Goal: Task Accomplishment & Management: Complete application form

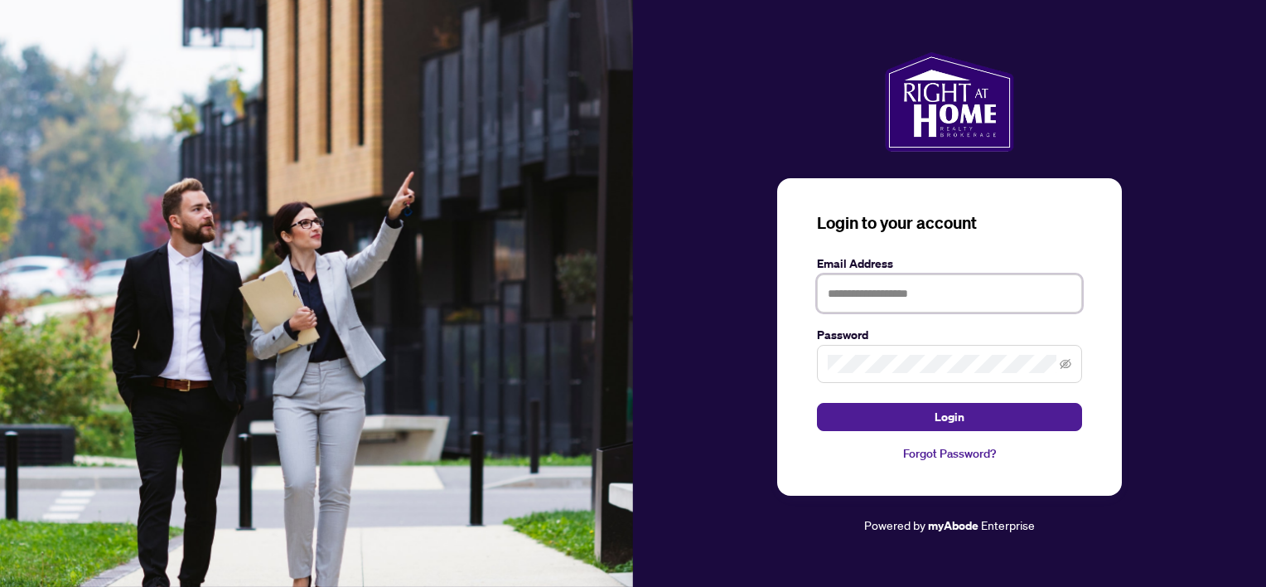
click at [876, 302] on input "text" at bounding box center [949, 293] width 265 height 38
type input "**********"
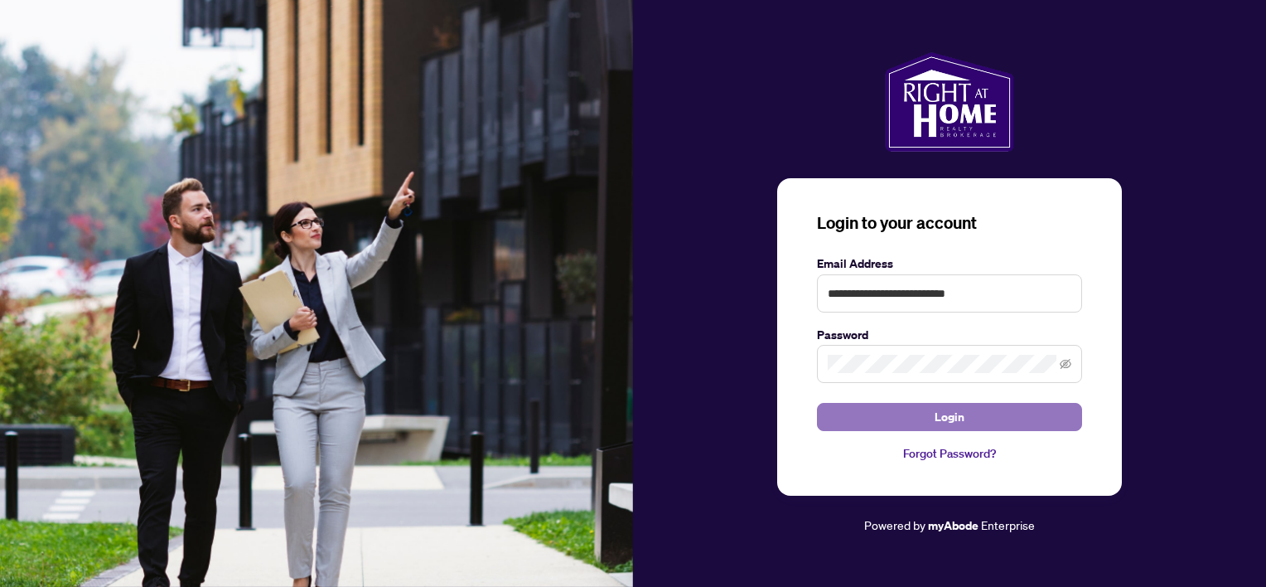
click at [948, 410] on span "Login" at bounding box center [950, 417] width 30 height 27
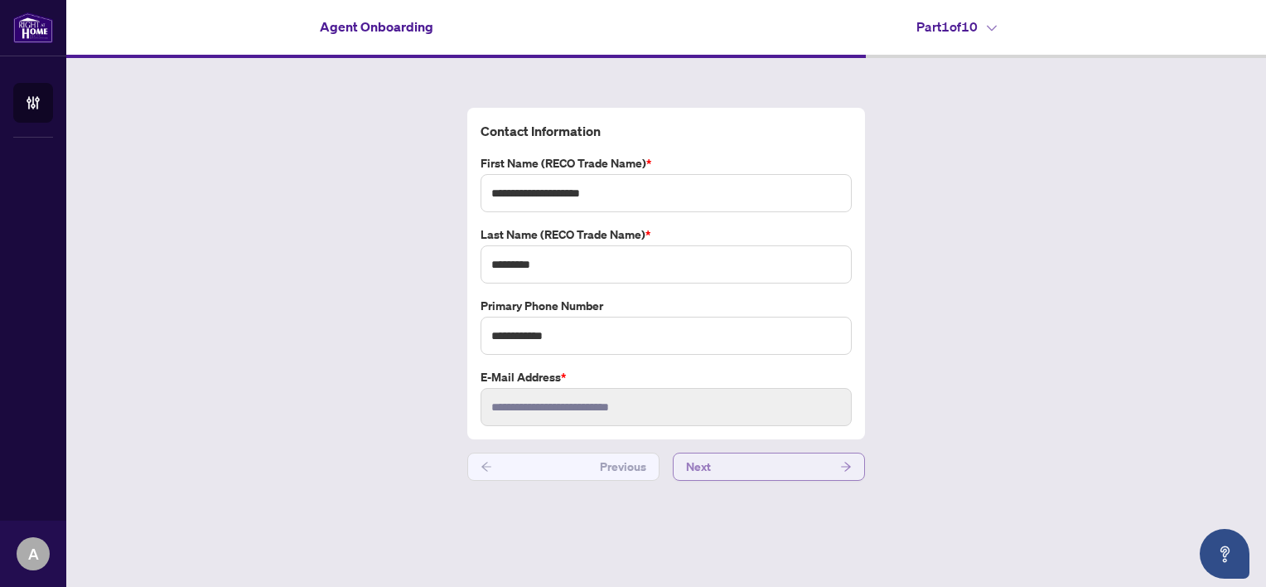
click at [751, 464] on button "Next" at bounding box center [769, 466] width 192 height 28
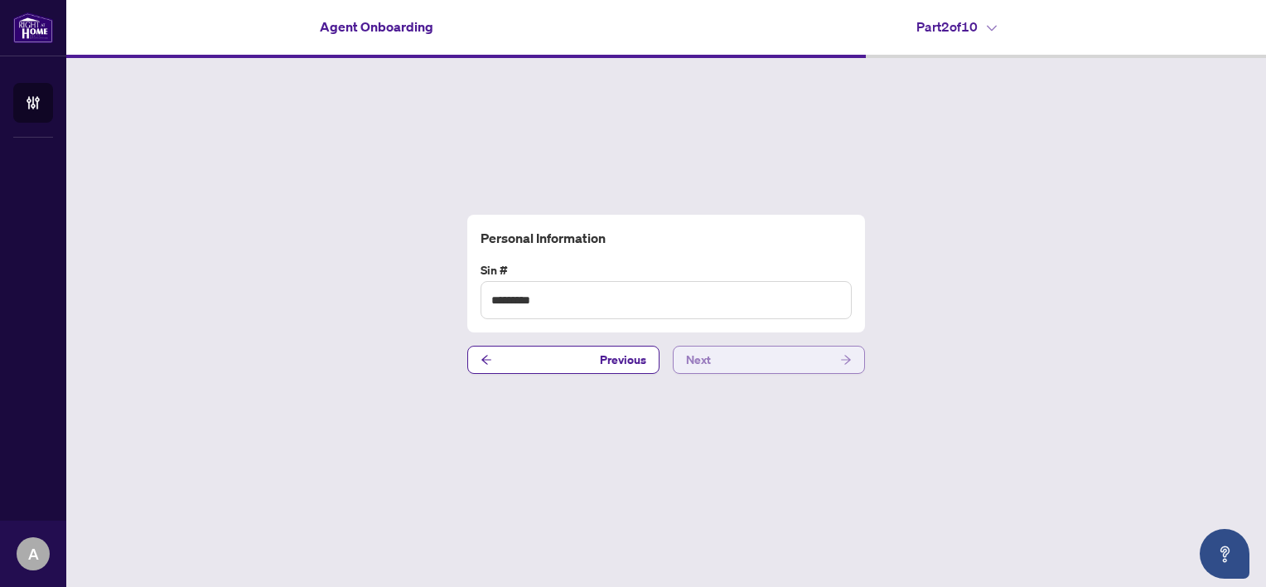
click at [756, 365] on button "Next" at bounding box center [769, 360] width 192 height 28
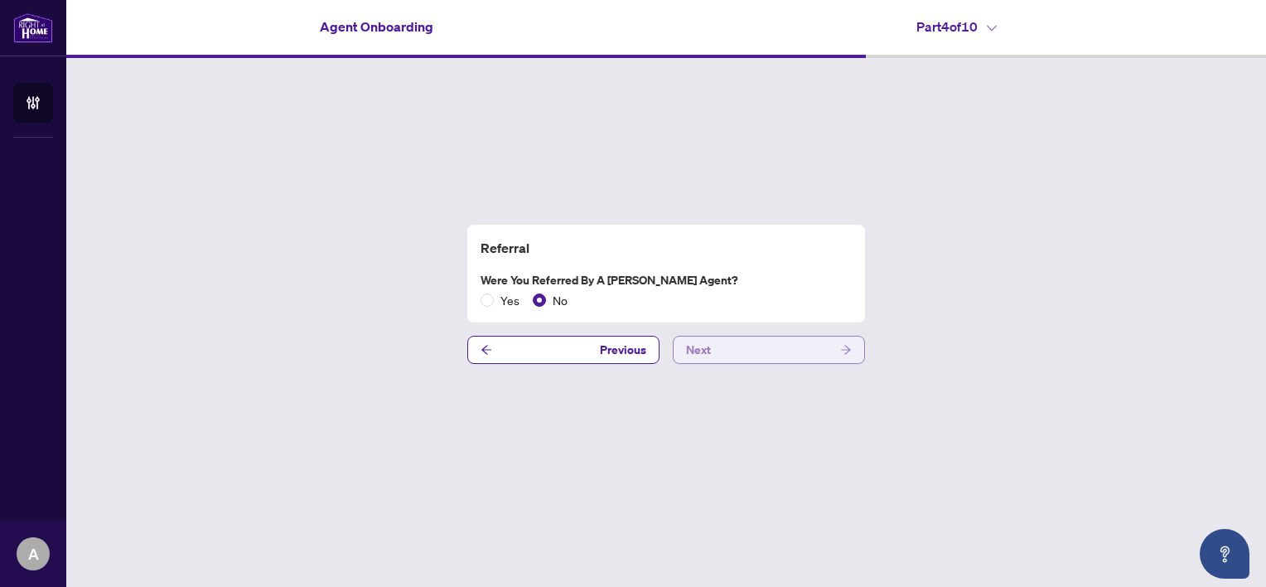
click at [755, 343] on button "Next" at bounding box center [769, 350] width 192 height 28
click at [544, 348] on button "Previous" at bounding box center [563, 350] width 192 height 28
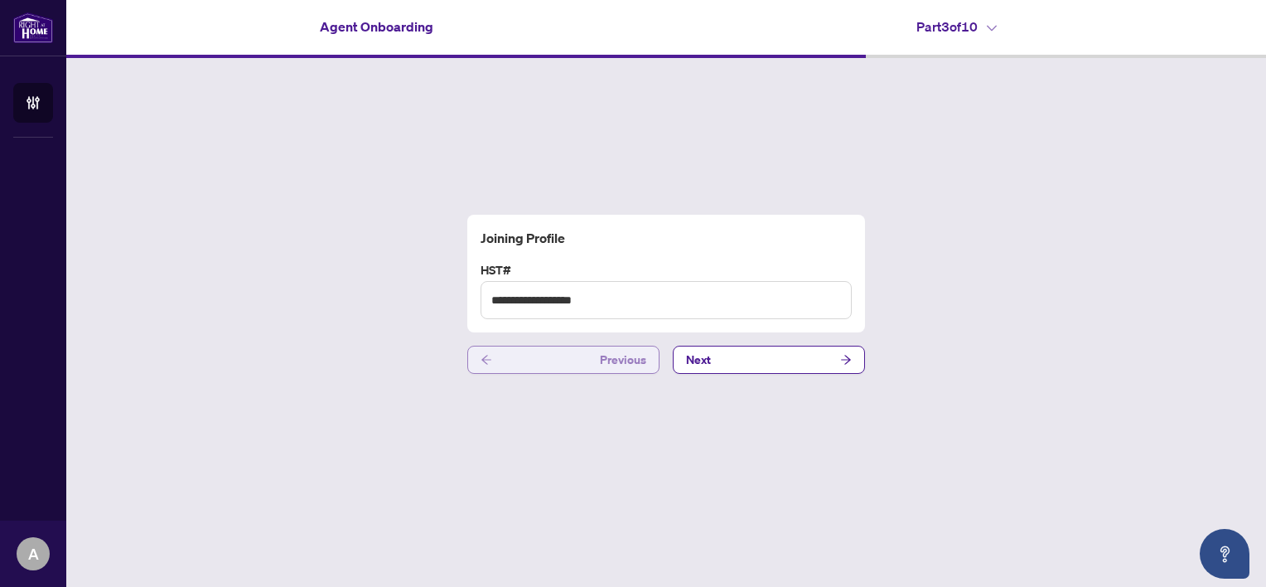
click at [544, 348] on button "Previous" at bounding box center [563, 360] width 192 height 28
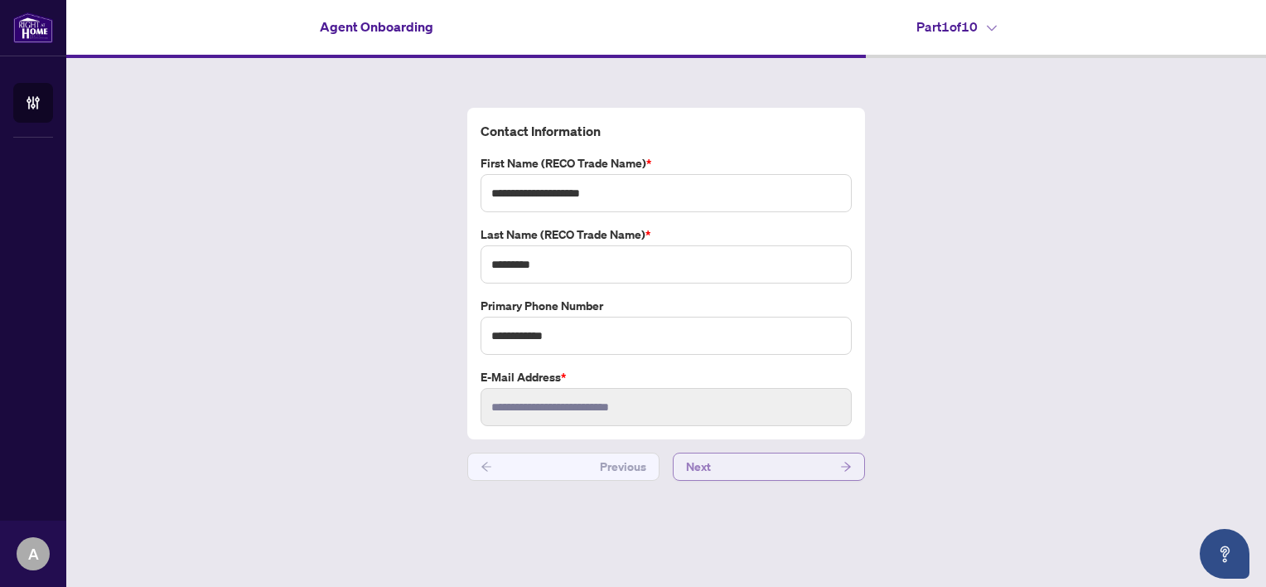
click at [760, 471] on button "Next" at bounding box center [769, 466] width 192 height 28
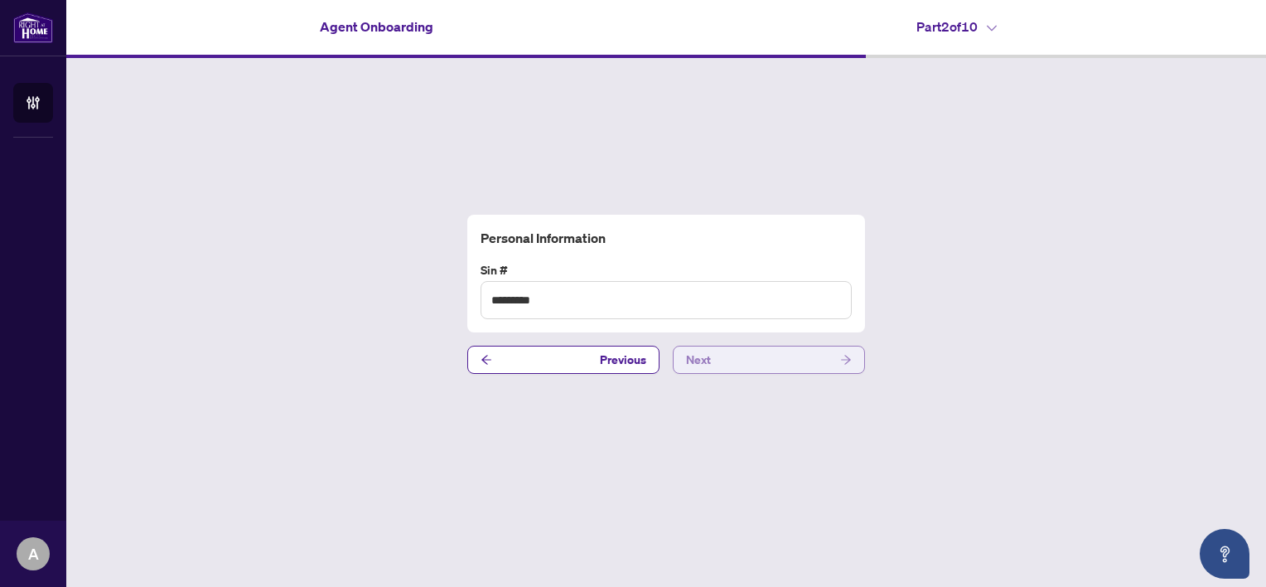
click at [749, 361] on button "Next" at bounding box center [769, 360] width 192 height 28
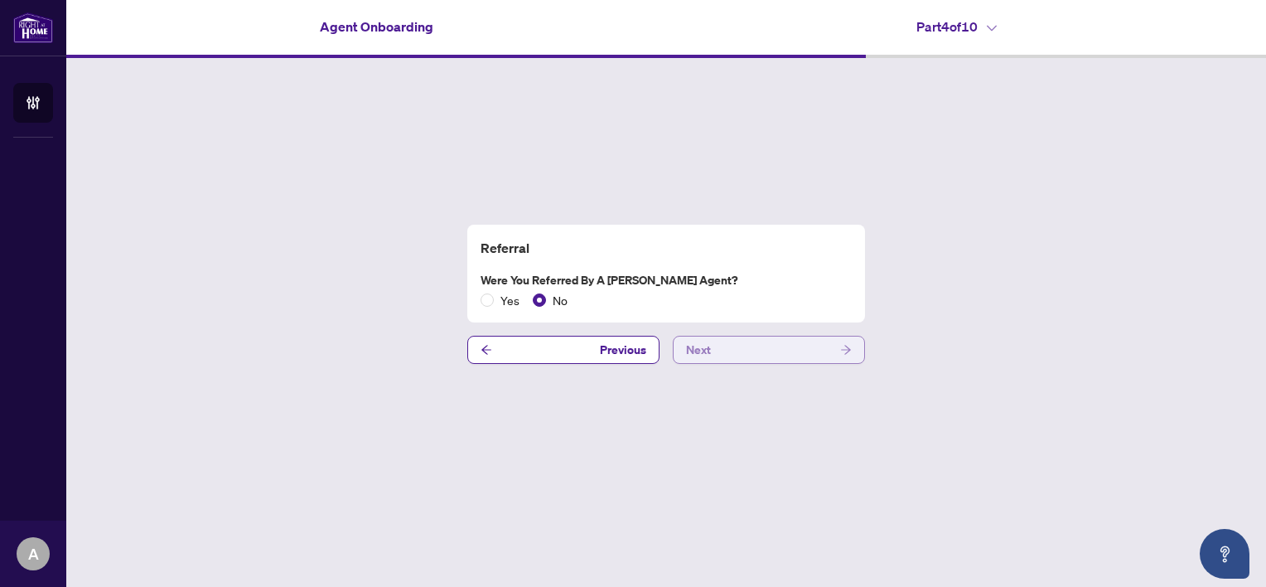
click at [748, 338] on button "Next" at bounding box center [769, 350] width 192 height 28
click at [748, 345] on button "Next" at bounding box center [769, 350] width 192 height 28
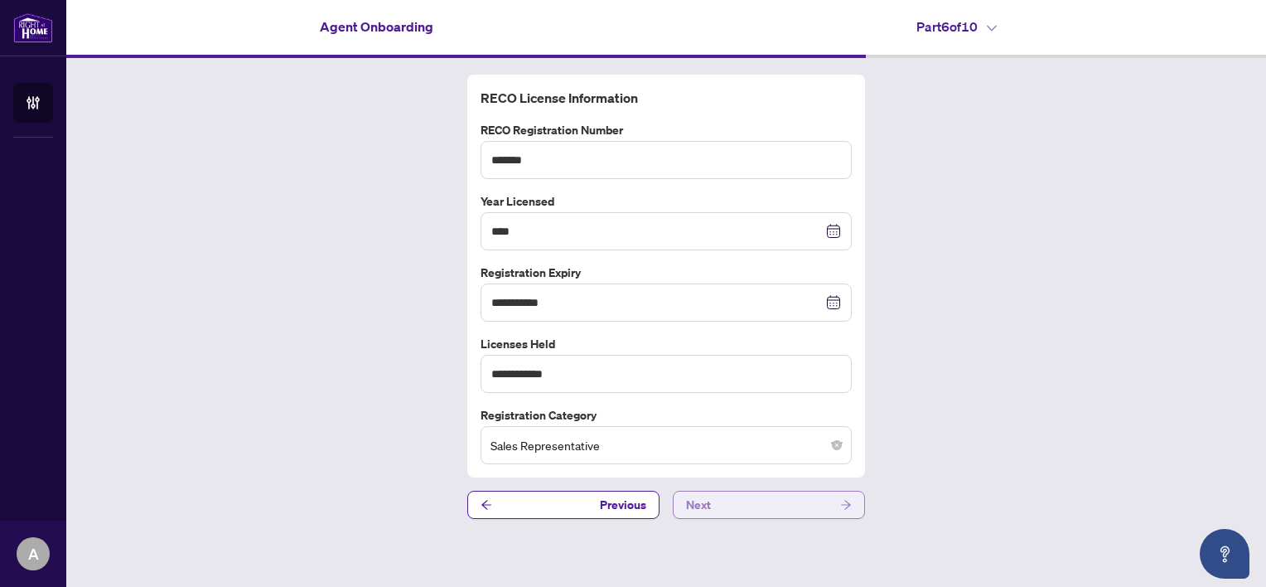
click at [774, 506] on button "Next" at bounding box center [769, 505] width 192 height 28
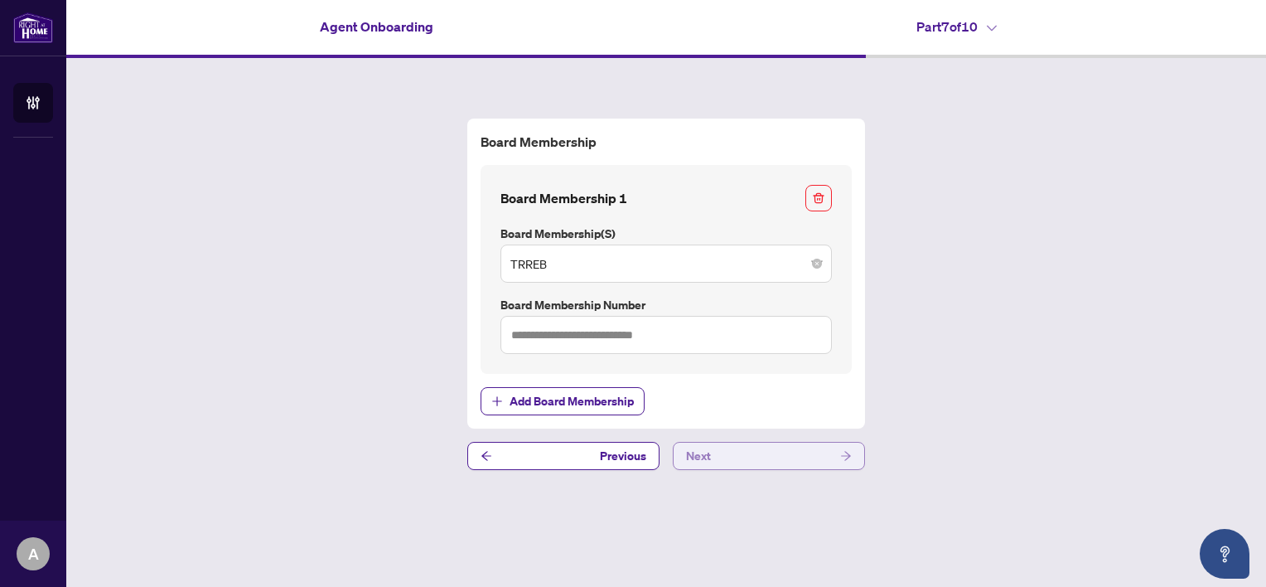
click at [772, 453] on button "Next" at bounding box center [769, 456] width 192 height 28
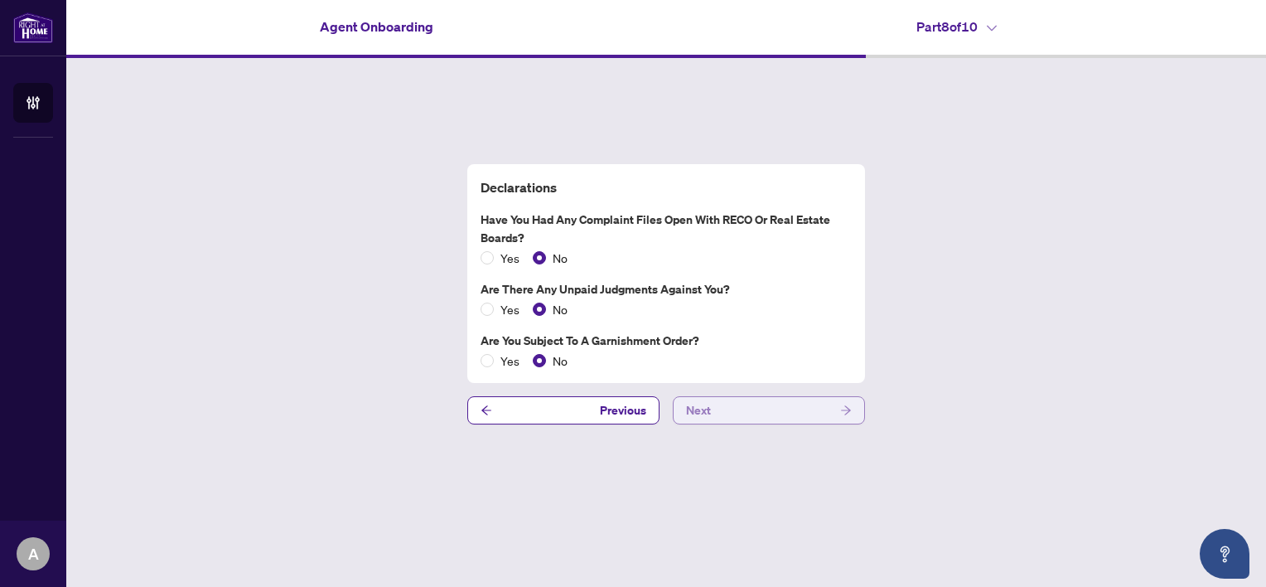
click at [772, 407] on button "Next" at bounding box center [769, 410] width 192 height 28
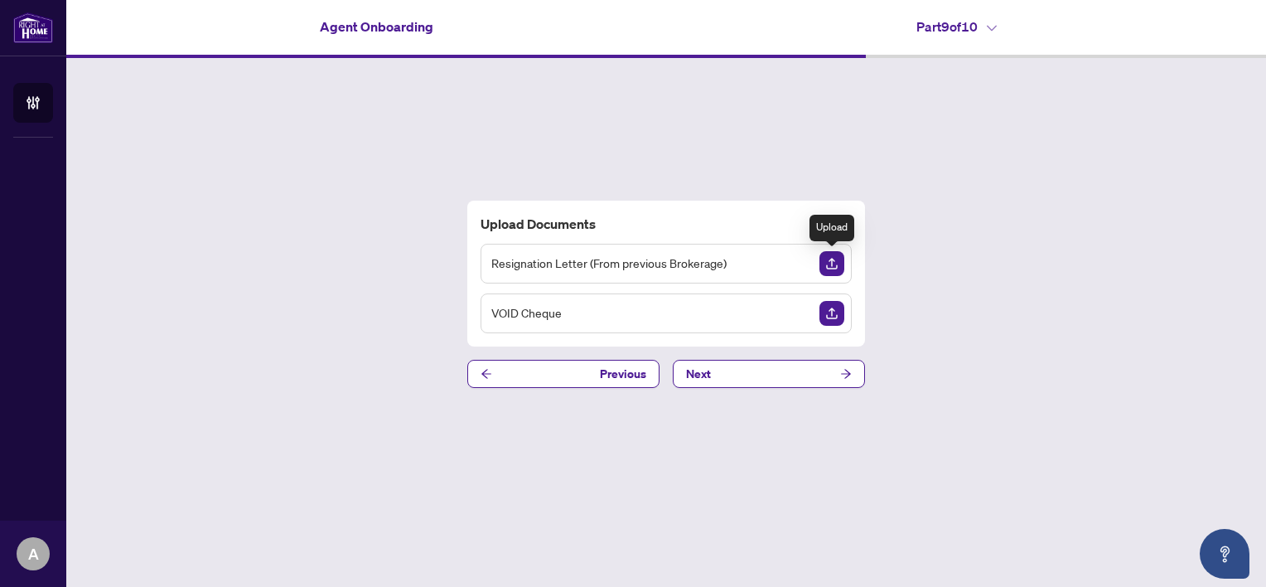
click at [832, 262] on img "Upload Document" at bounding box center [832, 263] width 25 height 25
click at [805, 259] on icon "View Document" at bounding box center [801, 265] width 12 height 12
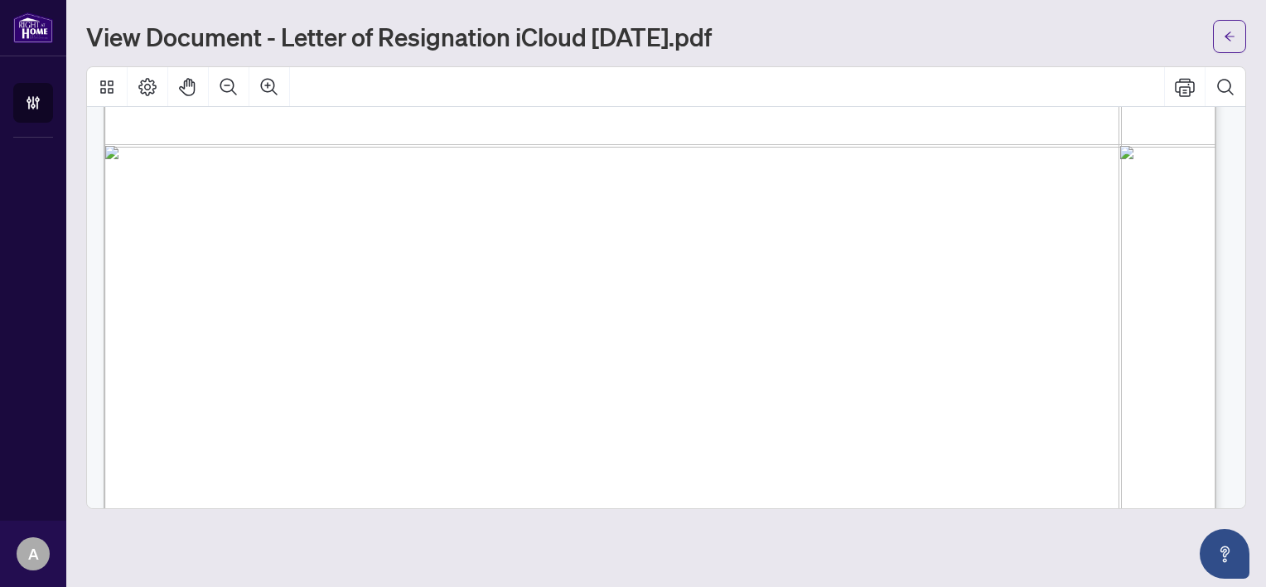
scroll to position [1061, 0]
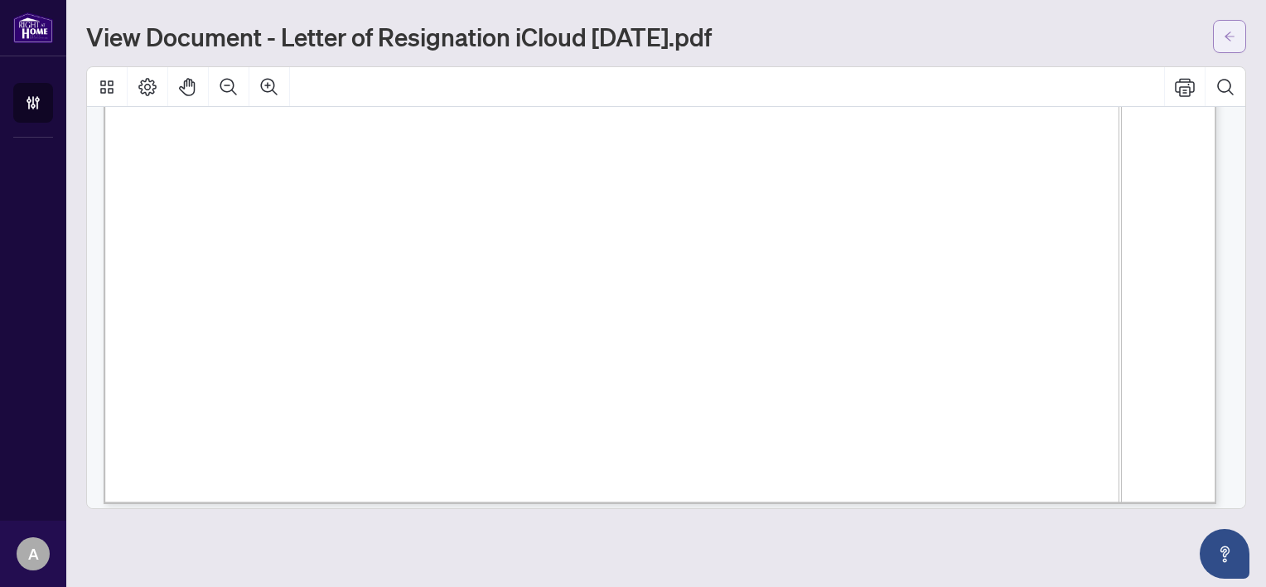
click at [1233, 34] on icon "arrow-left" at bounding box center [1230, 37] width 12 height 12
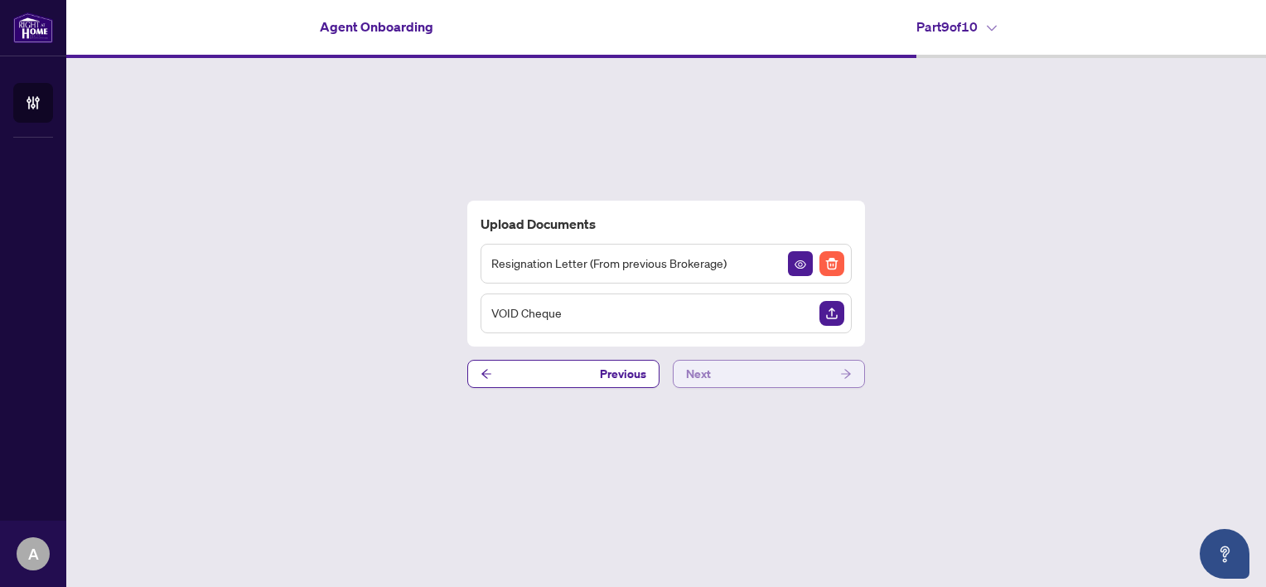
click at [757, 375] on button "Next" at bounding box center [769, 374] width 192 height 28
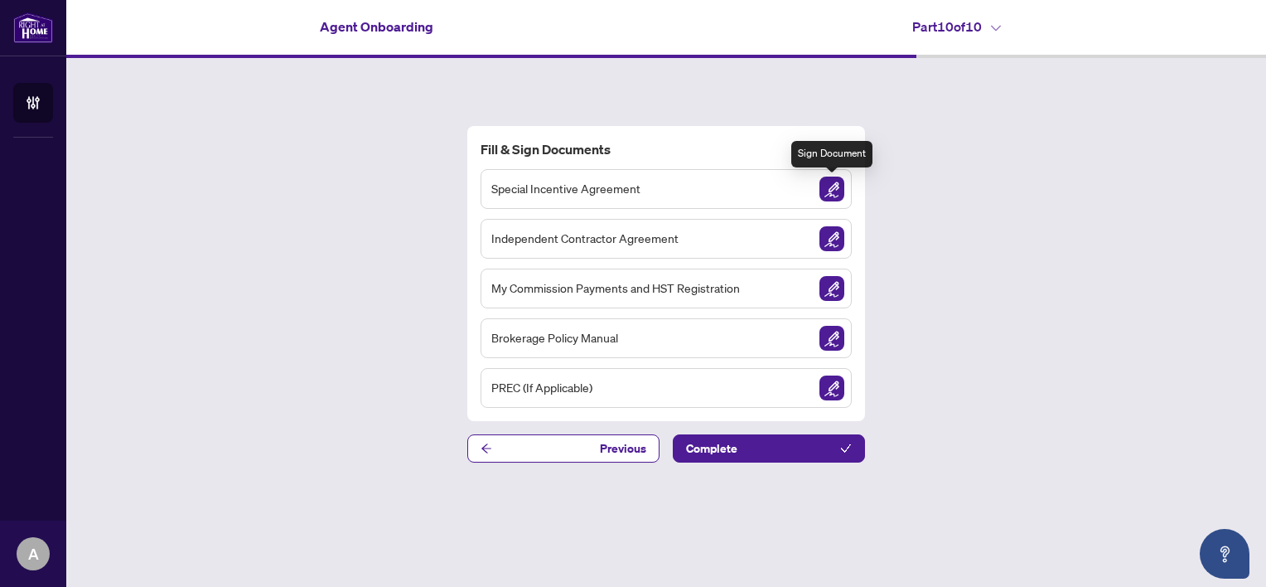
click at [833, 186] on img "Sign Document" at bounding box center [832, 189] width 25 height 25
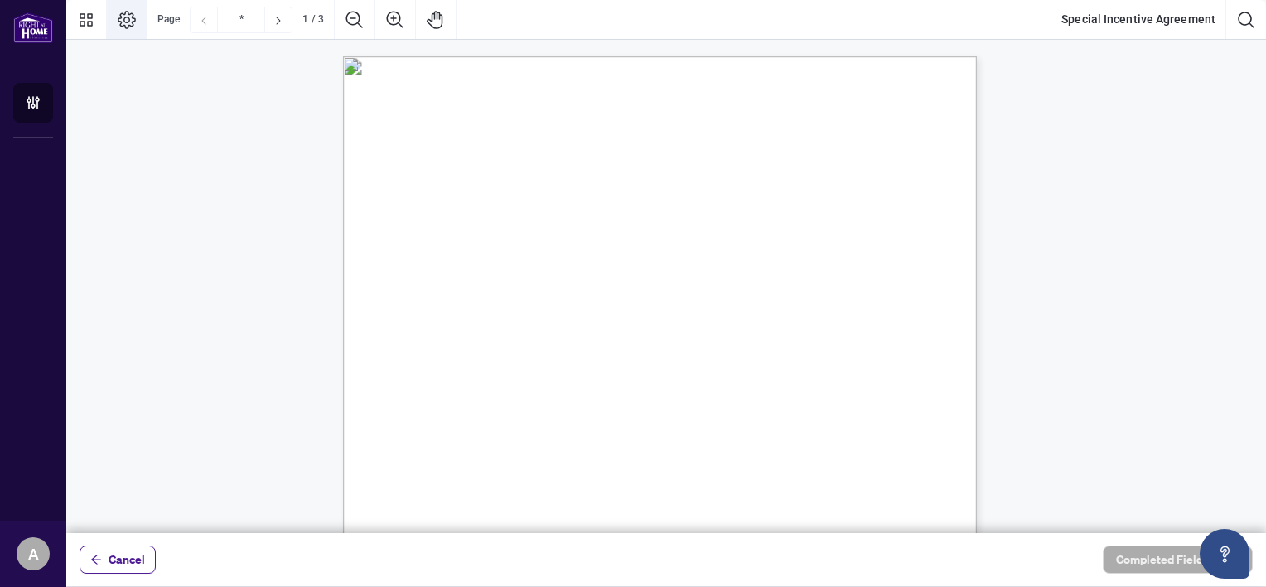
click at [128, 21] on icon "Page Layout" at bounding box center [127, 20] width 18 height 18
click at [85, 19] on icon "Thumbnails" at bounding box center [86, 20] width 20 height 20
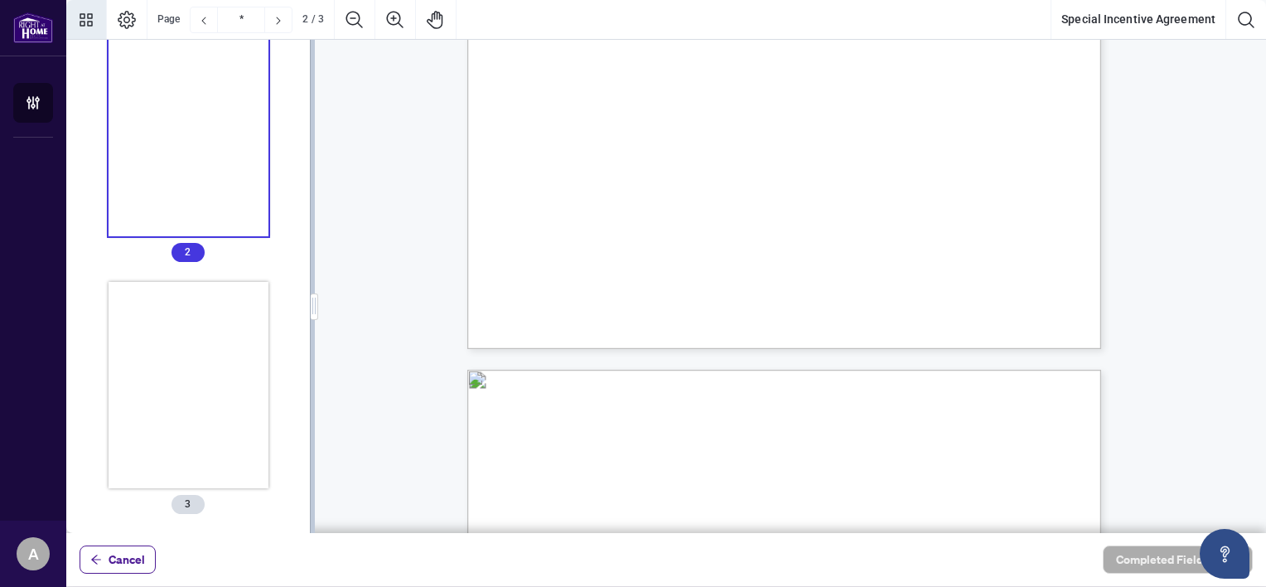
scroll to position [252, 0]
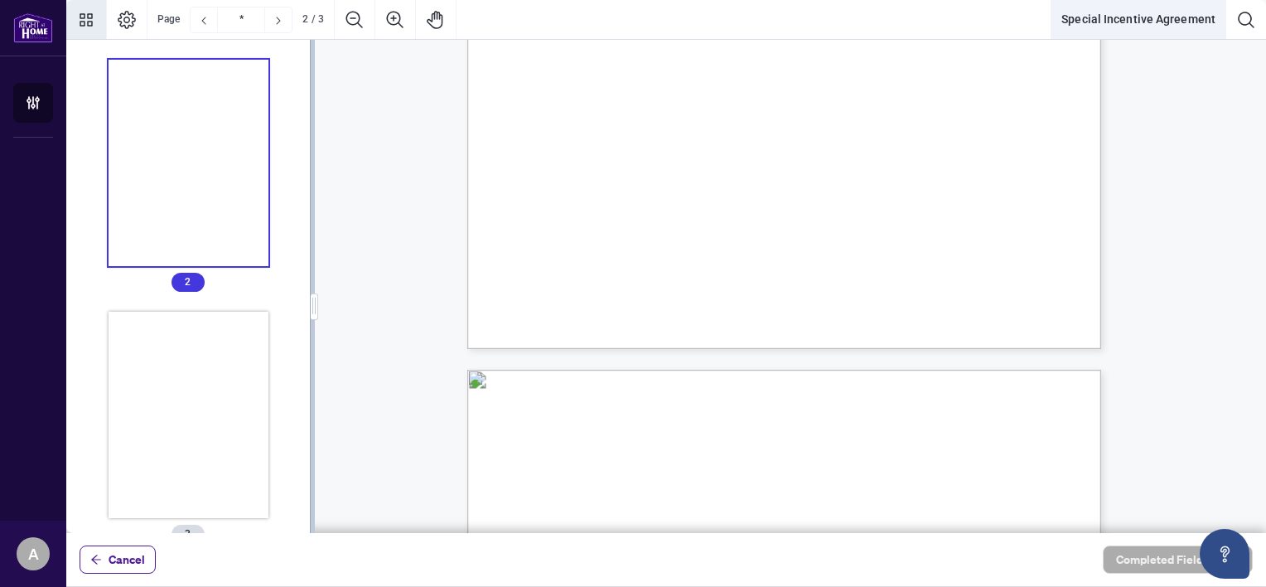
click at [1175, 17] on button "Special Incentive Agreement" at bounding box center [1139, 20] width 174 height 40
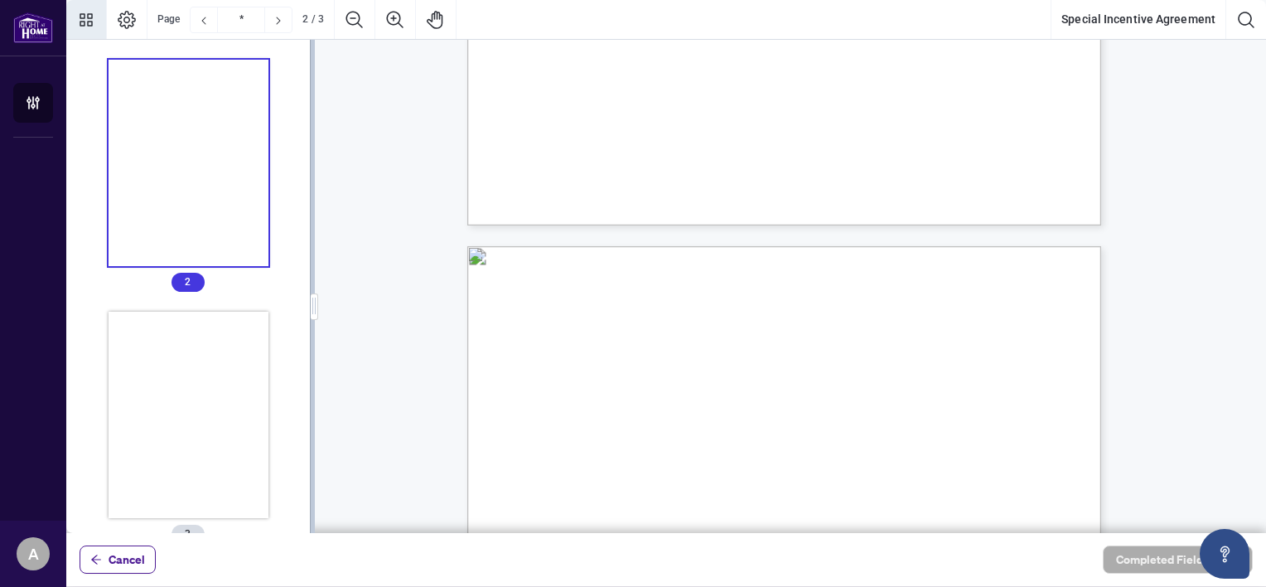
type input "*"
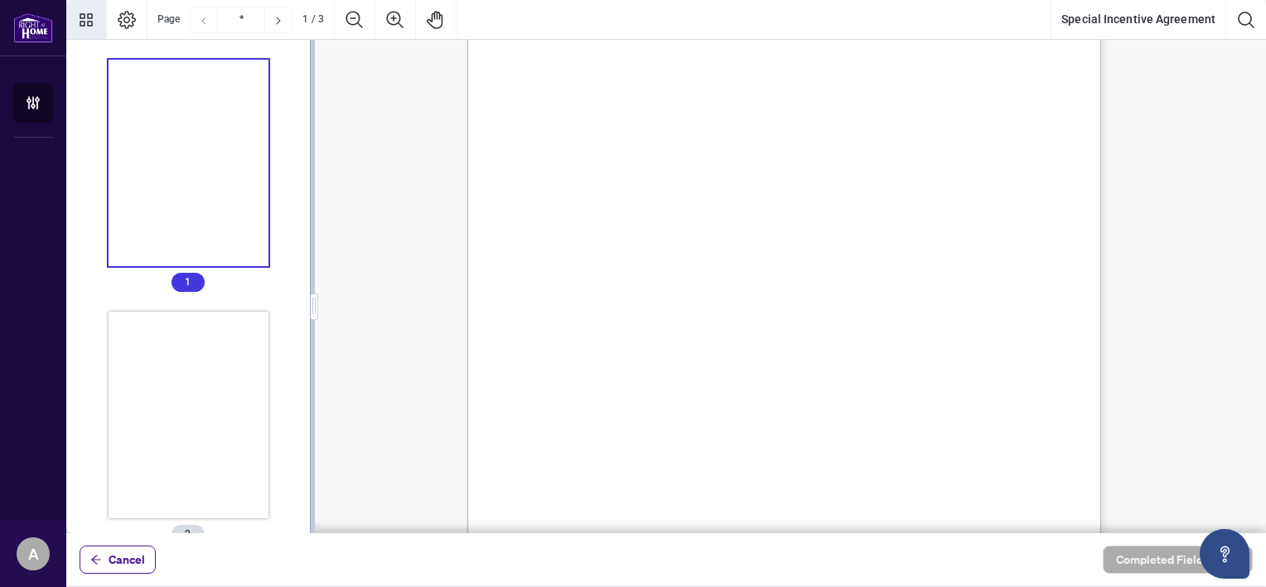
scroll to position [0, 0]
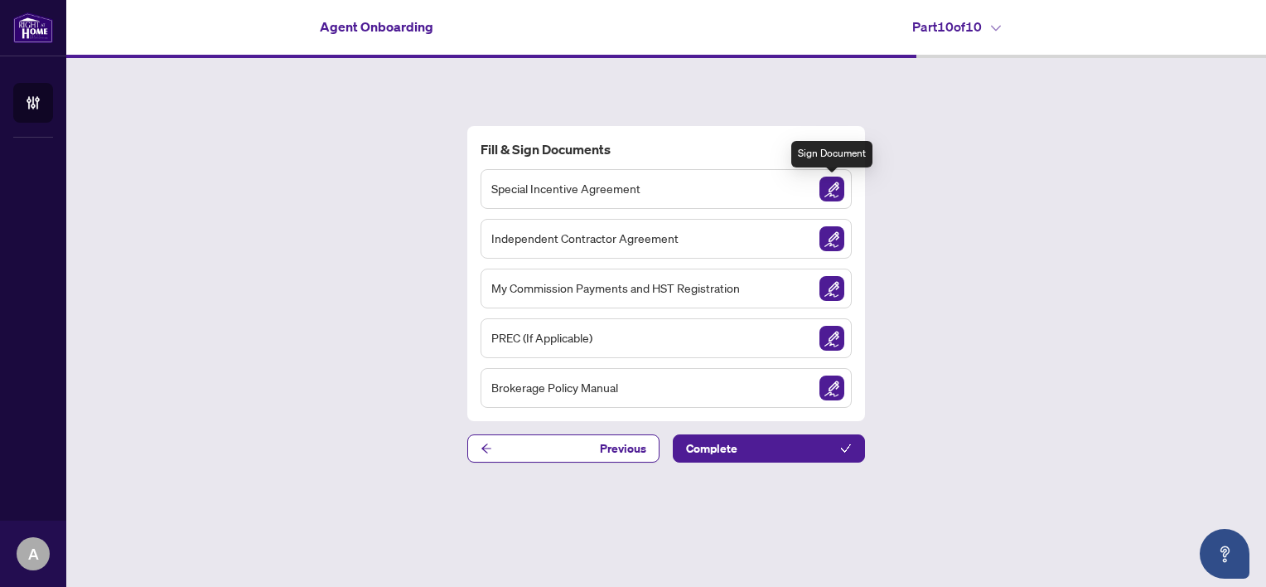
click at [828, 189] on img "Sign Document" at bounding box center [832, 189] width 25 height 25
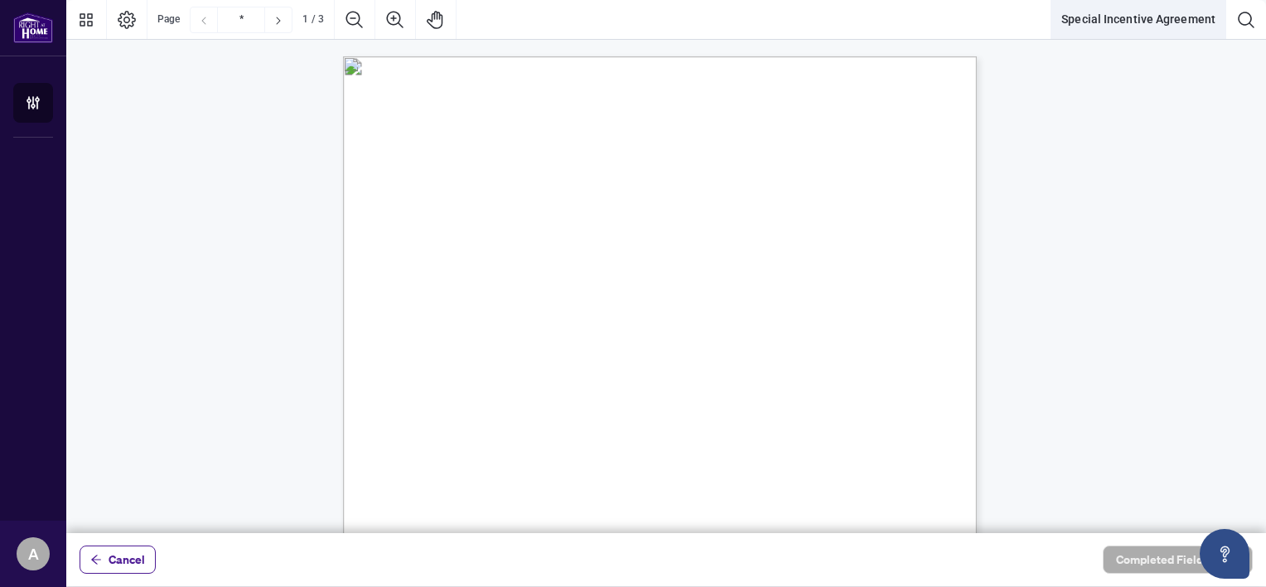
click at [1160, 20] on button "Special Incentive Agreement" at bounding box center [1139, 20] width 174 height 40
click at [877, 182] on div "Right at Home Realty, Brokerage [STREET_ADDRESS][PERSON_NAME] 416.345.6789 [DOM…" at bounding box center [739, 569] width 792 height 1026
drag, startPoint x: 877, startPoint y: 182, endPoint x: 1077, endPoint y: 114, distance: 211.8
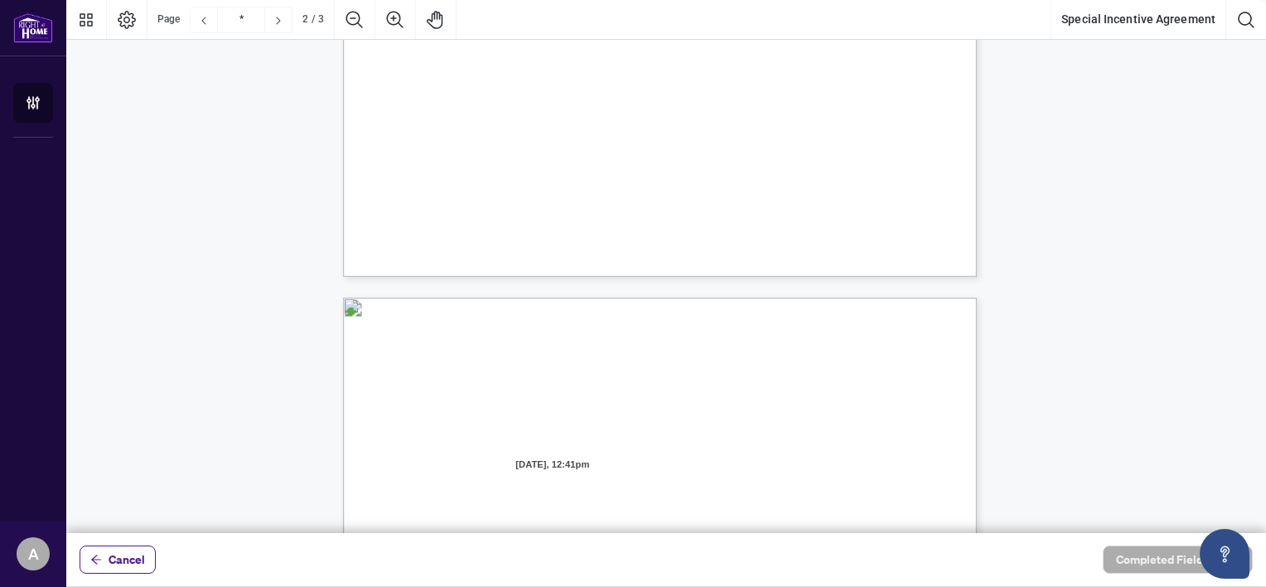
type input "*"
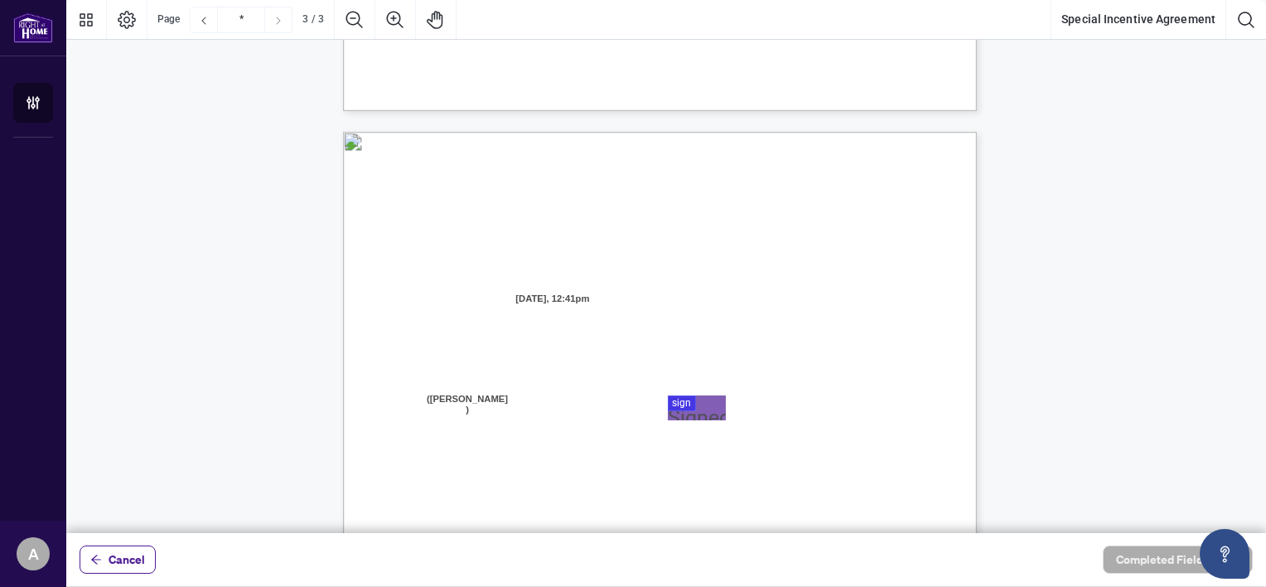
scroll to position [1624, 0]
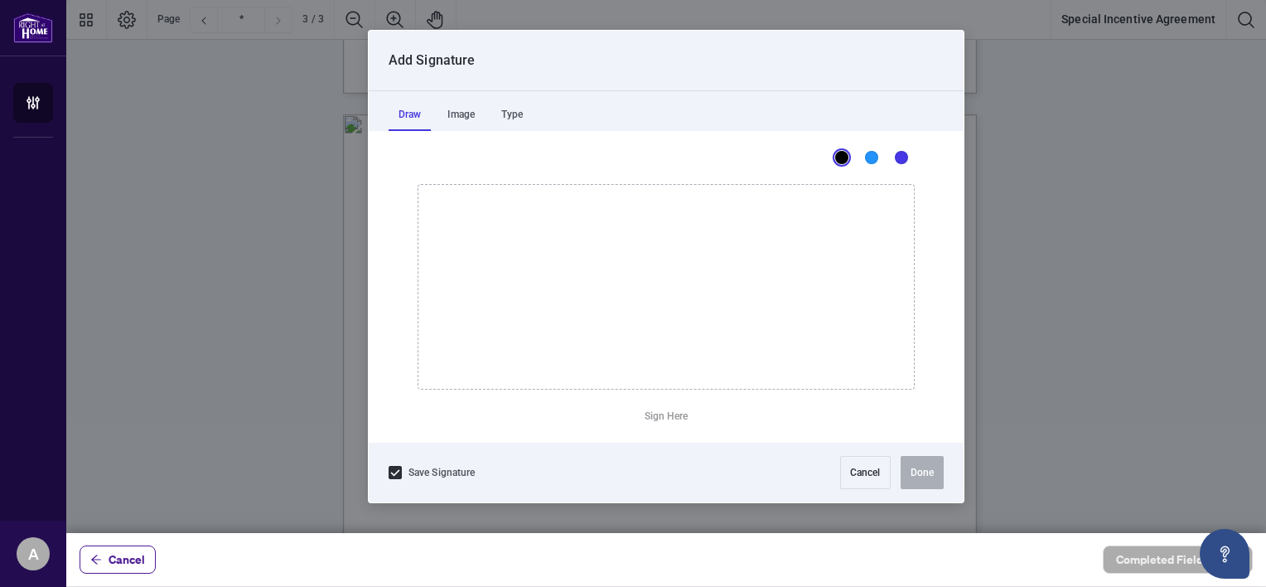
click at [693, 384] on div at bounding box center [666, 266] width 1200 height 533
click at [467, 114] on div "Image" at bounding box center [461, 114] width 47 height 33
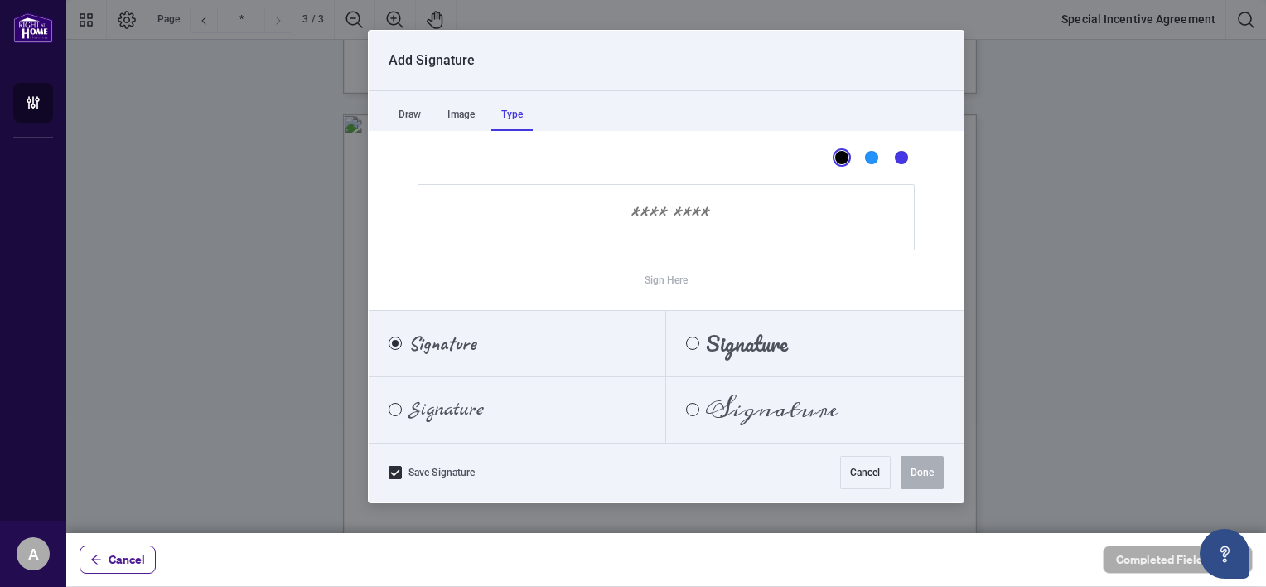
click at [515, 116] on div "Type" at bounding box center [511, 114] width 41 height 33
click at [752, 351] on span "Signature" at bounding box center [747, 343] width 82 height 18
click at [652, 284] on label "Sign Here" at bounding box center [667, 280] width 44 height 33
click at [590, 273] on div "Sign Here" at bounding box center [666, 240] width 497 height 113
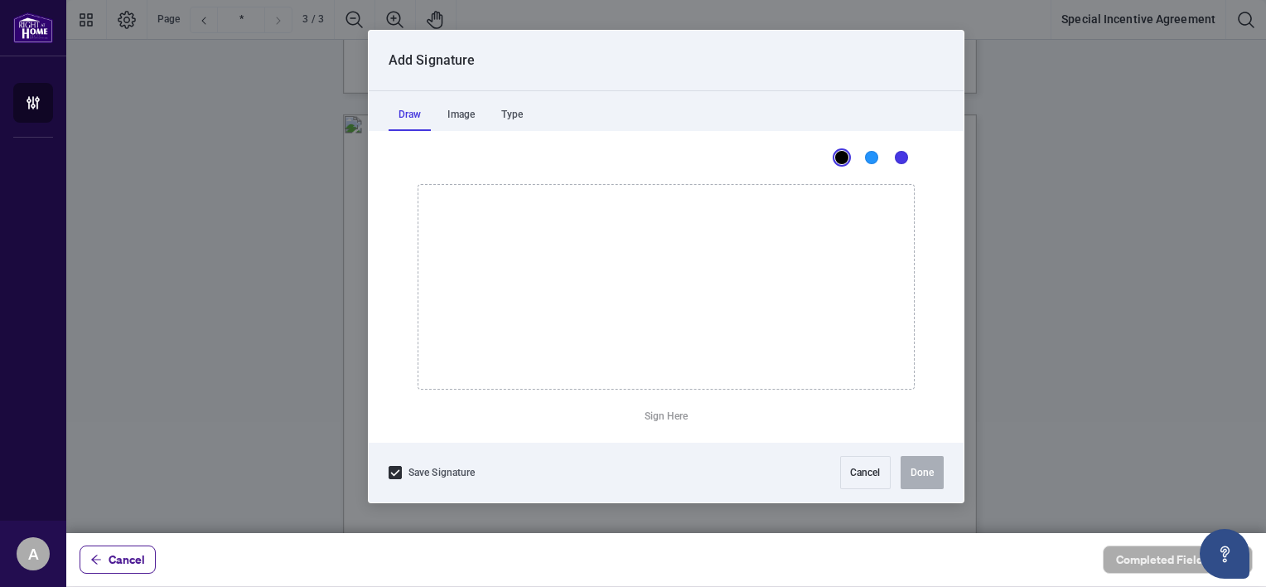
click at [415, 110] on div "Draw" at bounding box center [410, 114] width 42 height 33
click at [517, 114] on div "Type" at bounding box center [511, 114] width 41 height 33
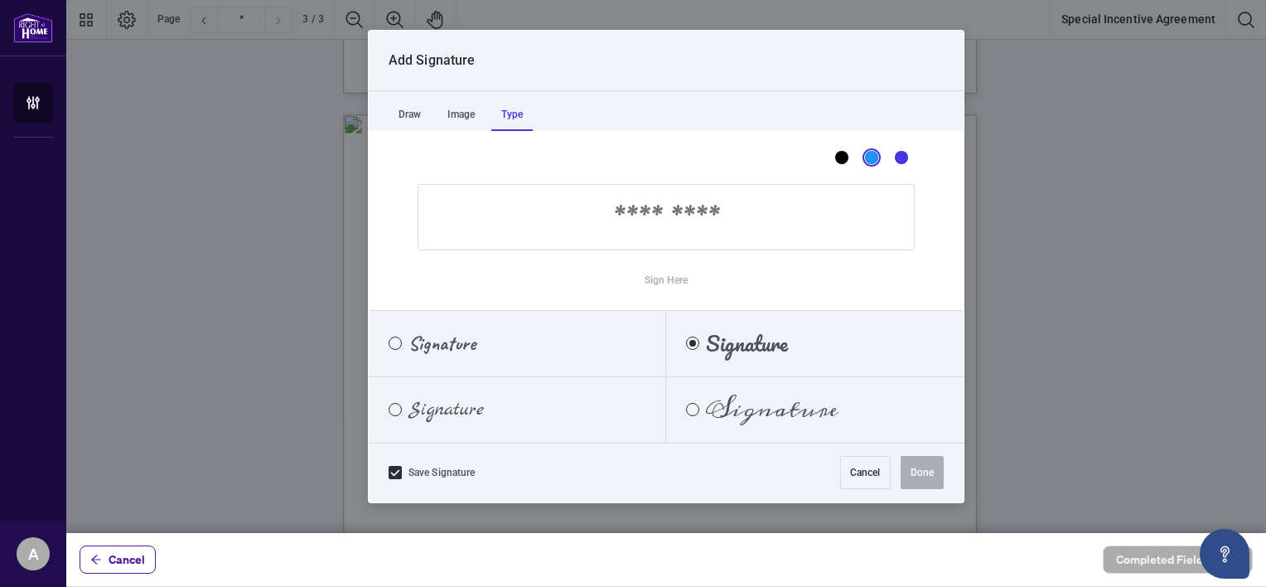
click at [870, 156] on div "Blue" at bounding box center [871, 157] width 13 height 13
click at [843, 154] on div "Black" at bounding box center [841, 157] width 13 height 13
click at [730, 349] on span "Signature" at bounding box center [747, 343] width 82 height 18
click at [669, 282] on label "Sign Here" at bounding box center [667, 280] width 44 height 33
click at [680, 282] on label "Sign Here" at bounding box center [667, 280] width 44 height 33
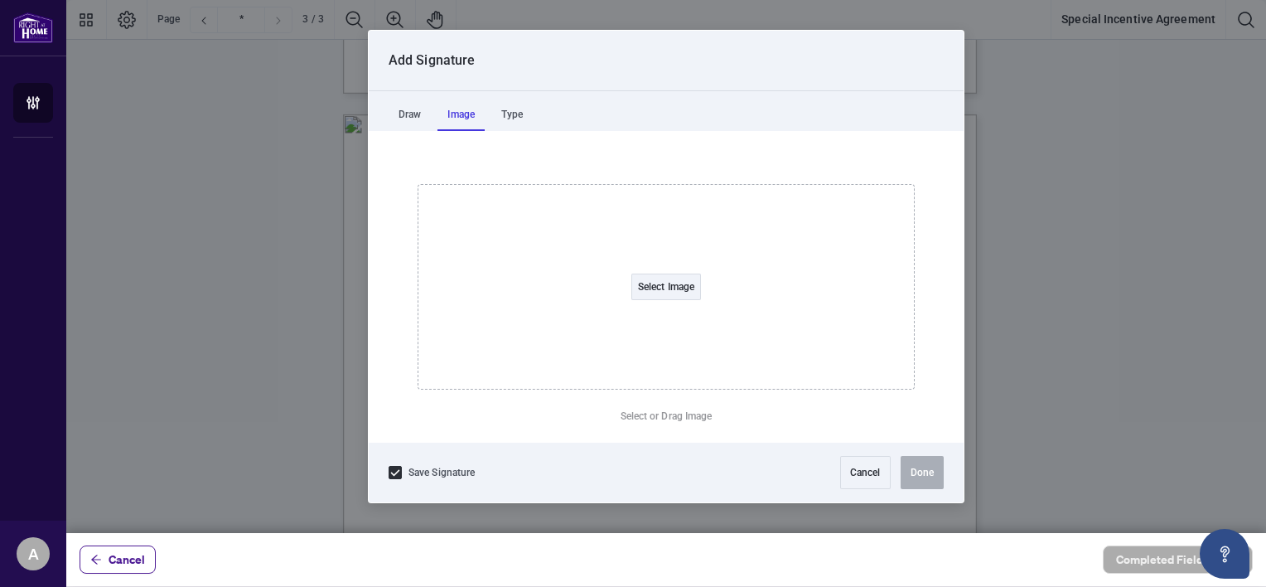
click at [459, 113] on div "Image" at bounding box center [461, 114] width 47 height 33
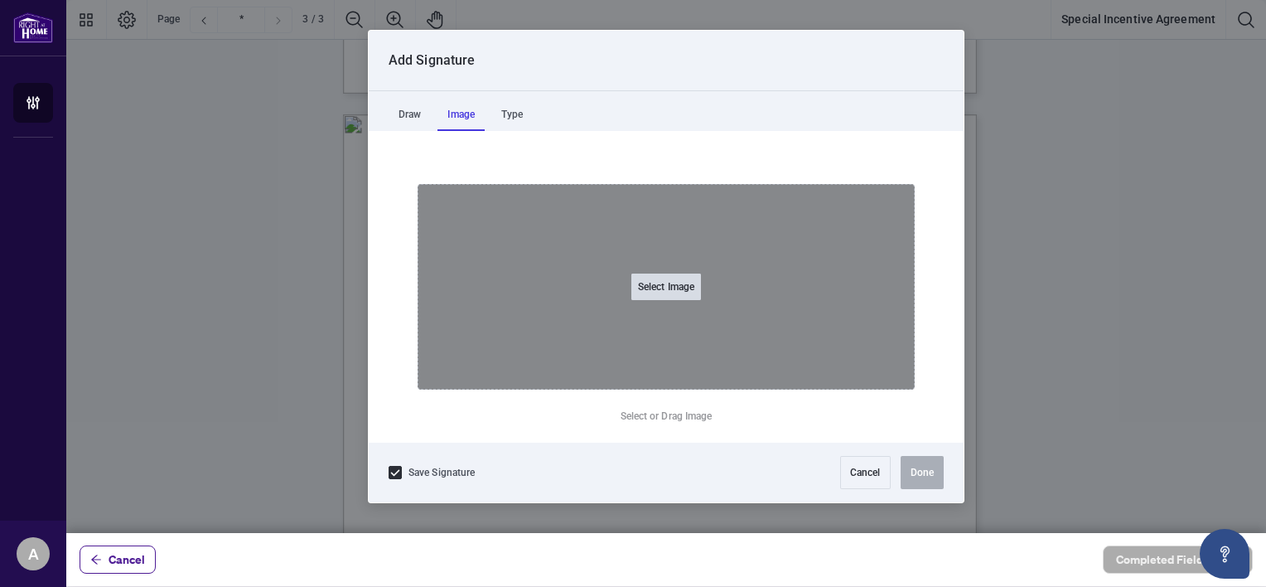
click at [672, 287] on button "Select Image" at bounding box center [666, 286] width 70 height 27
click at [666, 288] on input "Select Image" at bounding box center [771, 296] width 210 height 17
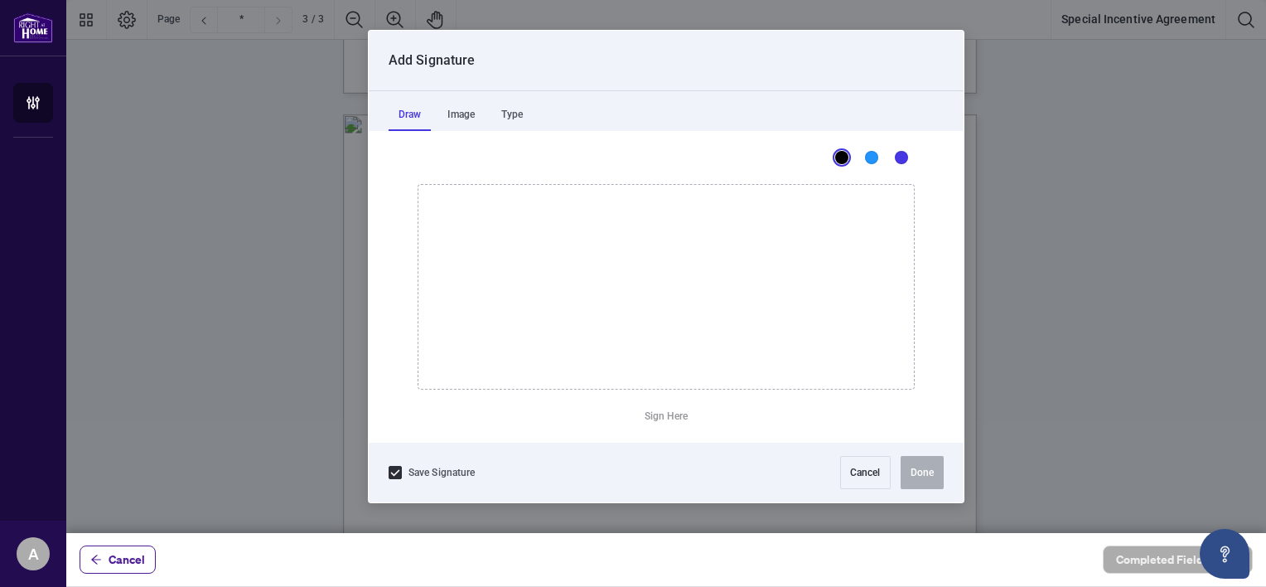
click at [415, 113] on div "Draw" at bounding box center [410, 114] width 42 height 33
drag, startPoint x: 502, startPoint y: 259, endPoint x: 580, endPoint y: 296, distance: 86.4
click at [580, 296] on icon "Drawing canvas" at bounding box center [667, 287] width 496 height 204
click at [660, 416] on button "Clear Signature" at bounding box center [667, 416] width 82 height 27
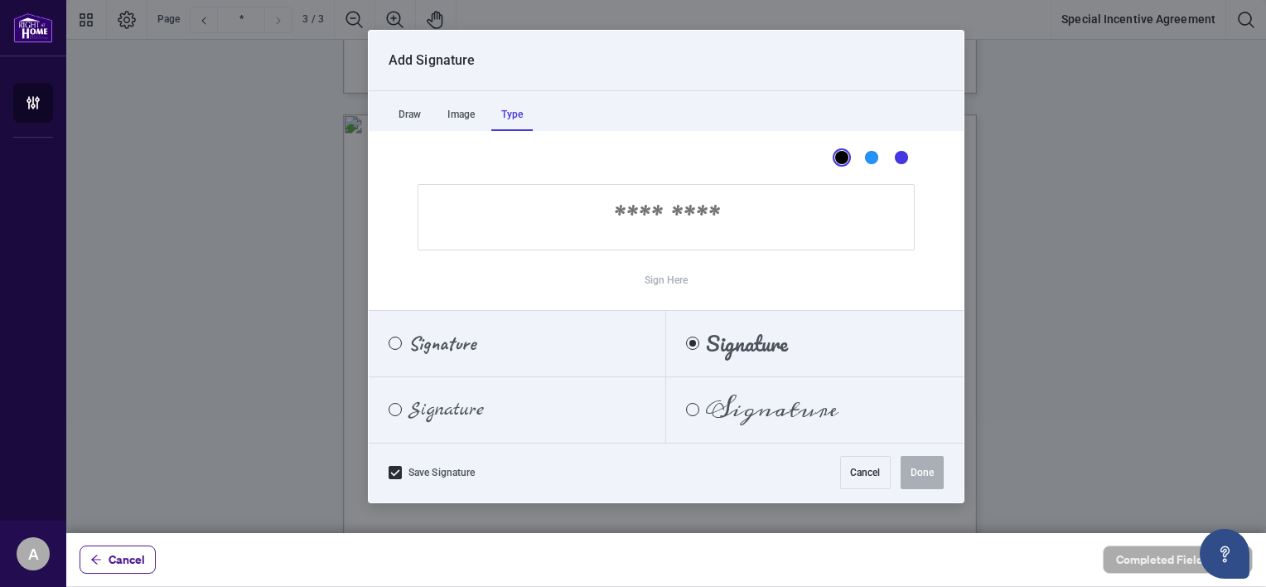
click at [508, 110] on div "Type" at bounding box center [511, 114] width 41 height 33
click at [655, 225] on input "Sign Here" at bounding box center [666, 217] width 497 height 66
click at [726, 224] on input "Sign Here" at bounding box center [666, 217] width 497 height 66
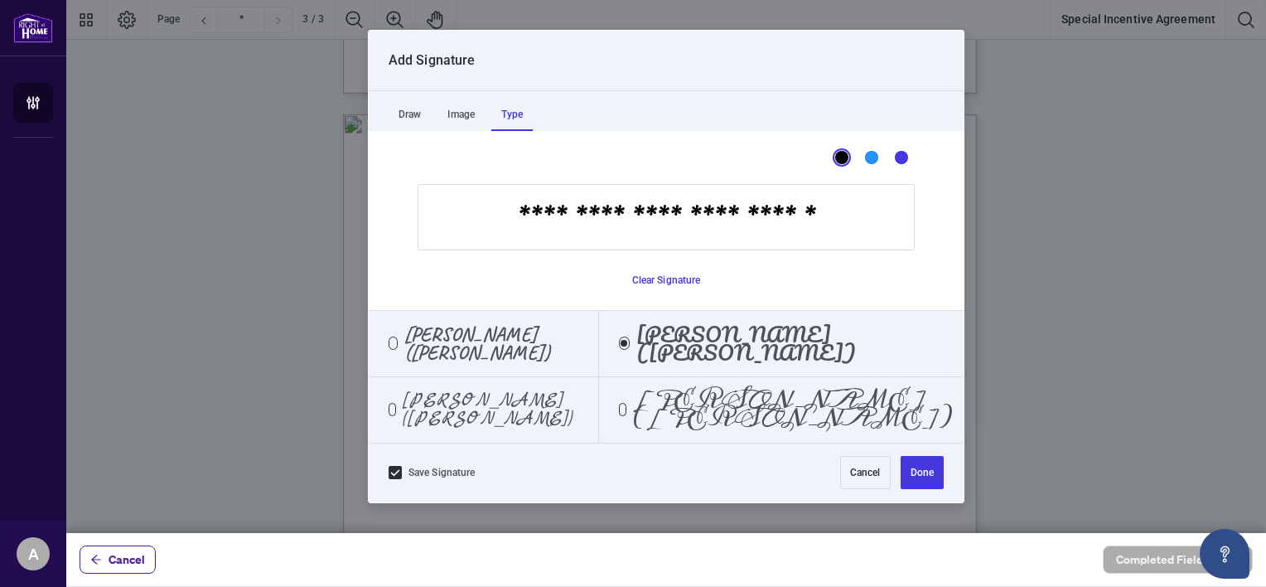
click at [607, 215] on input "**********" at bounding box center [666, 217] width 497 height 66
click at [787, 219] on input "**********" at bounding box center [666, 217] width 497 height 66
type input "**********"
click at [922, 472] on button "Done" at bounding box center [922, 472] width 43 height 33
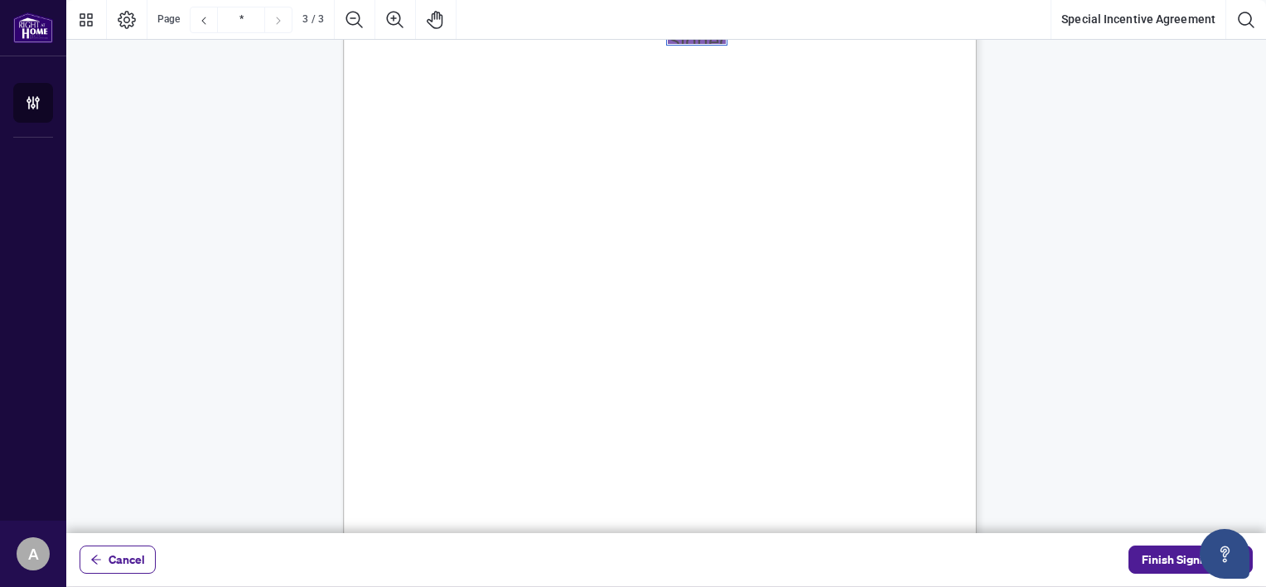
scroll to position [2042, 0]
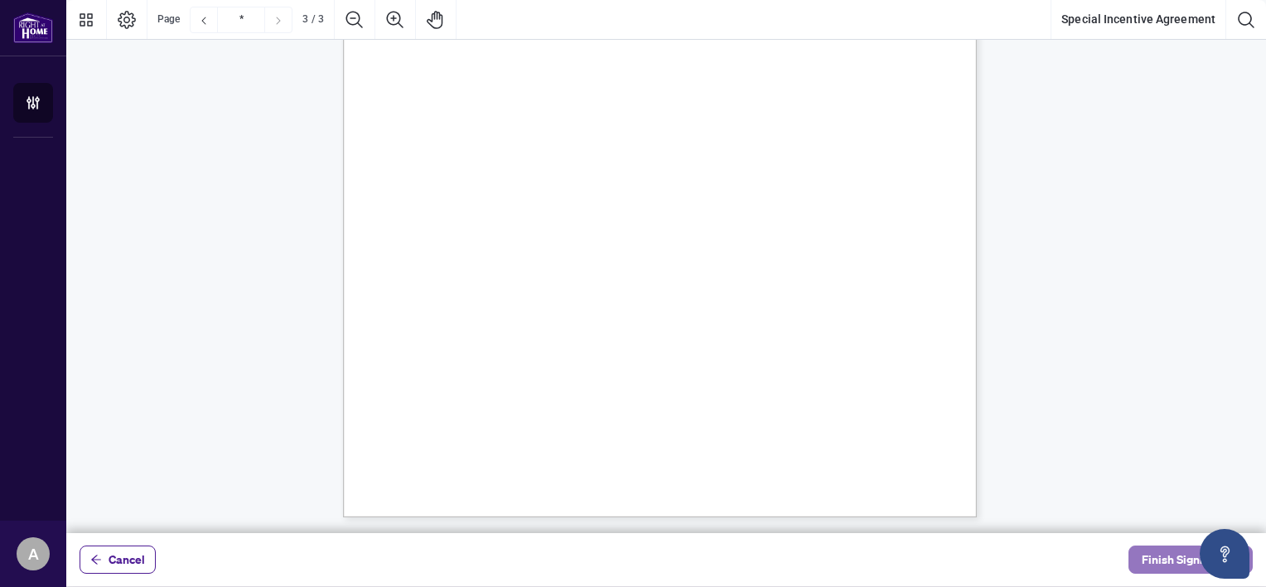
click at [1175, 557] on span "Finish Signing" at bounding box center [1179, 559] width 75 height 27
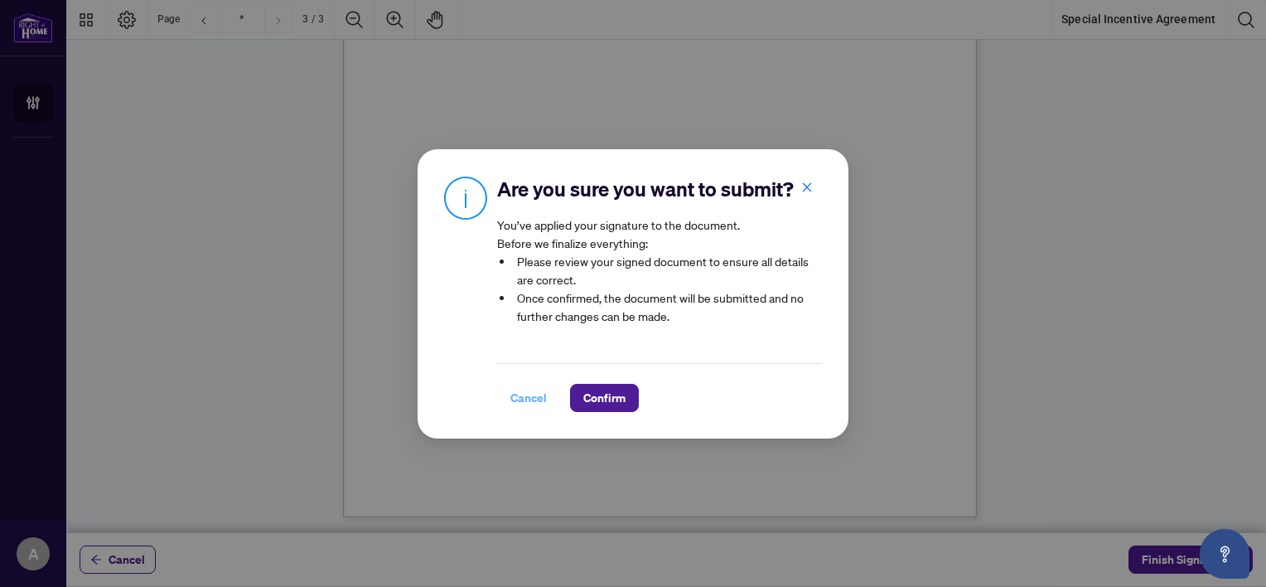
click at [526, 391] on span "Cancel" at bounding box center [529, 398] width 36 height 27
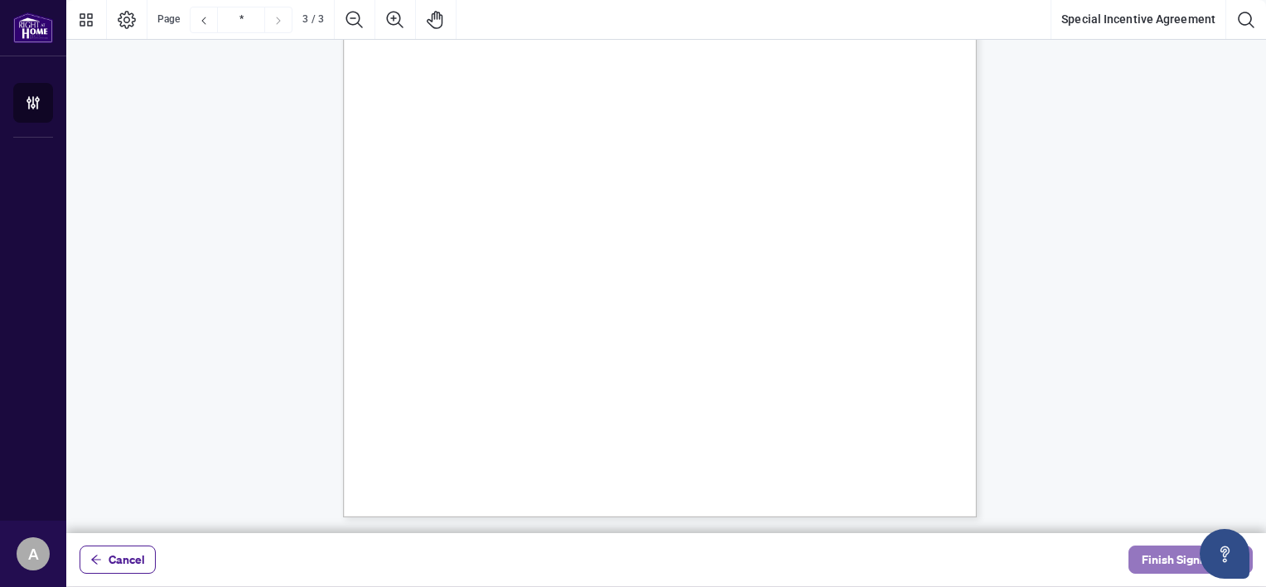
click at [1166, 559] on span "Finish Signing" at bounding box center [1179, 559] width 75 height 27
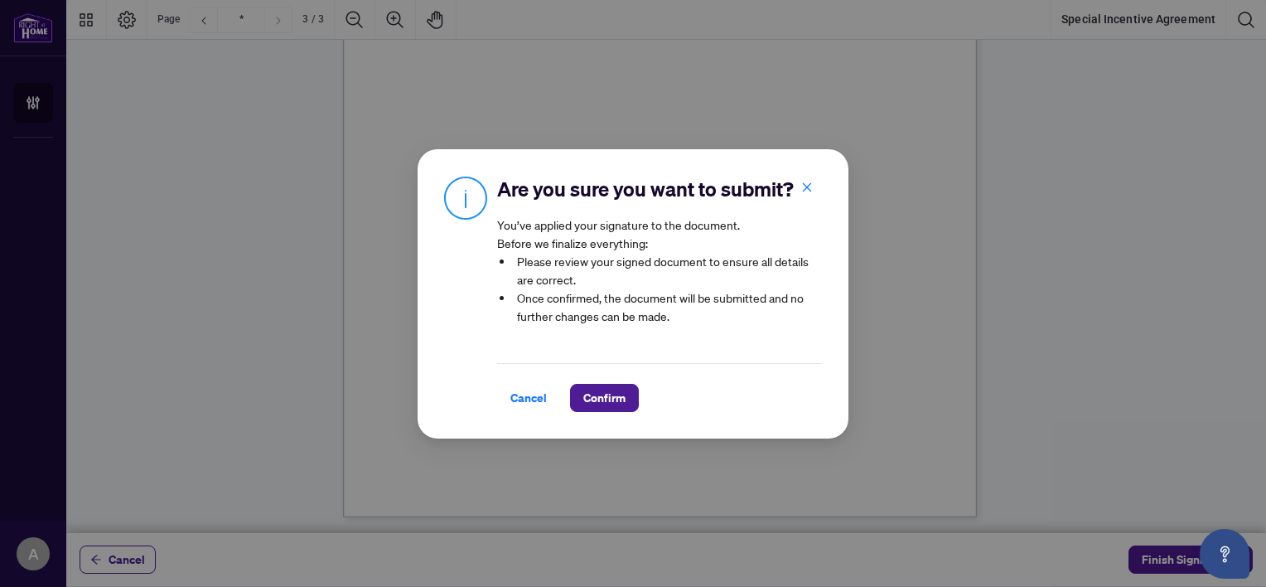
drag, startPoint x: 520, startPoint y: 393, endPoint x: 1265, endPoint y: 379, distance: 746.0
click at [1265, 379] on html "ACCOUNT Agent Onboarding A [PERSON_NAME] ([PERSON_NAME]) Naccarato [EMAIL_ADDRE…" at bounding box center [633, 293] width 1266 height 587
click at [522, 394] on span "Cancel" at bounding box center [529, 398] width 36 height 27
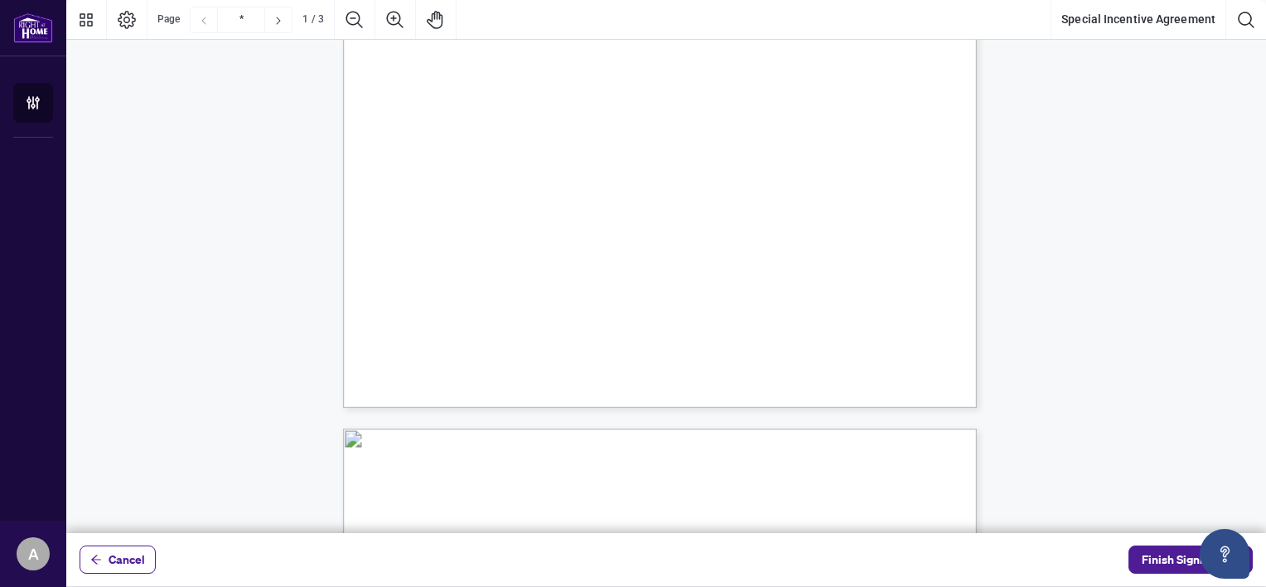
scroll to position [0, 0]
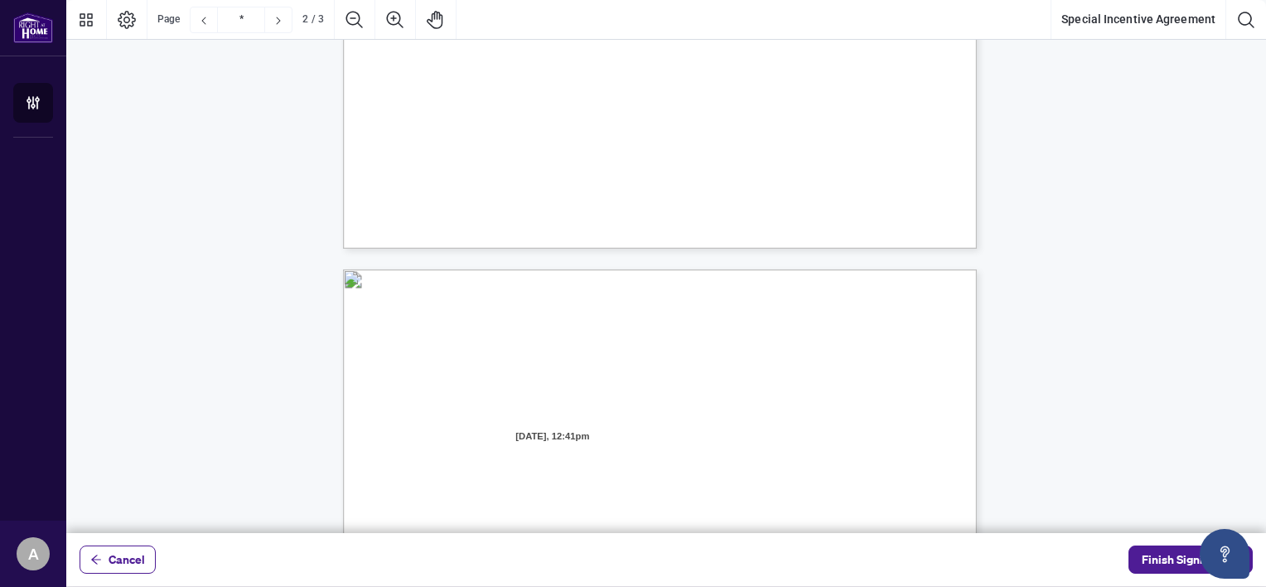
type input "*"
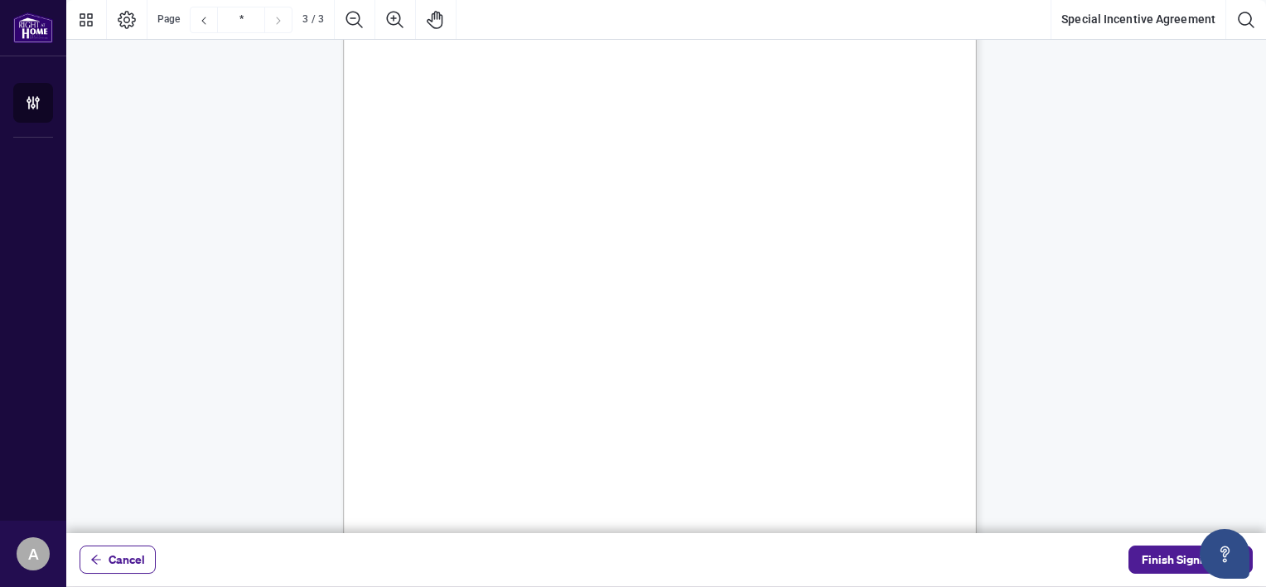
scroll to position [2022, 0]
click at [1184, 554] on span "Finish Signing" at bounding box center [1179, 559] width 75 height 27
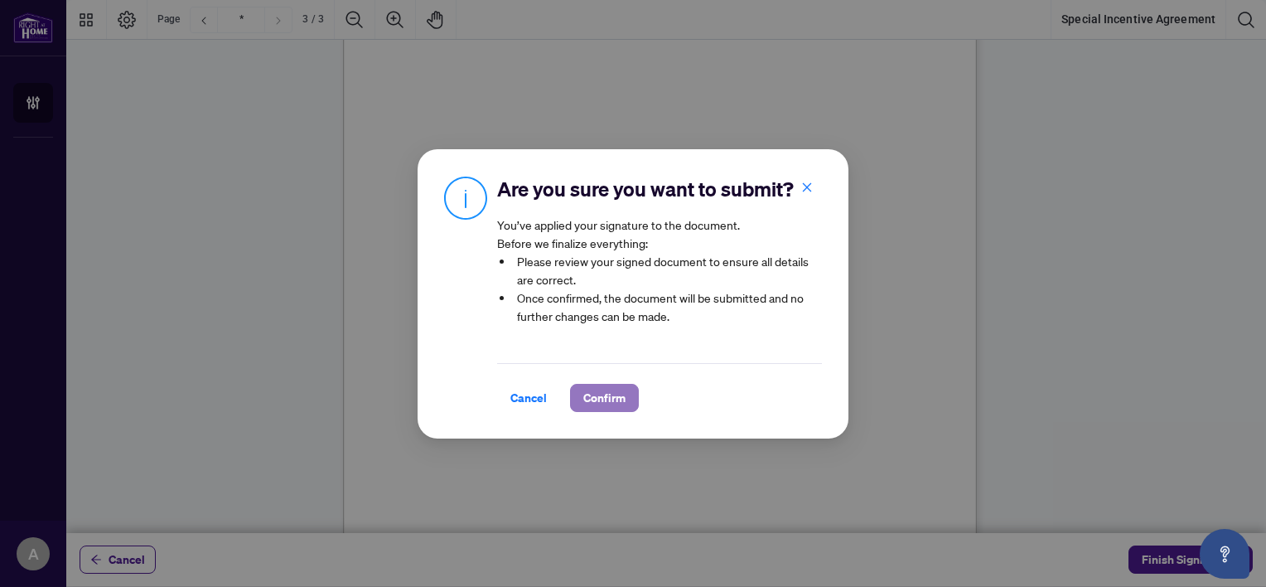
click at [597, 396] on span "Confirm" at bounding box center [604, 398] width 42 height 27
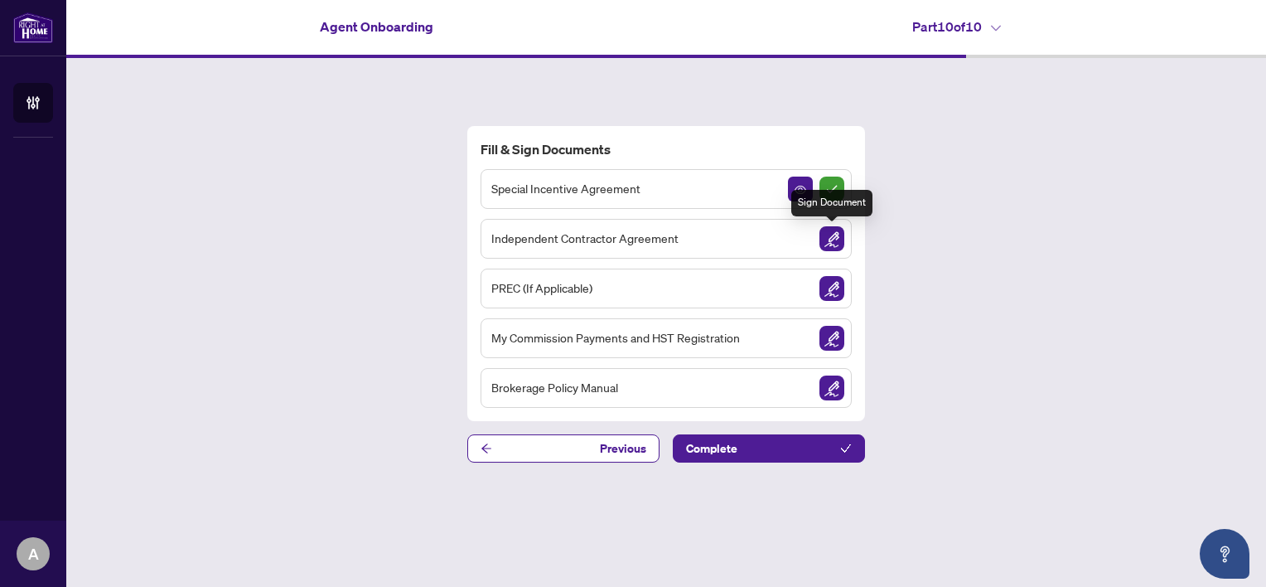
click at [832, 235] on img "Sign Document" at bounding box center [832, 238] width 25 height 25
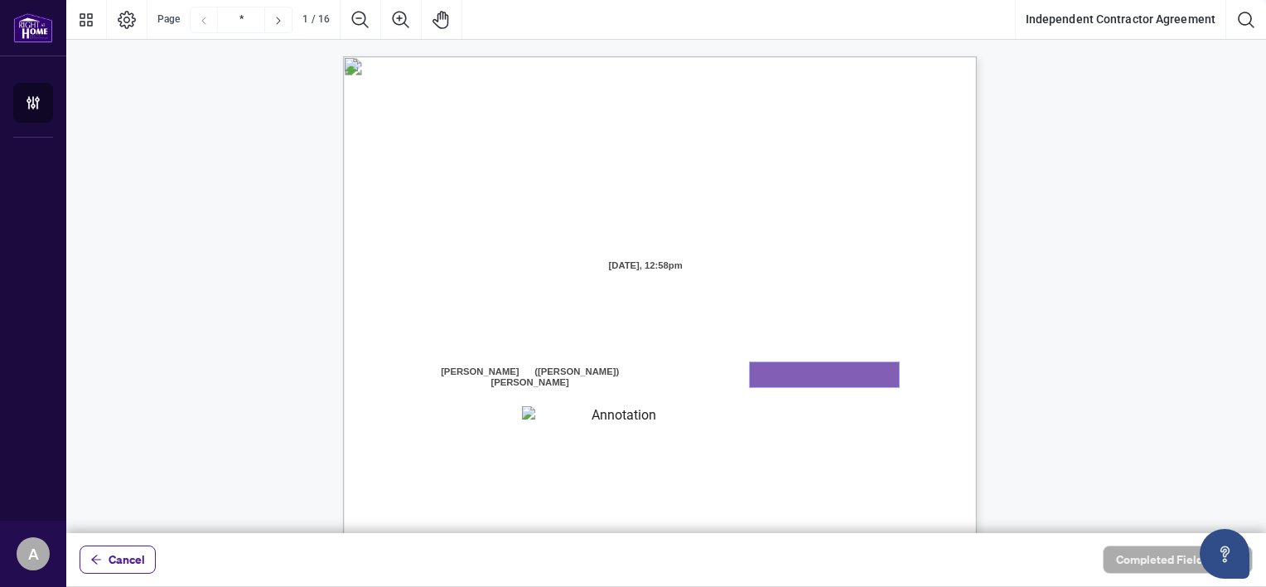
click at [786, 370] on textarea "01K2N7ZVXADQDZS13CP82GTG0Z" at bounding box center [824, 374] width 149 height 25
type textarea "**********"
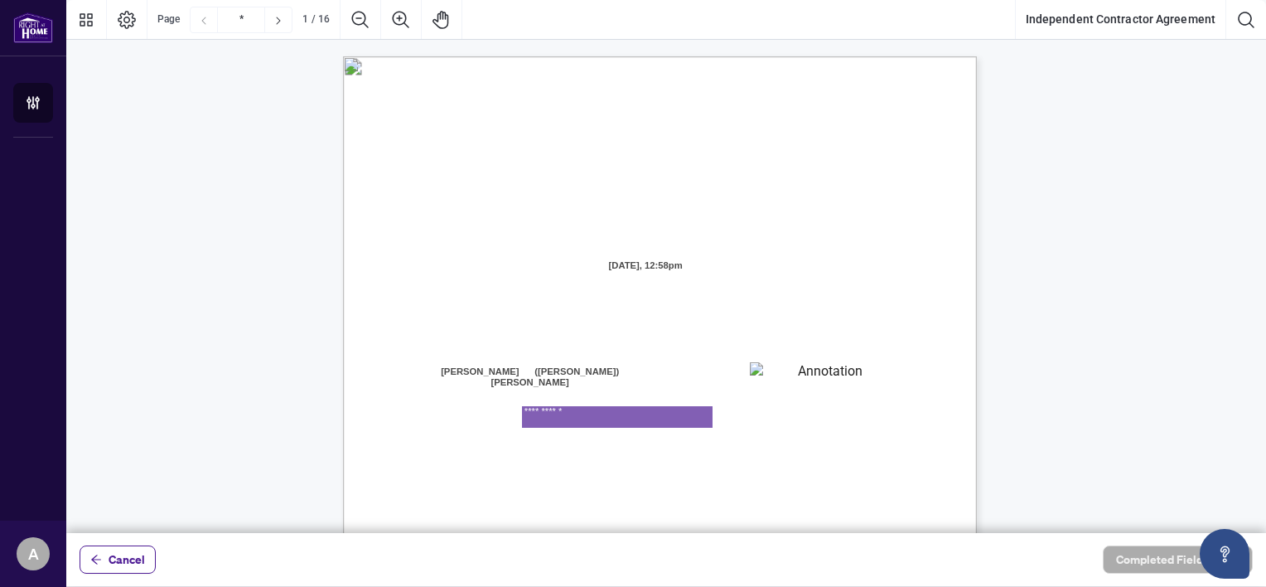
type textarea "**********"
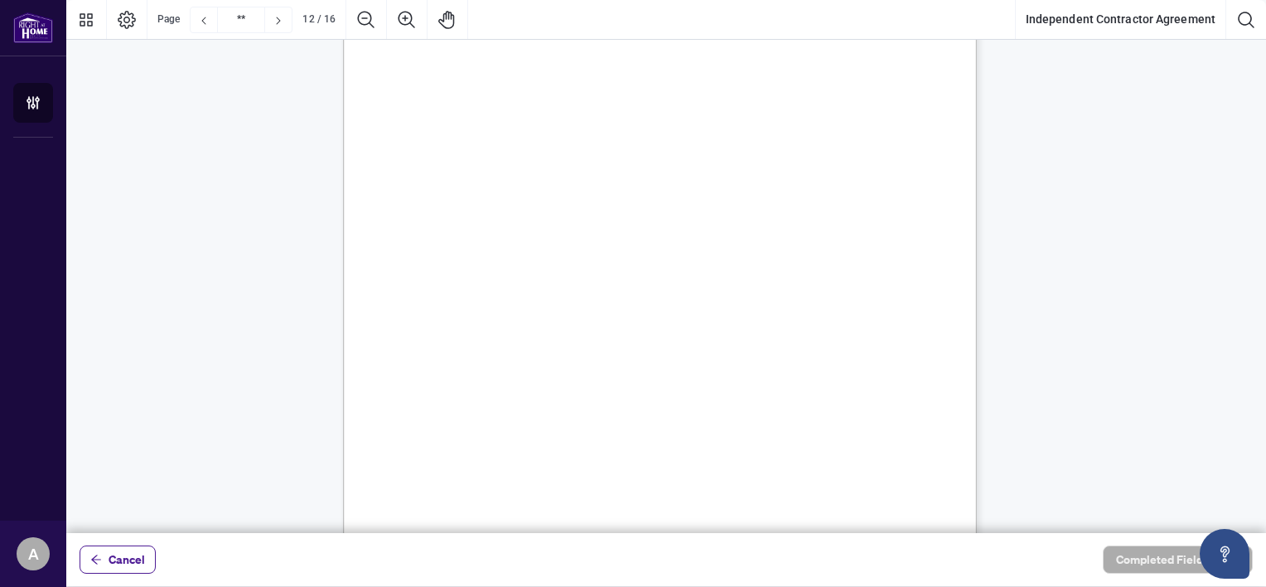
scroll to position [9758, 0]
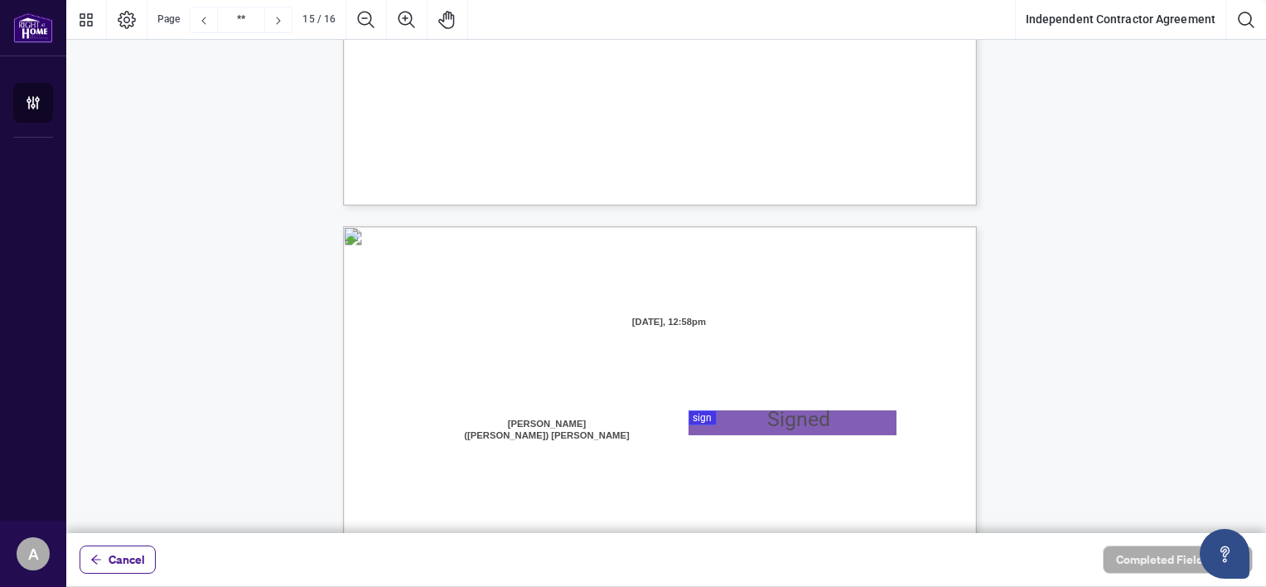
type input "**"
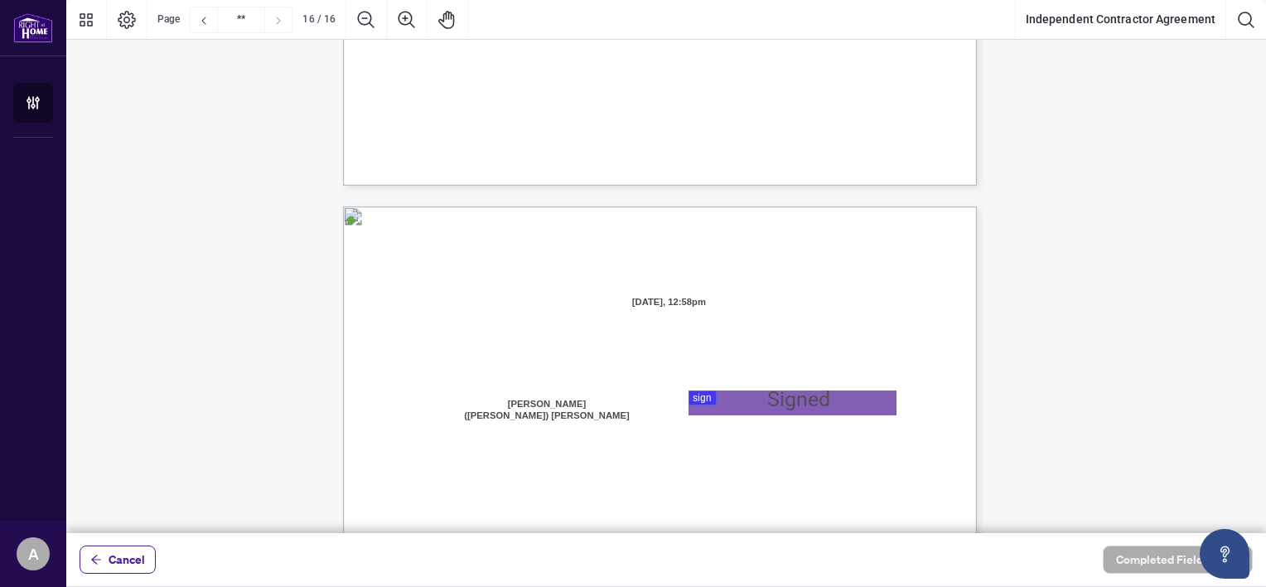
scroll to position [12625, 0]
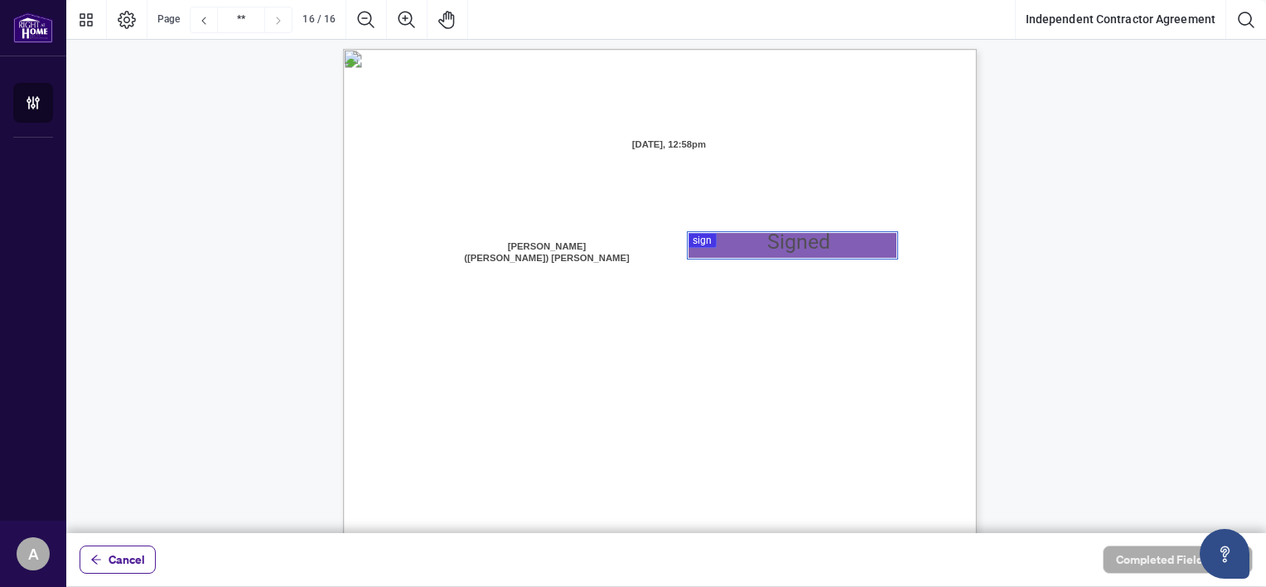
click at [714, 235] on div at bounding box center [666, 266] width 1200 height 533
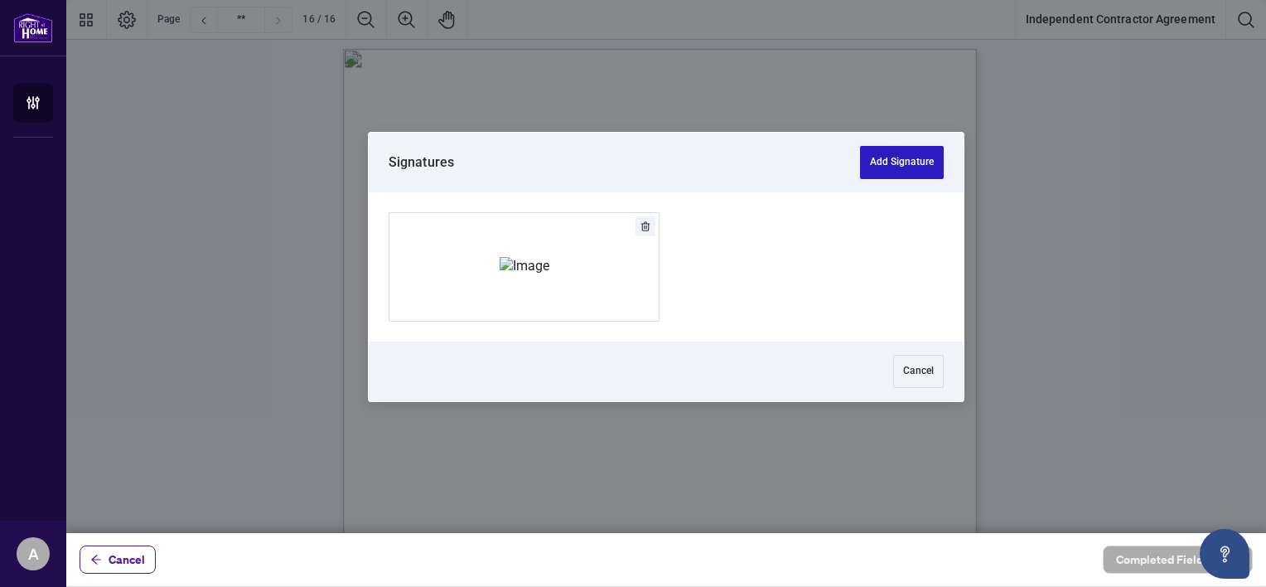
click at [910, 162] on button "Add Signature" at bounding box center [902, 162] width 84 height 33
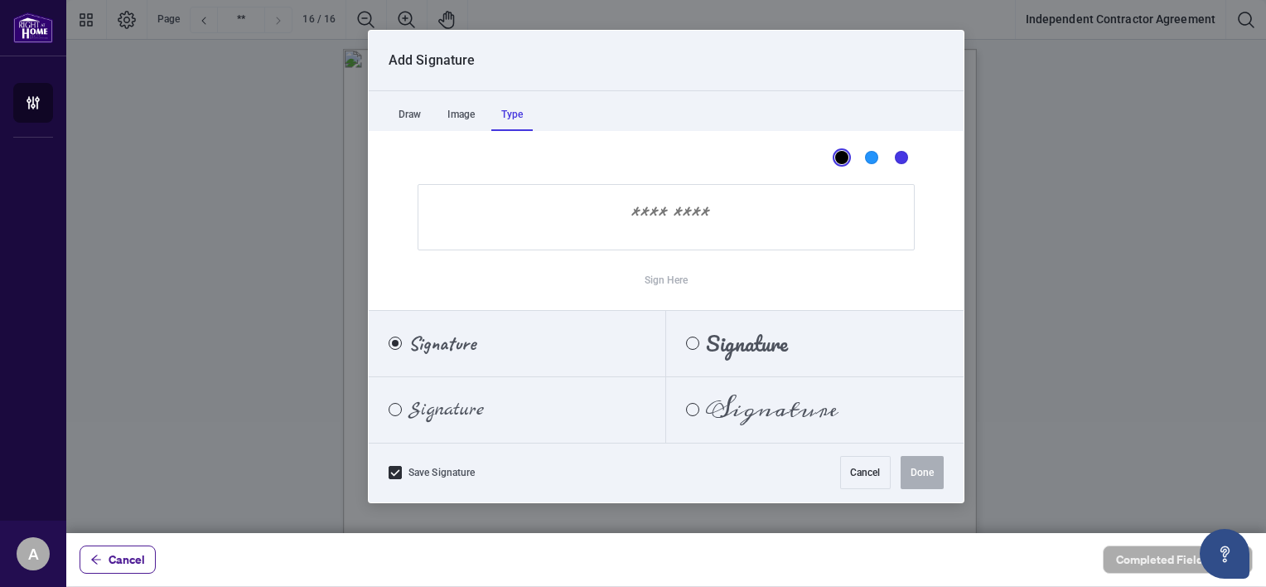
click at [520, 116] on div "Type" at bounding box center [511, 114] width 41 height 33
click at [693, 339] on div "Pacifico" at bounding box center [692, 342] width 13 height 13
click at [660, 222] on input "Sign Here" at bounding box center [666, 217] width 497 height 66
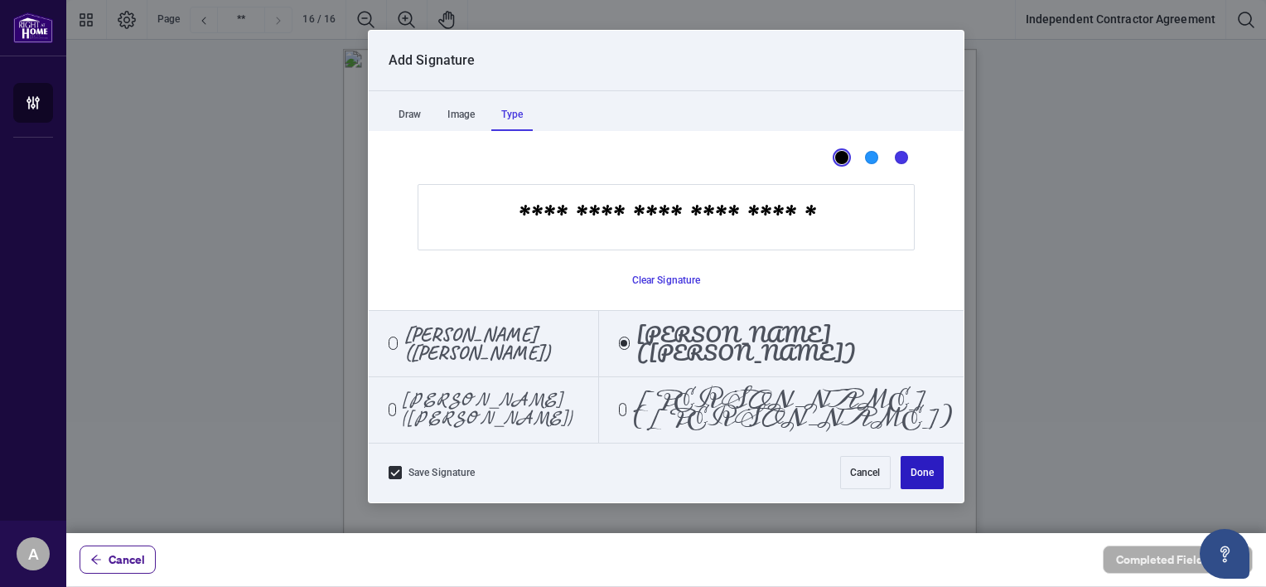
type input "**********"
click at [936, 467] on button "Done" at bounding box center [922, 472] width 43 height 33
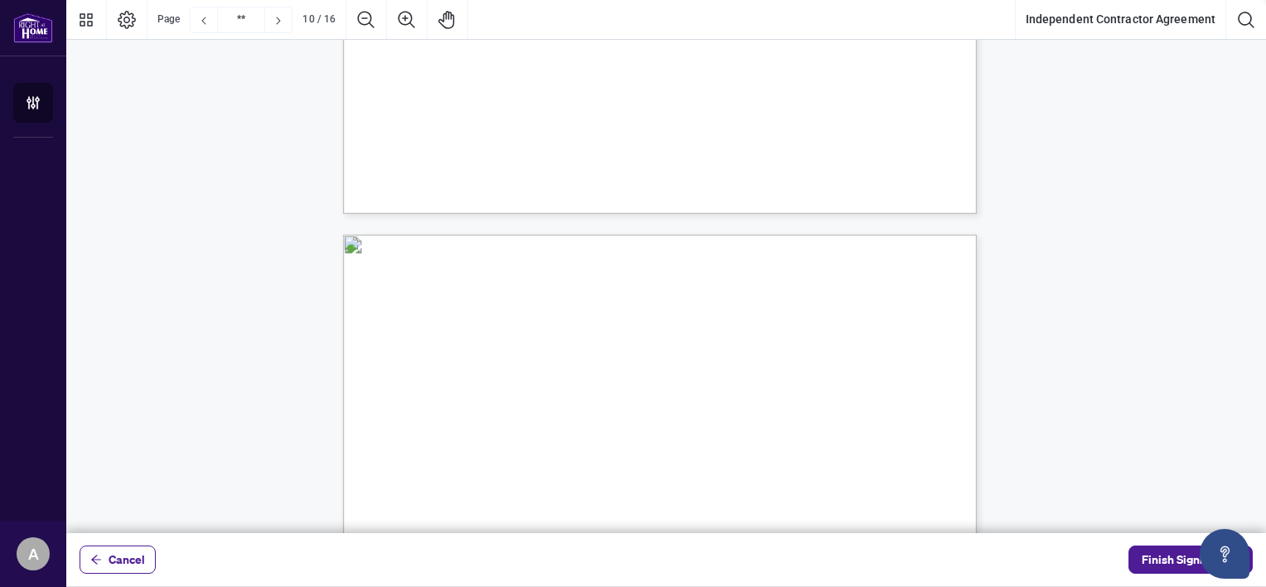
scroll to position [7426, 0]
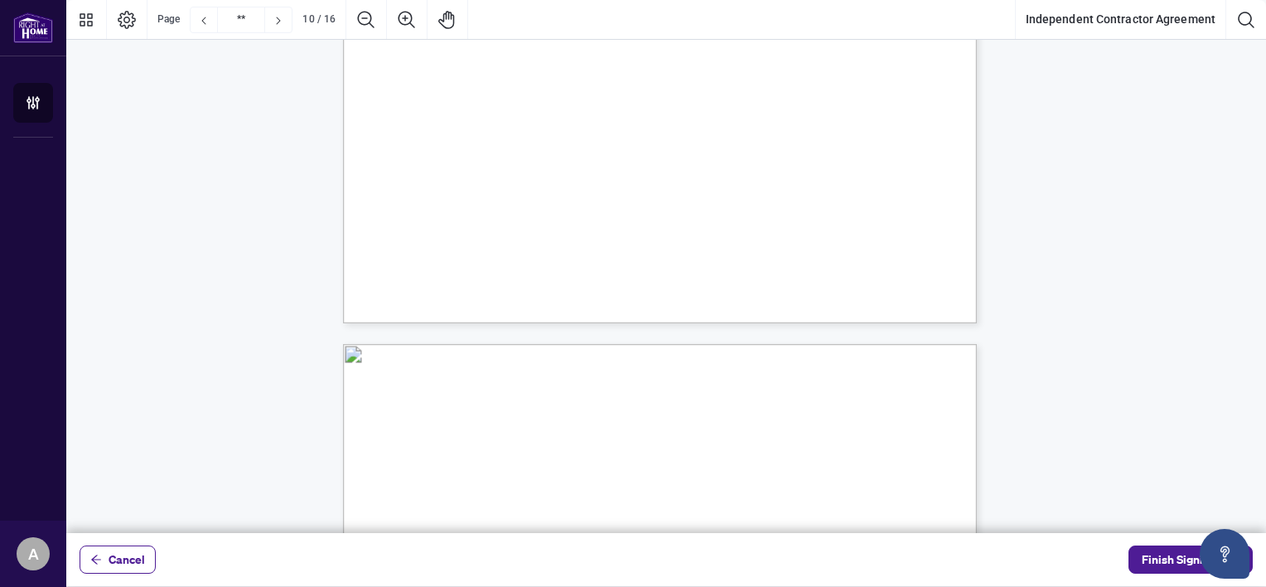
type input "**"
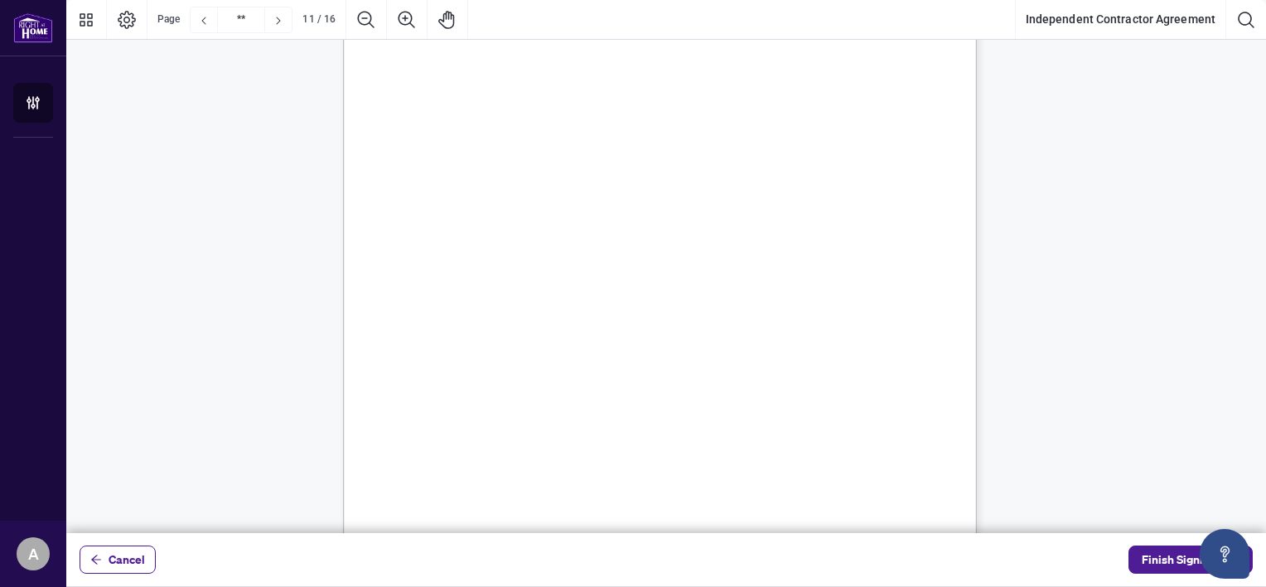
scroll to position [8751, 0]
click at [1172, 550] on span "Finish Signing" at bounding box center [1179, 559] width 75 height 27
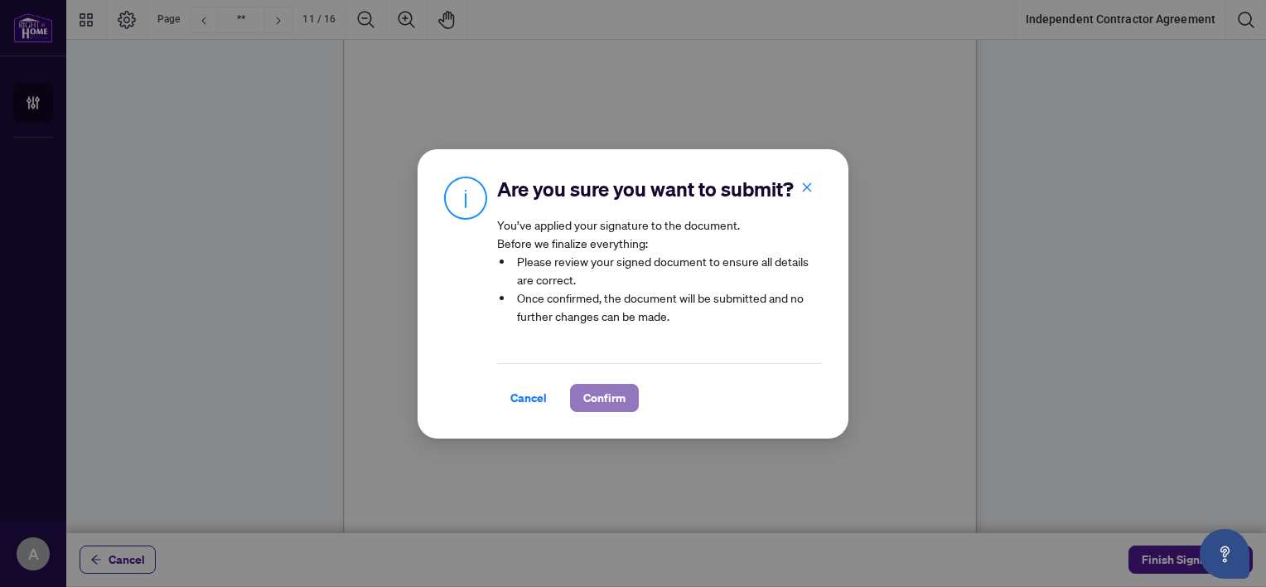
click at [614, 399] on span "Confirm" at bounding box center [604, 398] width 42 height 27
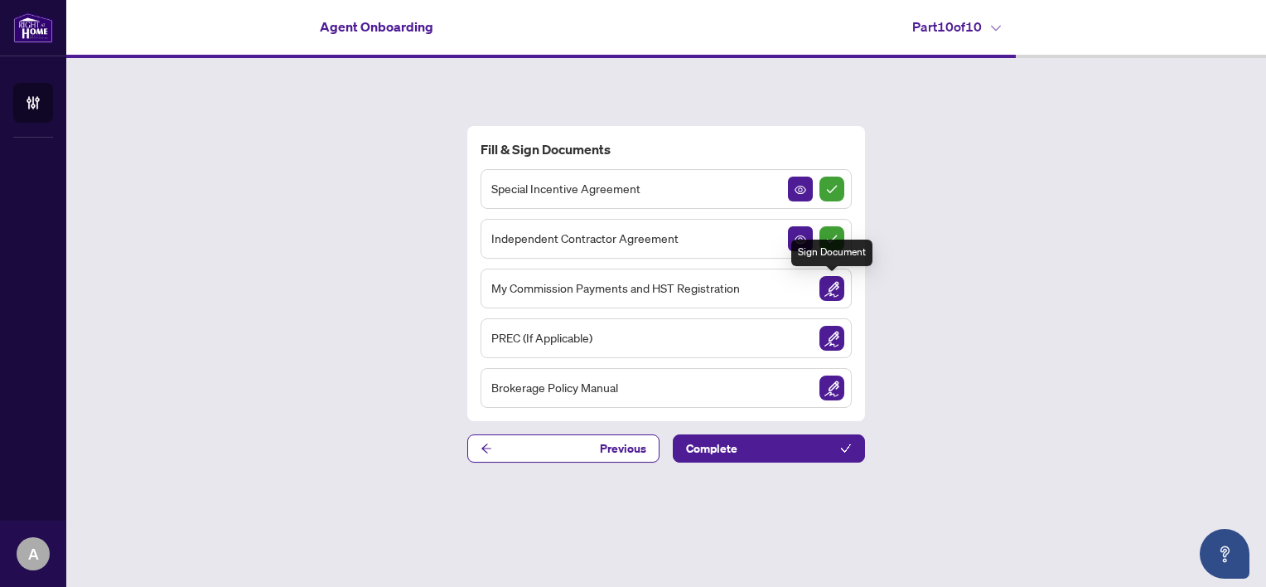
click at [832, 282] on img "Sign Document" at bounding box center [832, 288] width 25 height 25
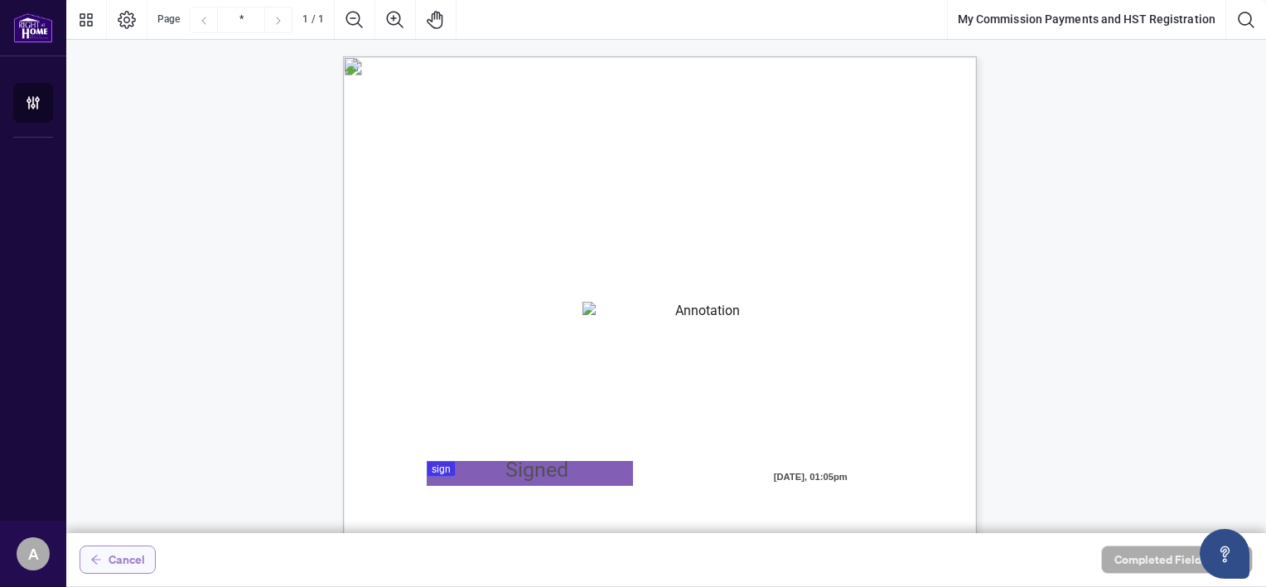
click at [133, 556] on span "Cancel" at bounding box center [127, 559] width 36 height 27
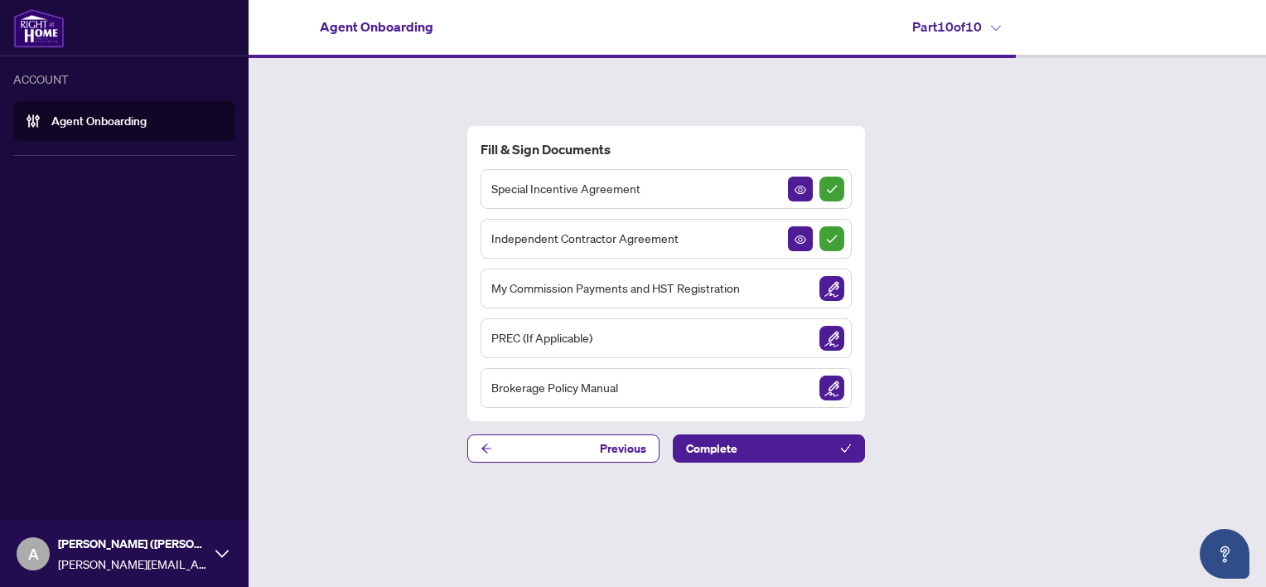
click at [133, 117] on link "Agent Onboarding" at bounding box center [98, 121] width 95 height 15
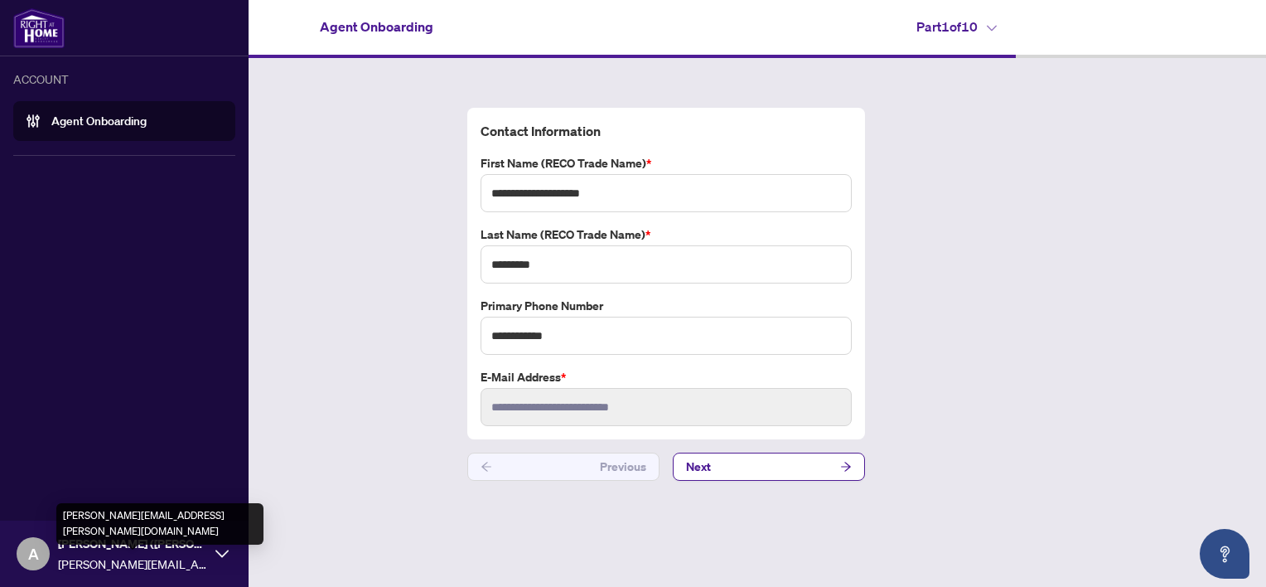
click at [113, 557] on span "[PERSON_NAME][EMAIL_ADDRESS][PERSON_NAME][DOMAIN_NAME]" at bounding box center [132, 563] width 149 height 18
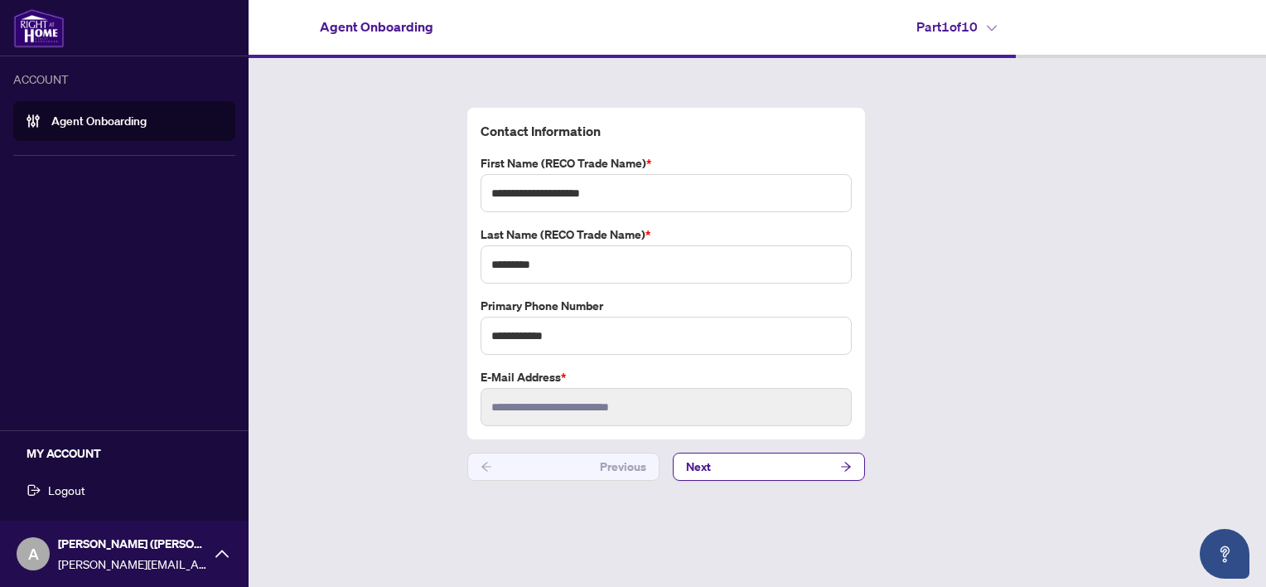
click at [70, 484] on span "Logout" at bounding box center [66, 490] width 37 height 27
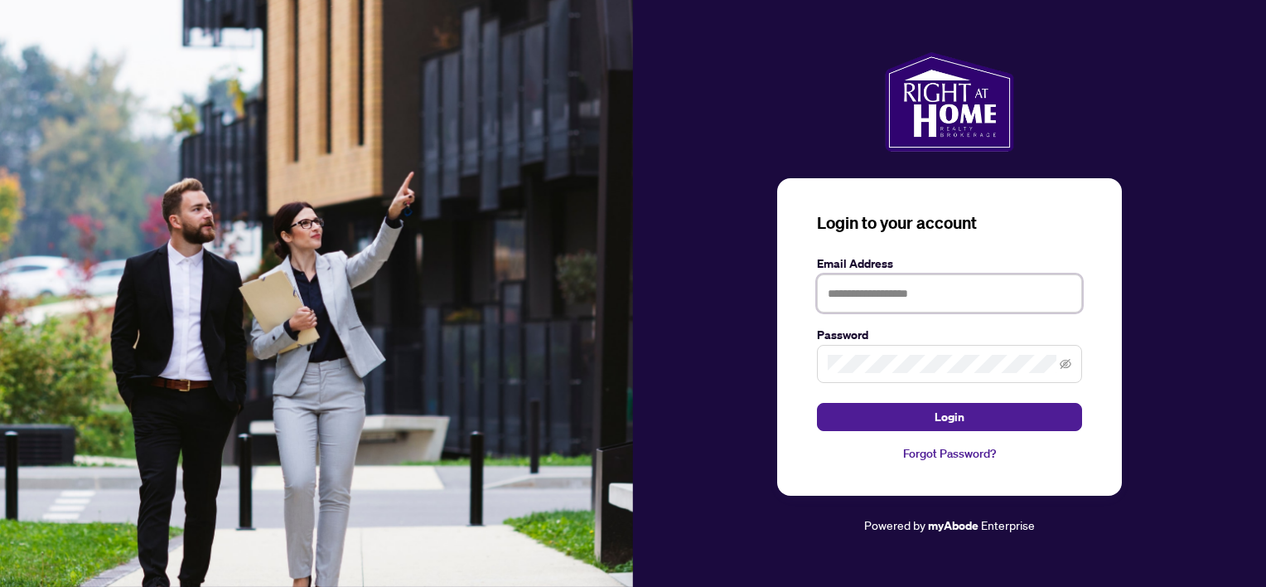
click at [849, 292] on input "text" at bounding box center [949, 293] width 265 height 38
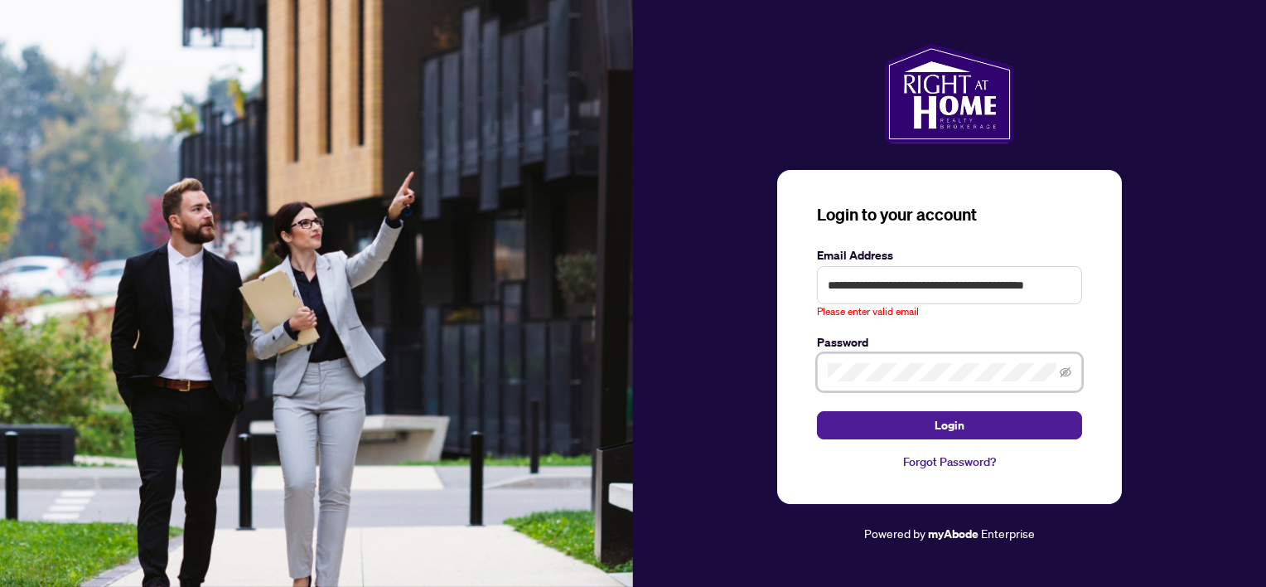
click at [895, 360] on span at bounding box center [949, 372] width 265 height 38
click at [1070, 283] on input "**********" at bounding box center [949, 285] width 265 height 38
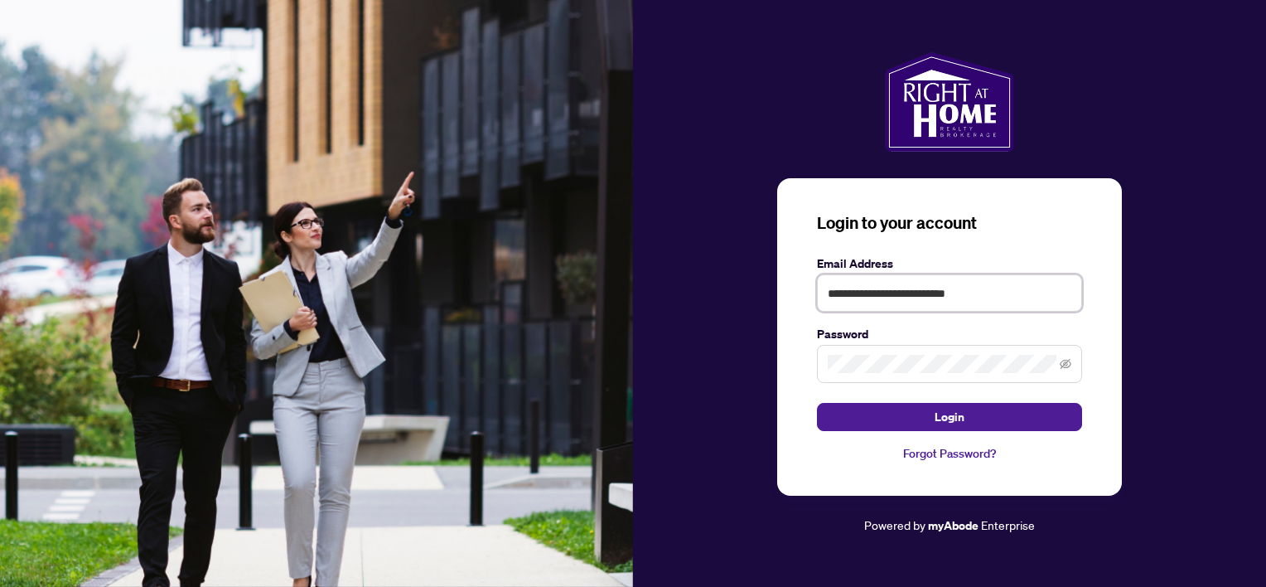
type input "**********"
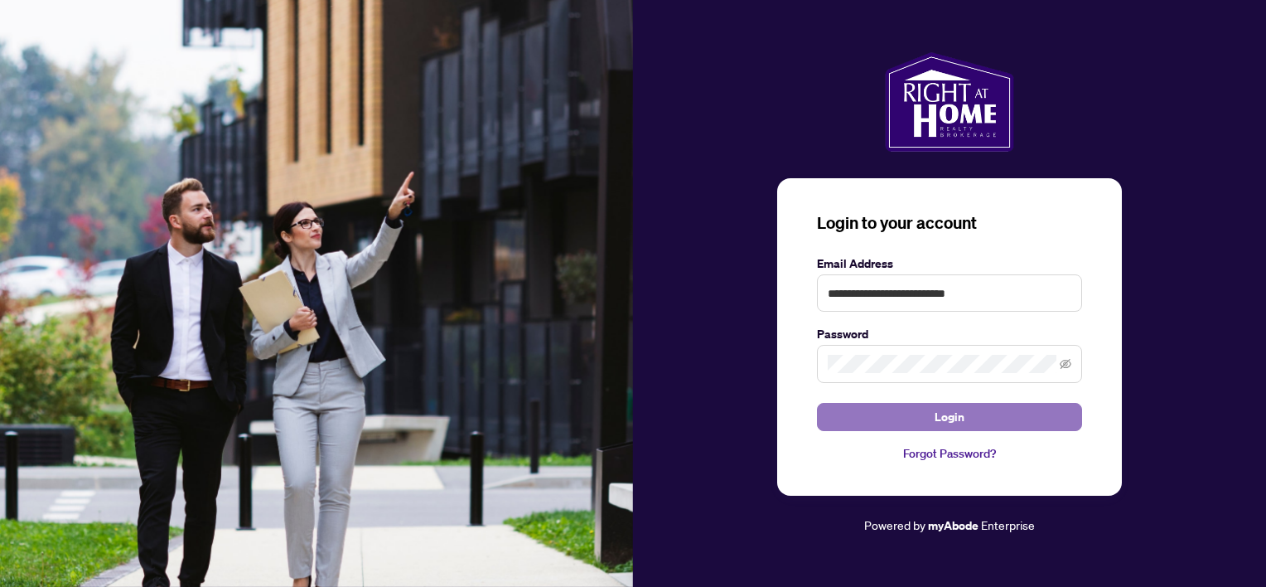
click at [951, 413] on span "Login" at bounding box center [950, 417] width 30 height 27
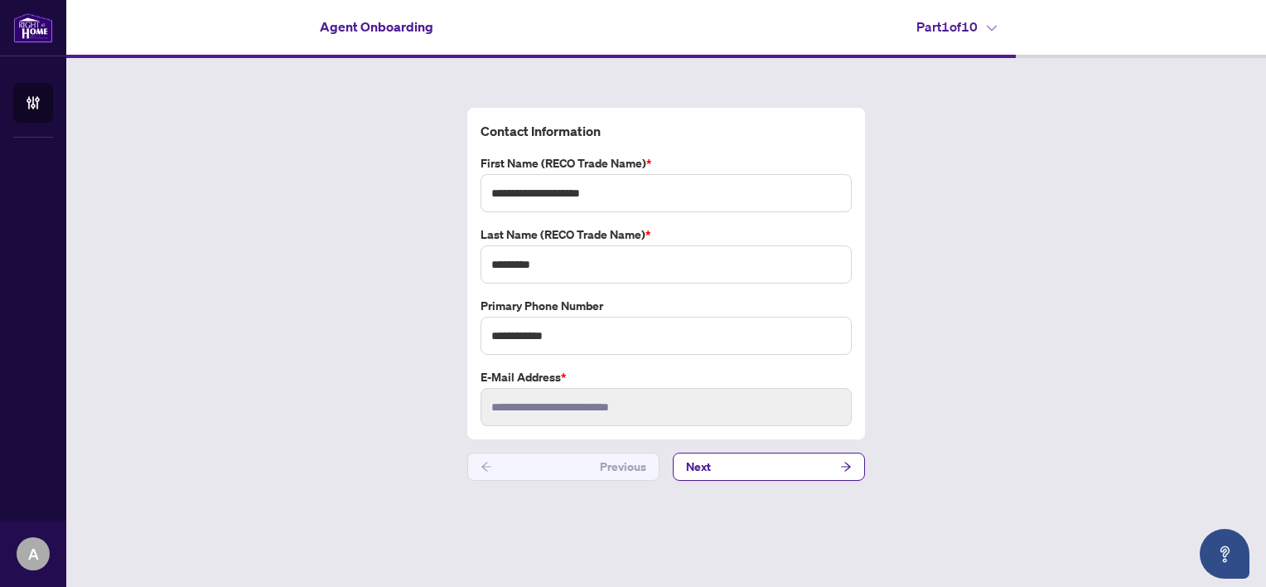
click at [994, 28] on icon at bounding box center [992, 29] width 10 height 6
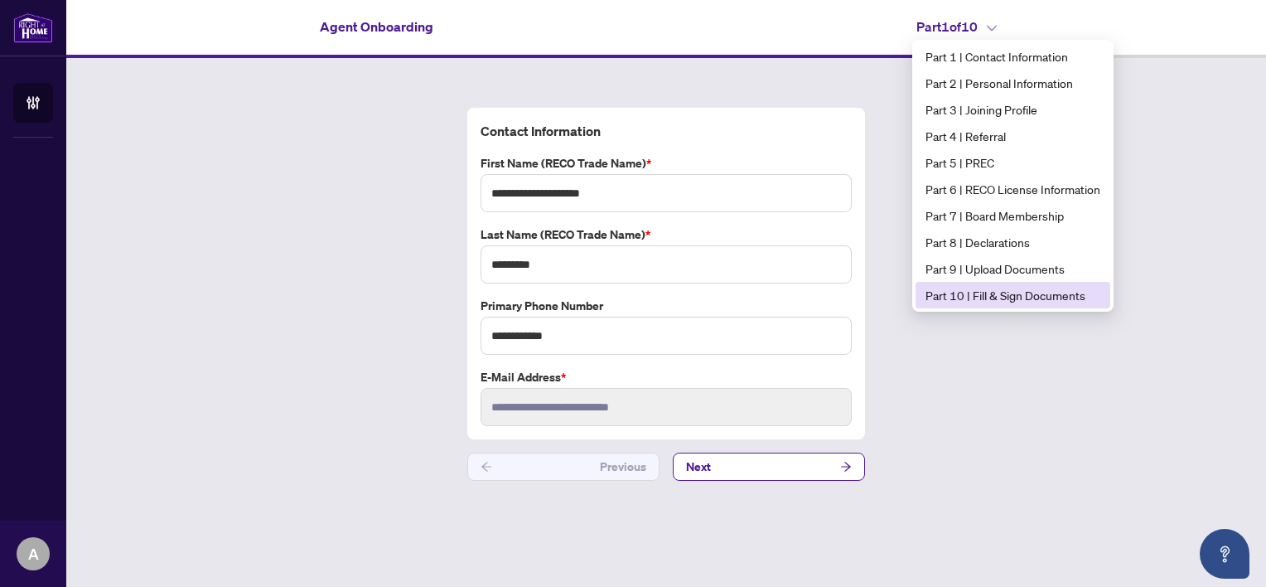
click at [1004, 292] on span "Part 10 | Fill & Sign Documents" at bounding box center [1013, 295] width 175 height 18
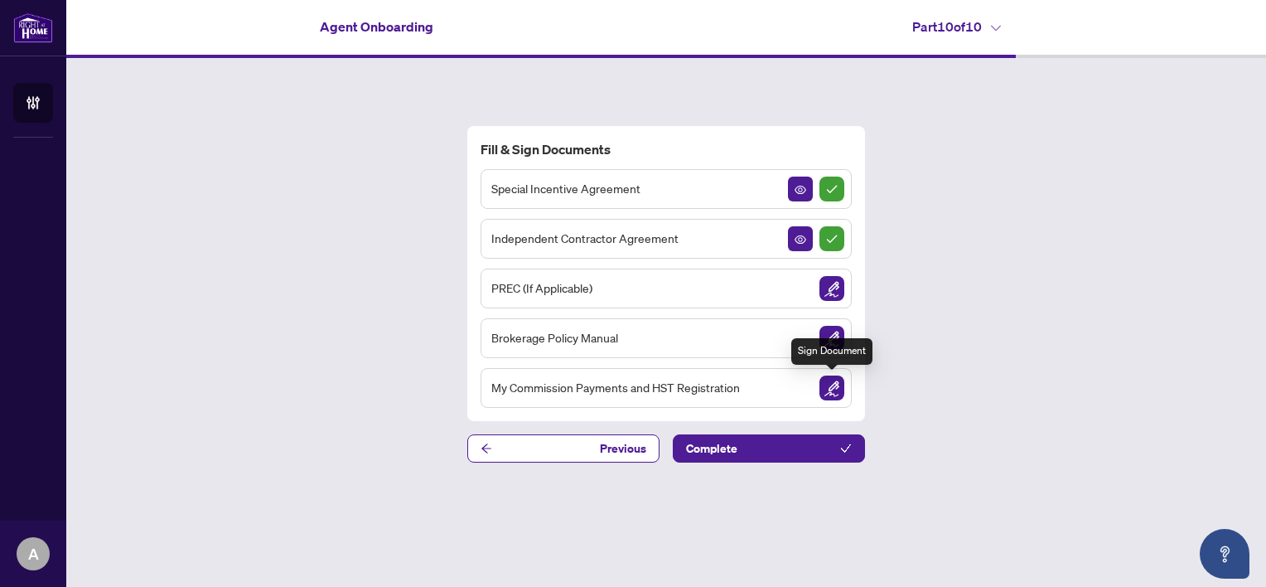
click at [835, 382] on img "Sign Document" at bounding box center [832, 387] width 25 height 25
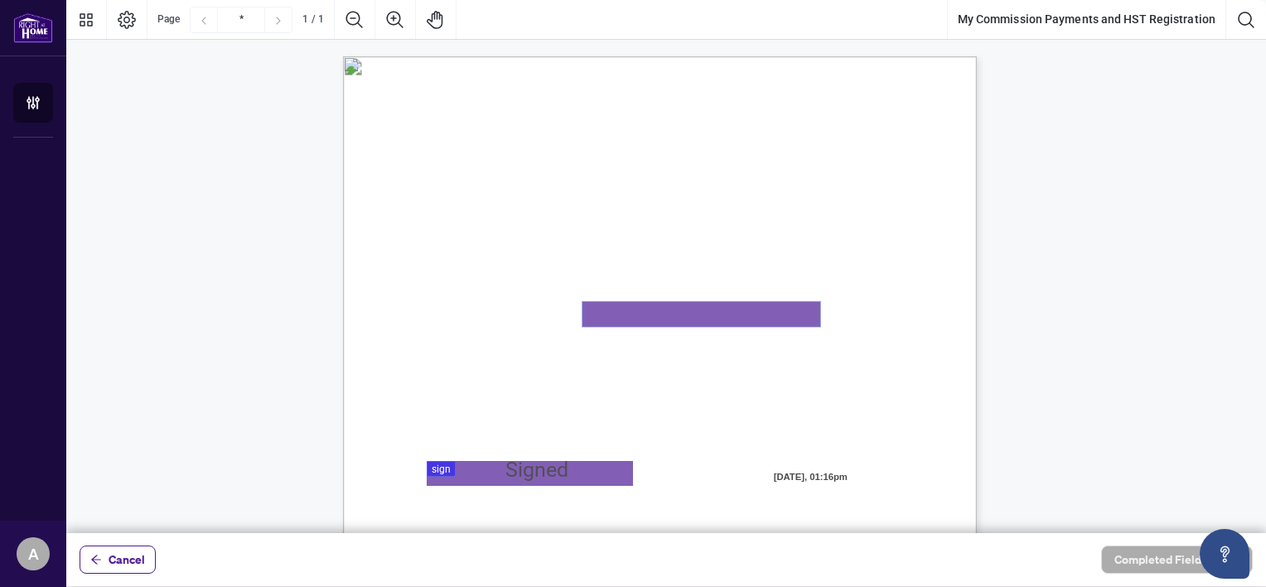
click at [653, 308] on textarea "01K2N82W0617PR3KA8X9DYAB9F" at bounding box center [702, 314] width 238 height 25
type textarea "**********"
click at [536, 467] on div at bounding box center [666, 266] width 1200 height 533
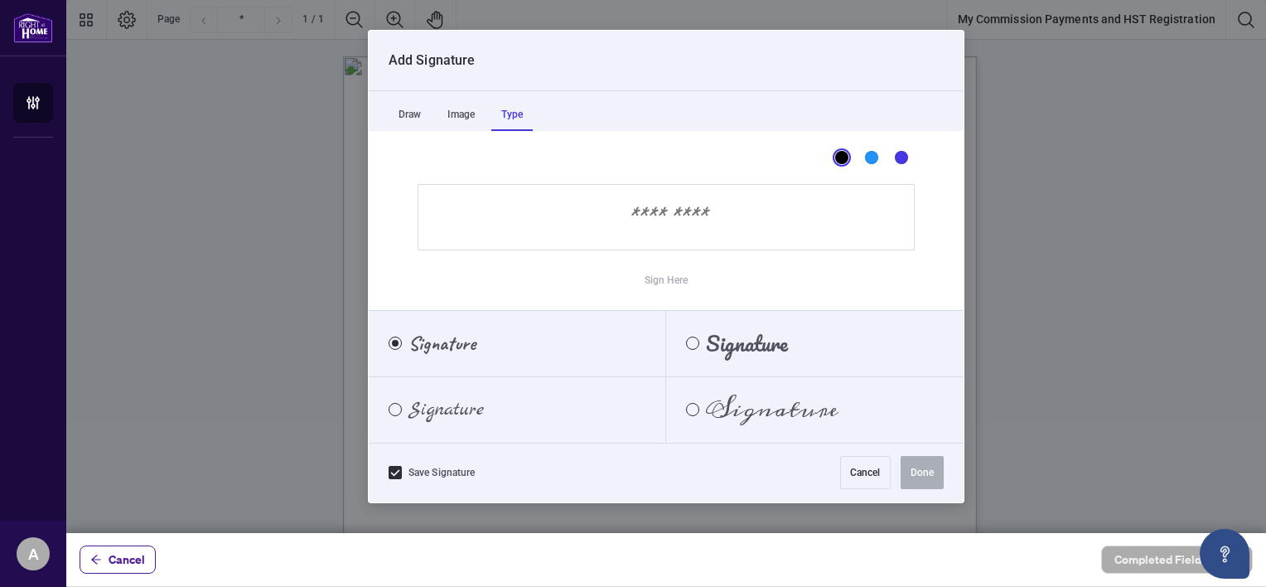
click at [519, 114] on div "Type" at bounding box center [511, 114] width 41 height 33
click at [695, 335] on div "Signature" at bounding box center [737, 343] width 142 height 18
click at [655, 222] on input "Sign Here" at bounding box center [666, 217] width 497 height 66
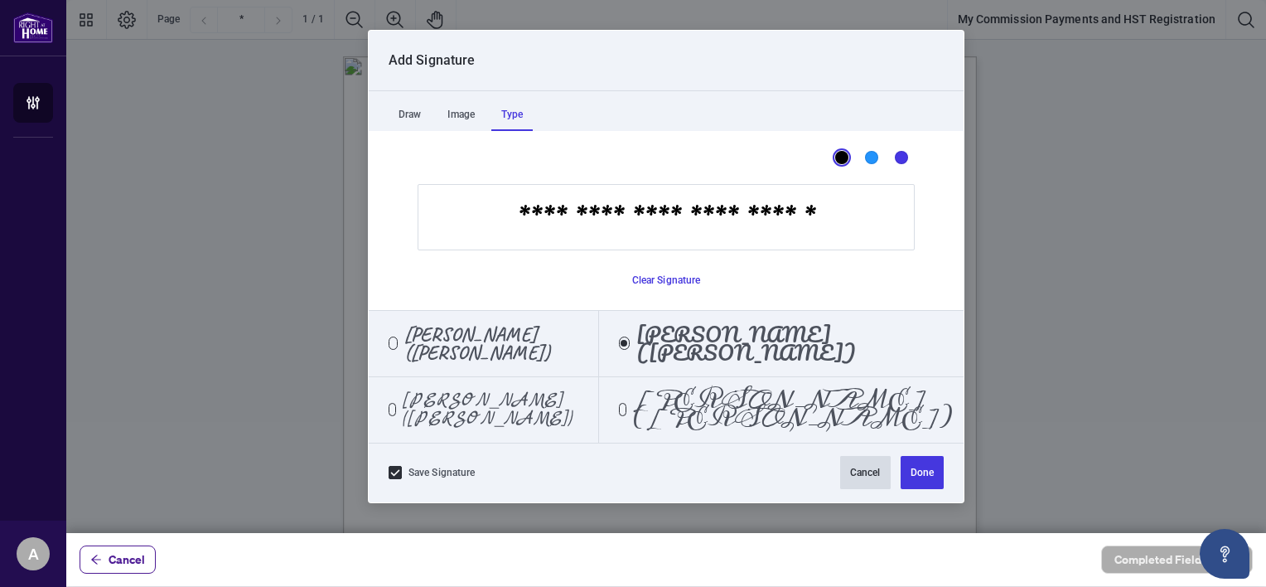
type input "**********"
click at [869, 469] on button "Cancel" at bounding box center [865, 472] width 51 height 33
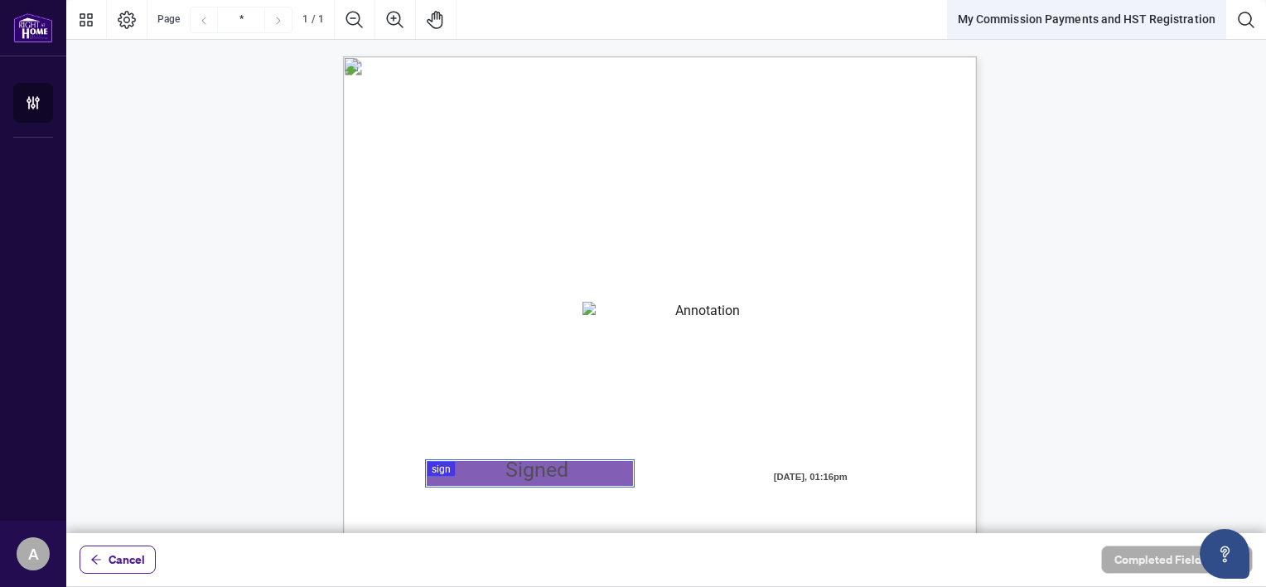
click at [1160, 22] on button "My Commission Payments and HST Registration" at bounding box center [1087, 20] width 278 height 40
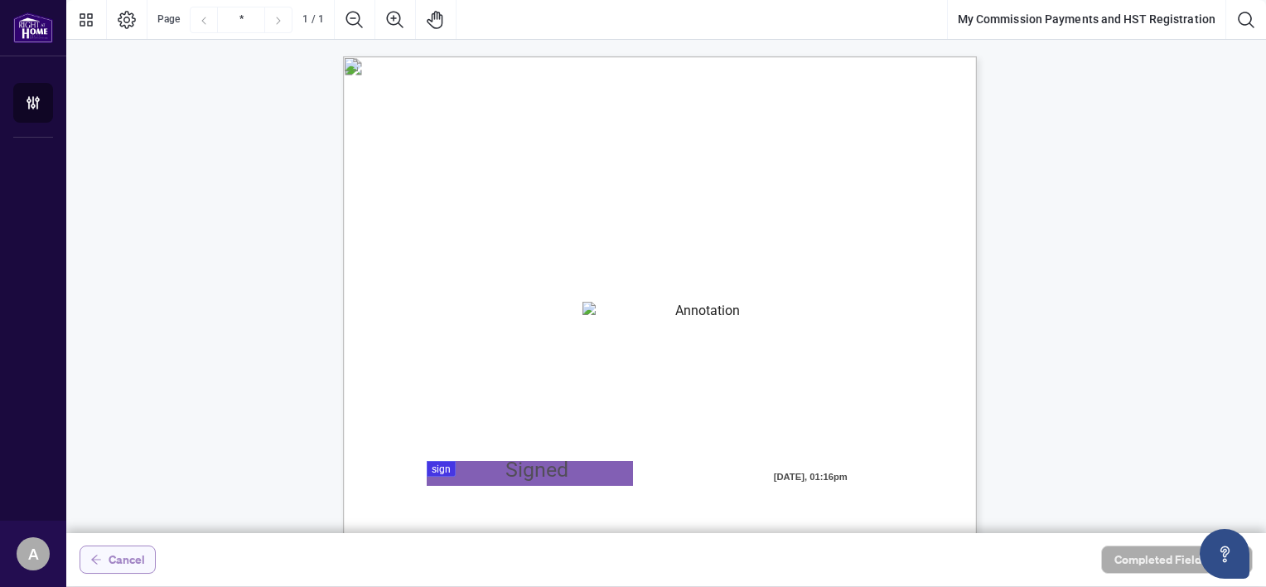
click at [123, 559] on span "Cancel" at bounding box center [127, 559] width 36 height 27
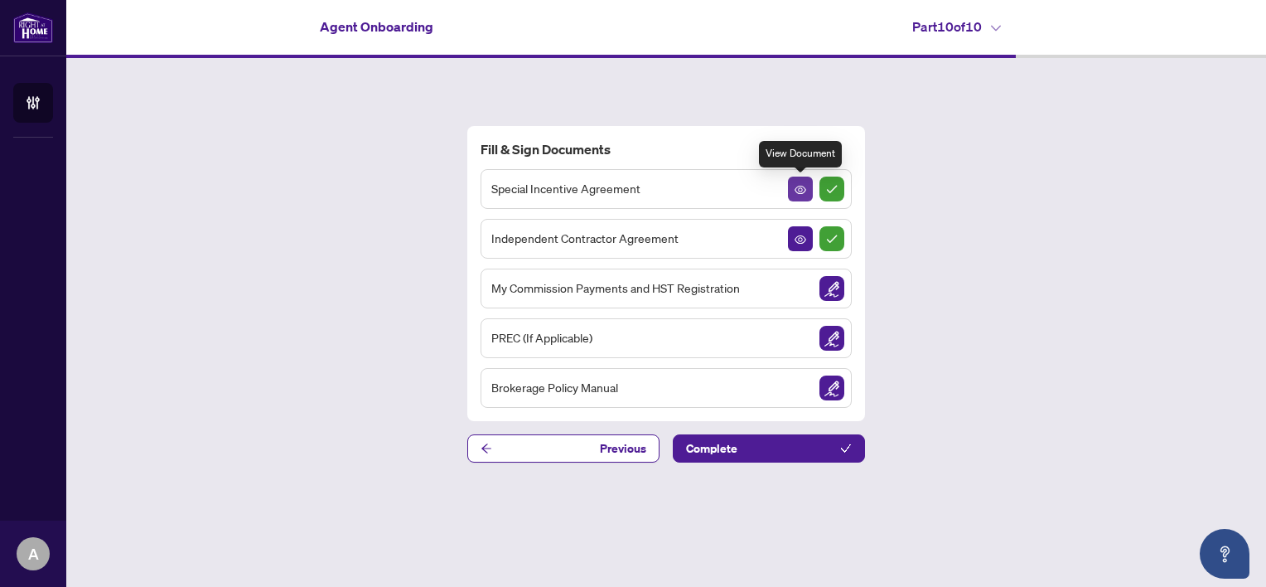
click at [799, 192] on icon "View Document" at bounding box center [801, 190] width 12 height 12
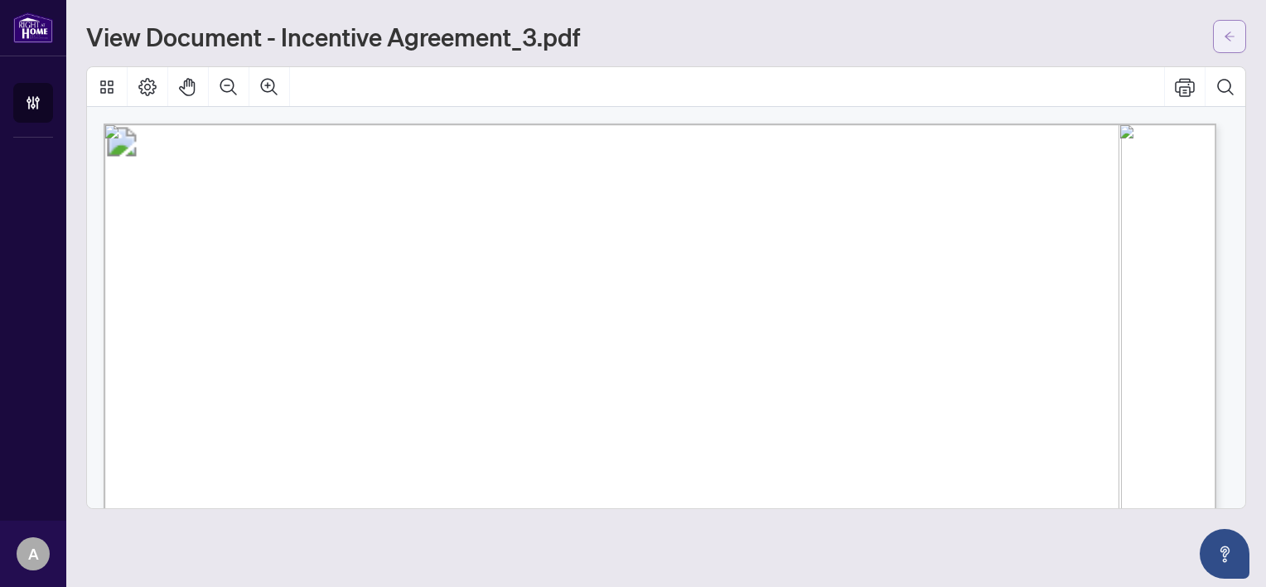
click at [1228, 33] on icon "arrow-left" at bounding box center [1230, 35] width 10 height 9
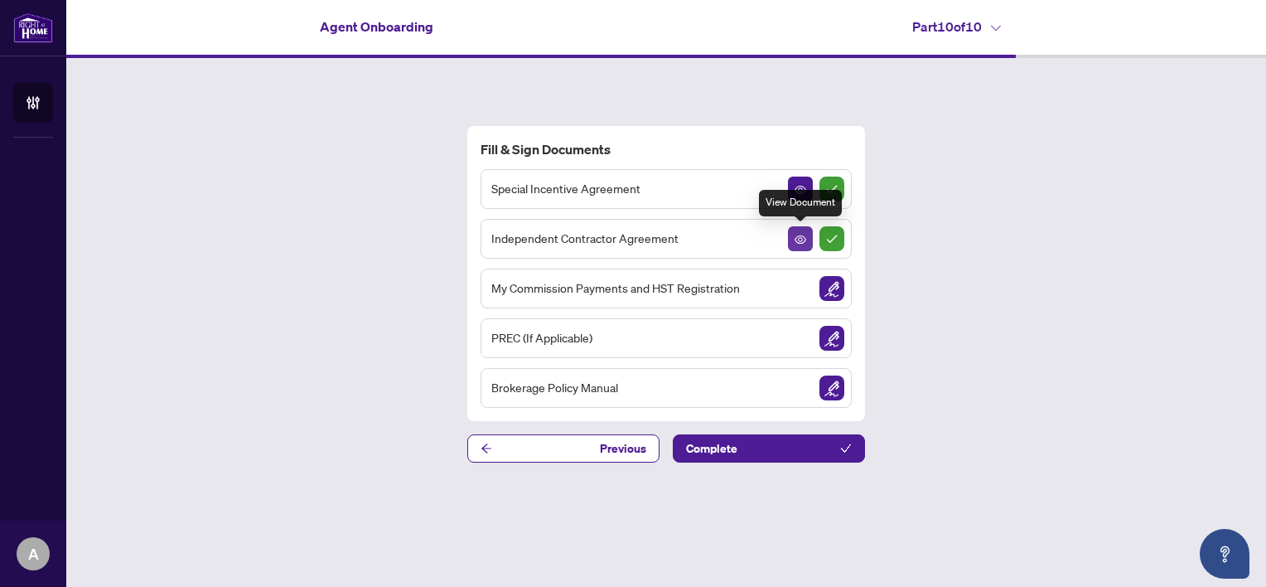
click at [799, 237] on icon "View Document" at bounding box center [801, 240] width 12 height 12
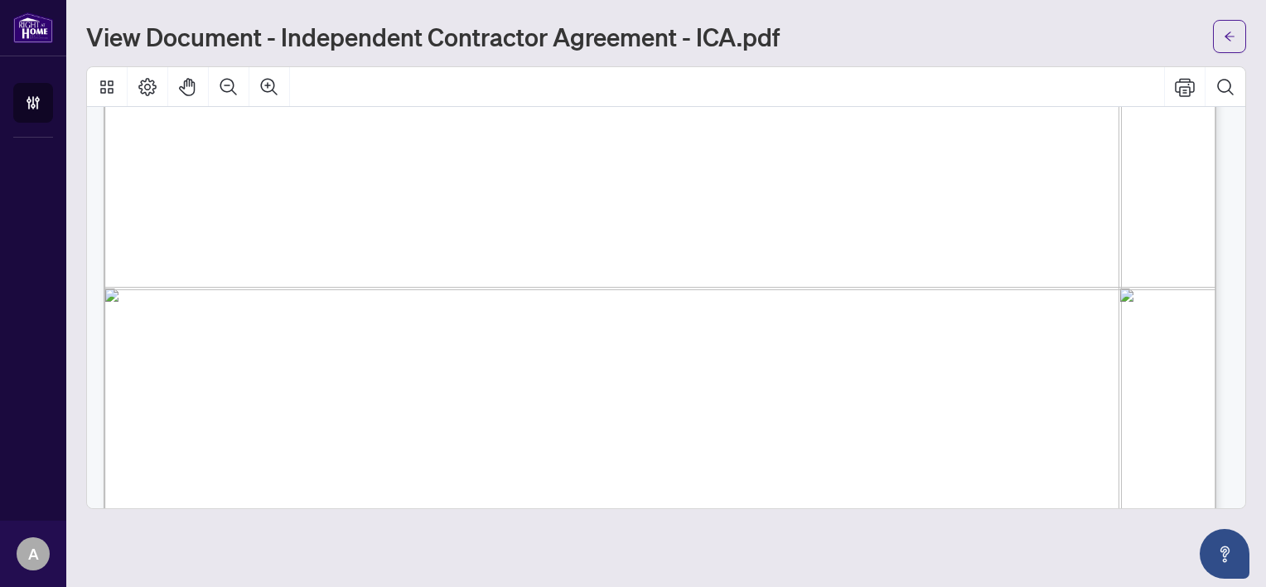
scroll to position [23230, 0]
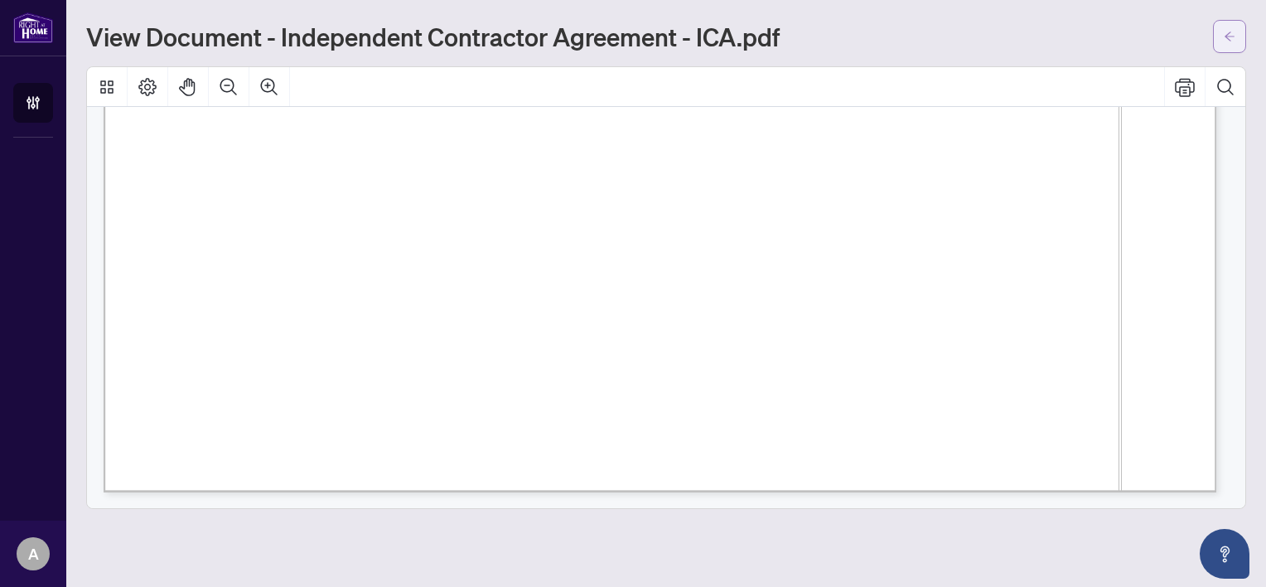
click at [1231, 40] on icon "arrow-left" at bounding box center [1230, 37] width 12 height 12
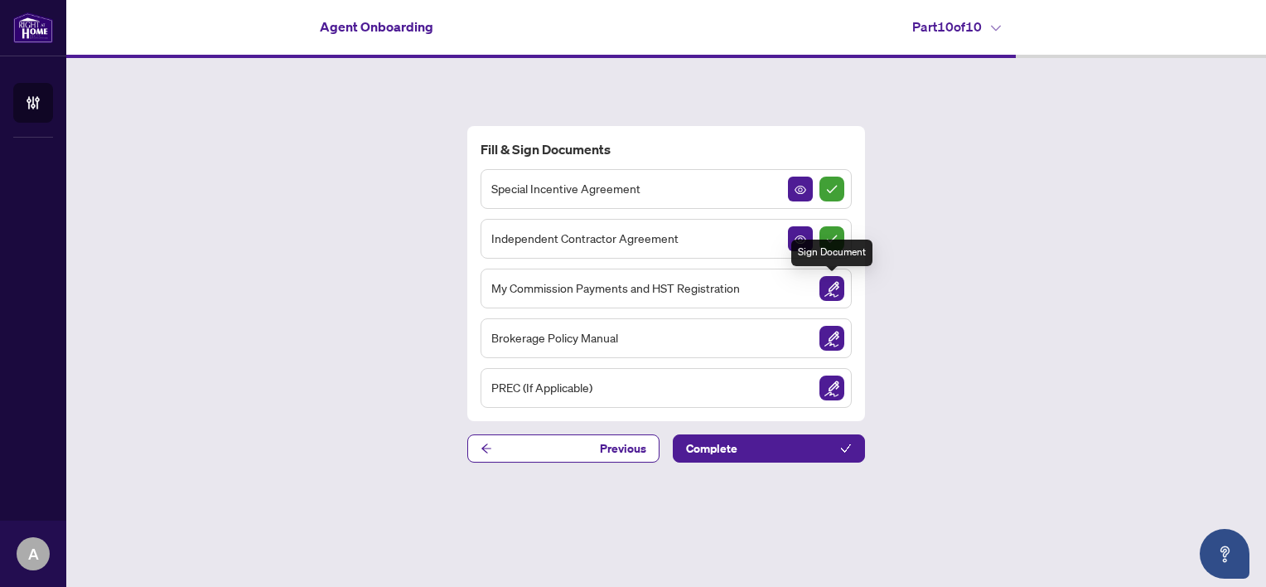
click at [835, 286] on img "Sign Document" at bounding box center [832, 288] width 25 height 25
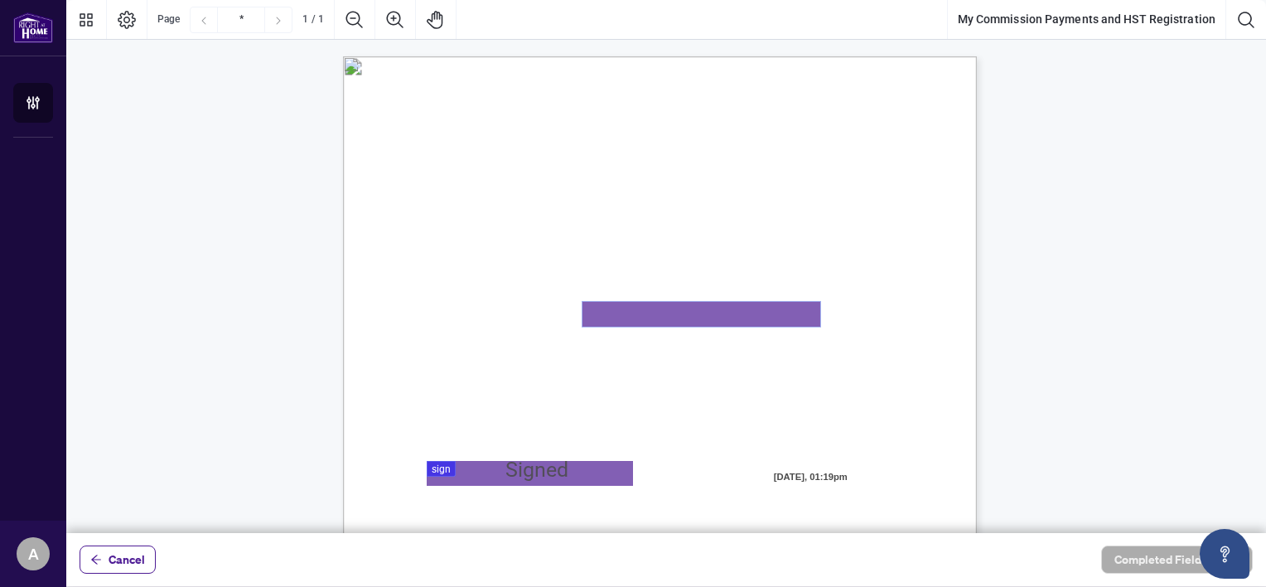
click at [772, 317] on textarea "01K2N82W0617PR3KA8X9DYAB9F" at bounding box center [702, 314] width 238 height 25
type textarea "**********"
click at [553, 471] on div at bounding box center [666, 266] width 1200 height 533
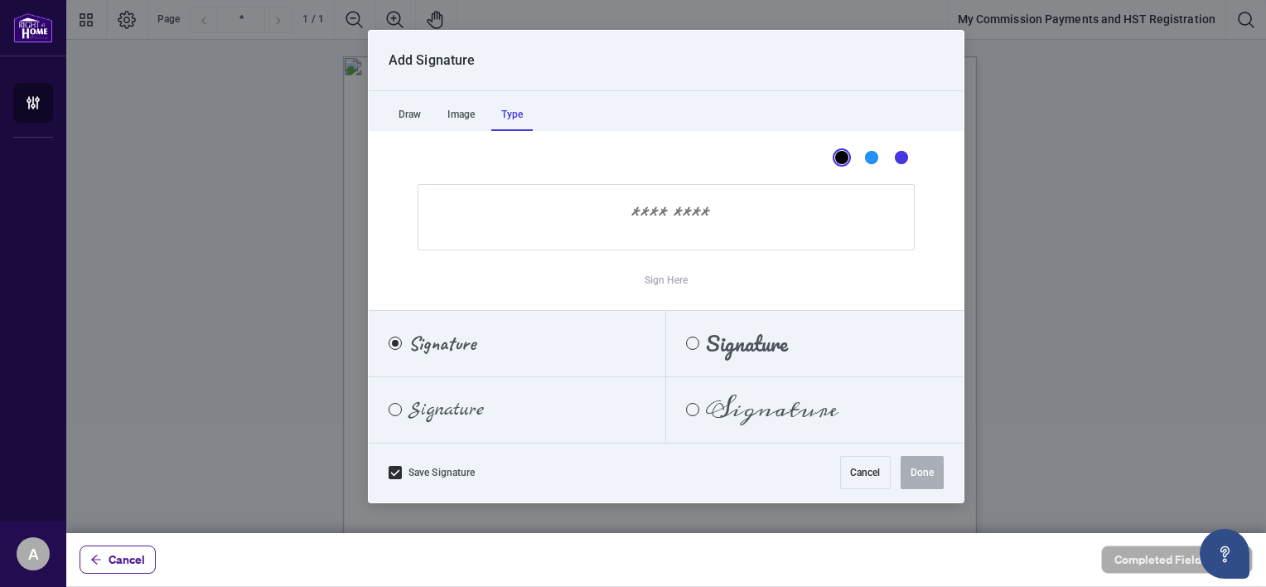
click at [521, 114] on div "Type" at bounding box center [511, 114] width 41 height 33
click at [693, 342] on div "Pacifico" at bounding box center [692, 342] width 13 height 13
click at [675, 218] on input "Sign Here" at bounding box center [666, 217] width 497 height 66
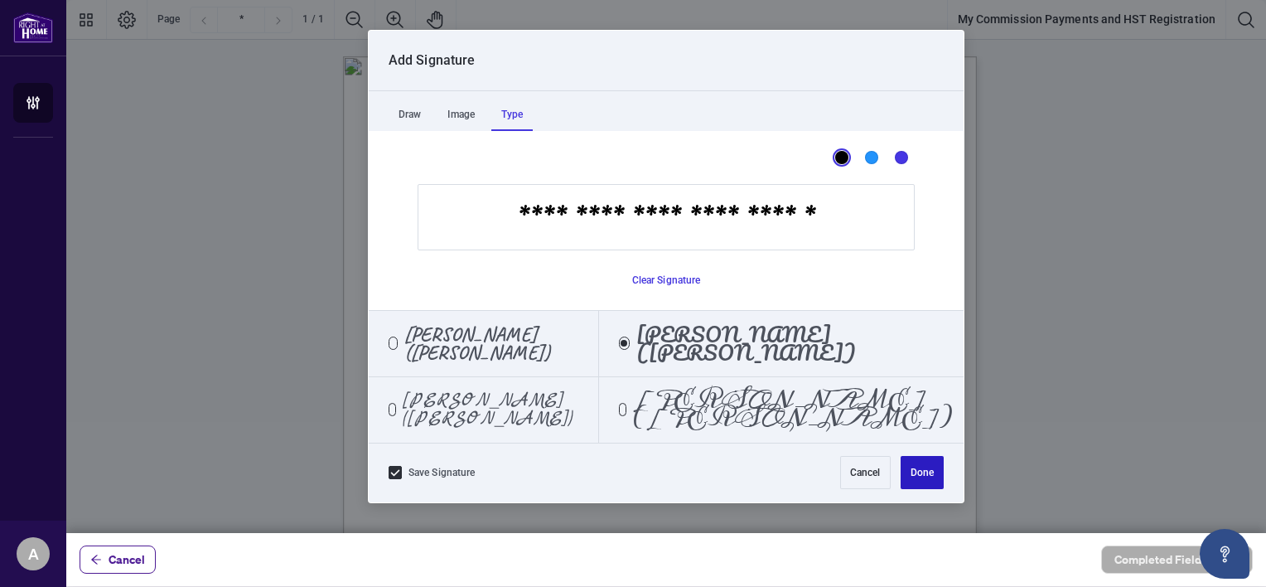
type input "**********"
click at [928, 473] on button "Done" at bounding box center [922, 472] width 43 height 33
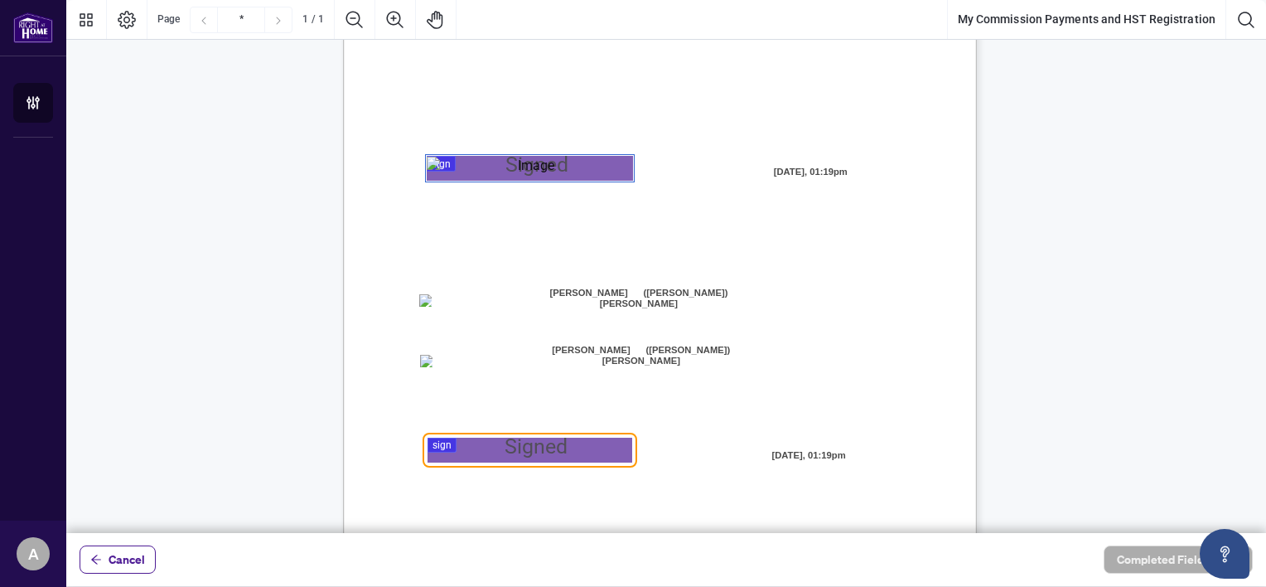
scroll to position [361, 0]
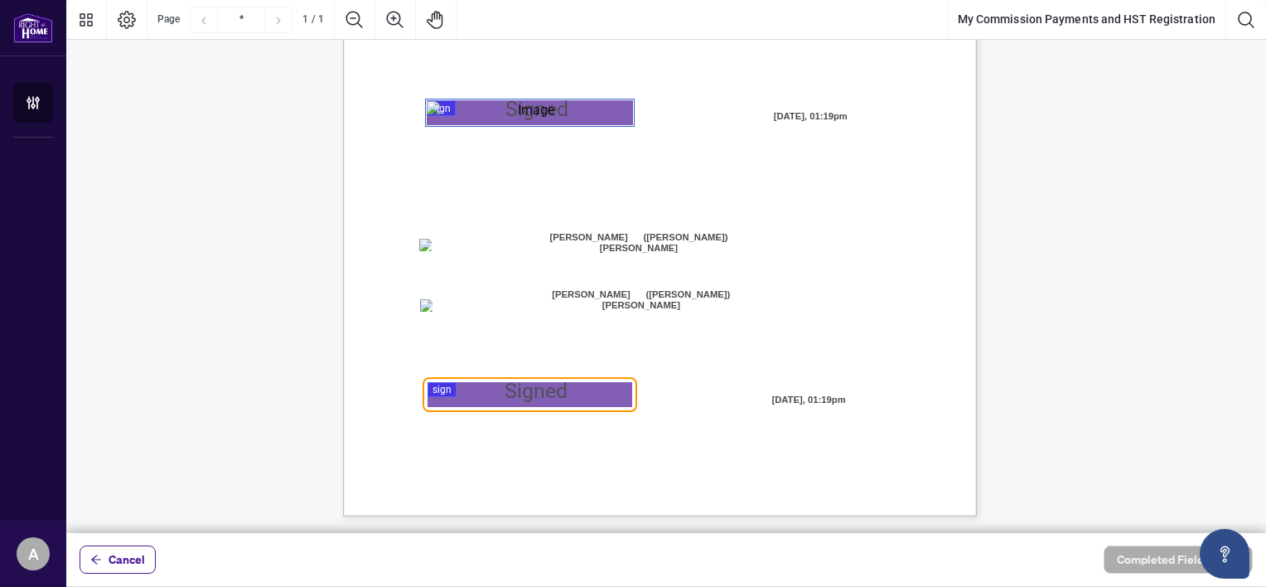
click at [577, 240] on span "[PERSON_NAME] ([PERSON_NAME]) [PERSON_NAME]" at bounding box center [639, 242] width 208 height 25
click at [527, 394] on div at bounding box center [666, 266] width 1200 height 533
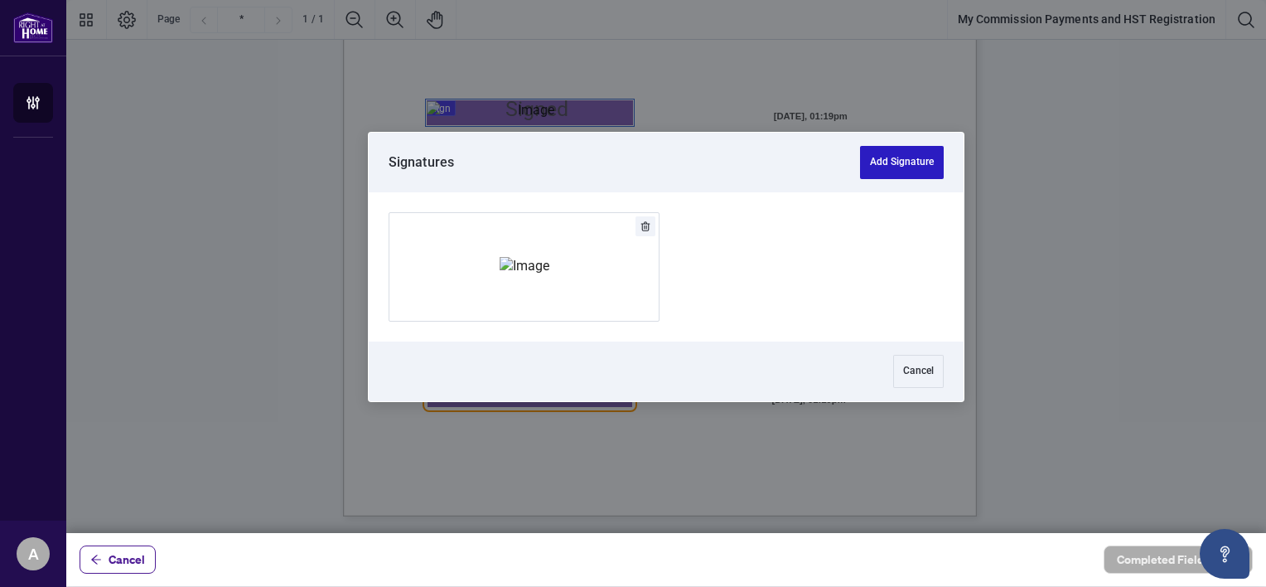
click at [902, 159] on button "Add Signature" at bounding box center [902, 162] width 84 height 33
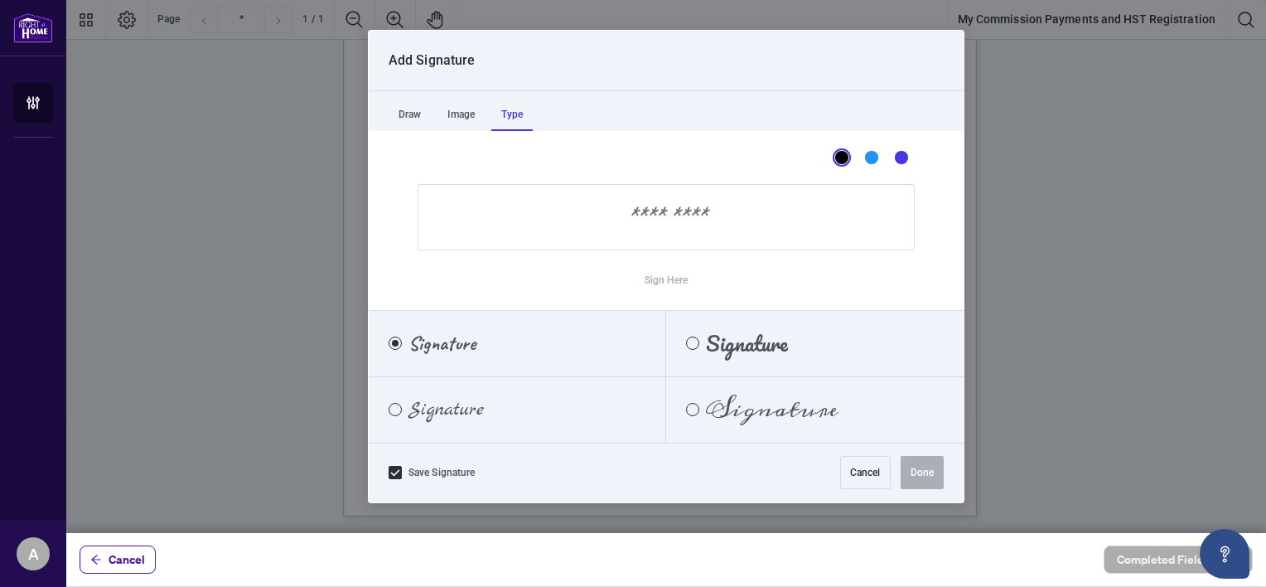
click at [517, 113] on div "Type" at bounding box center [511, 114] width 41 height 33
click at [694, 341] on div "Pacifico" at bounding box center [692, 342] width 13 height 13
click at [664, 212] on input "Sign Here" at bounding box center [666, 217] width 497 height 66
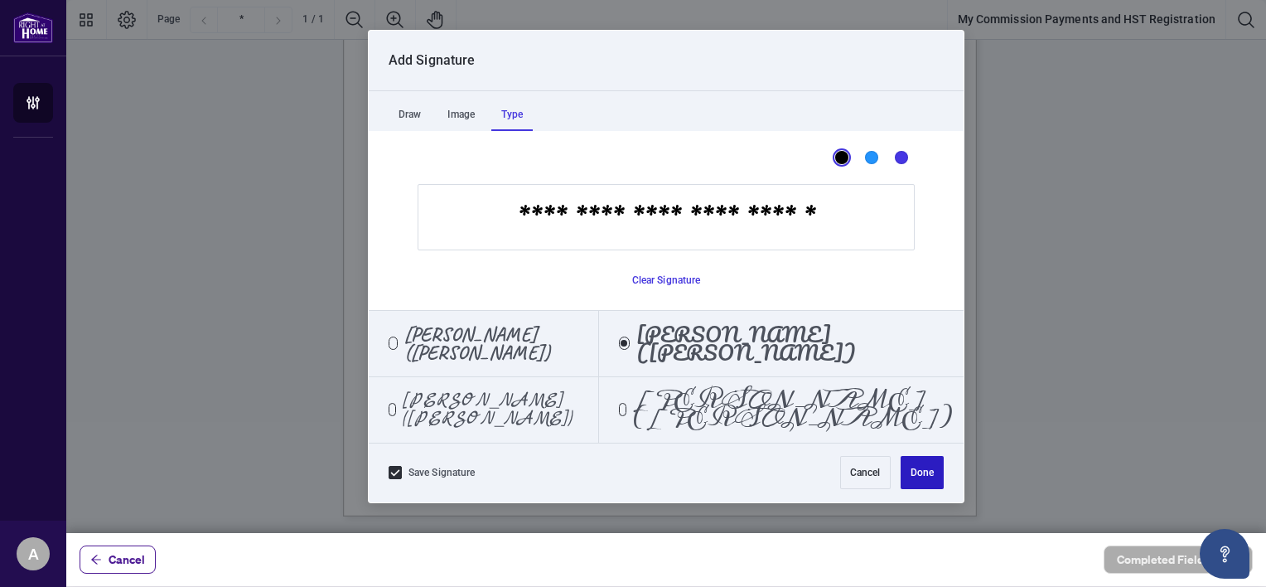
type input "**********"
click at [933, 471] on button "Done" at bounding box center [922, 472] width 43 height 33
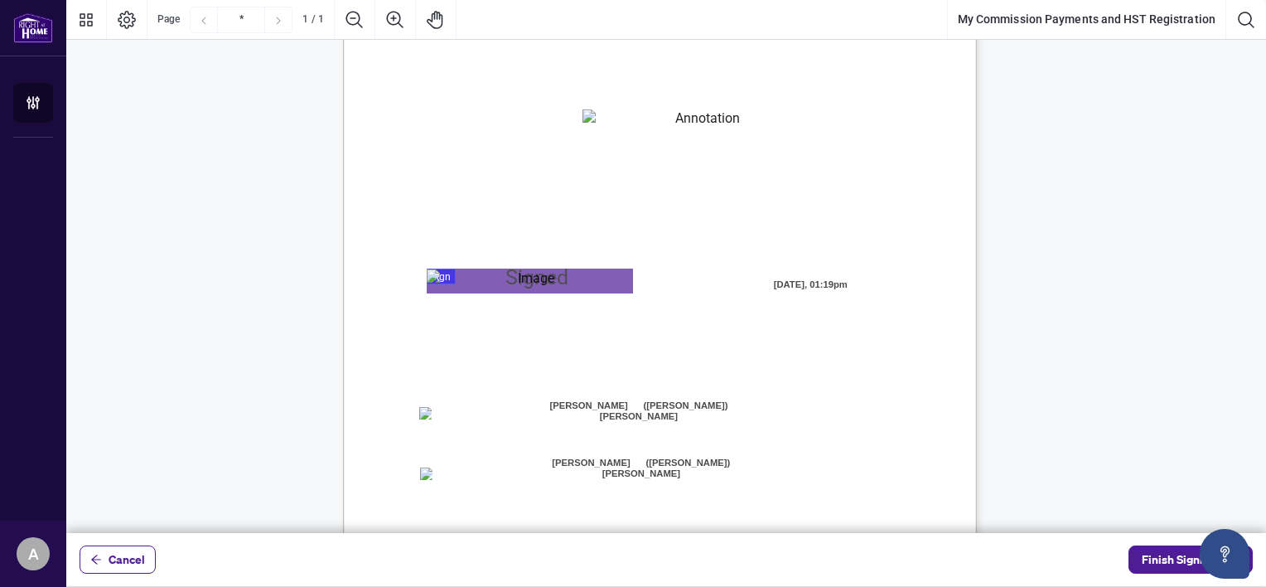
scroll to position [162, 0]
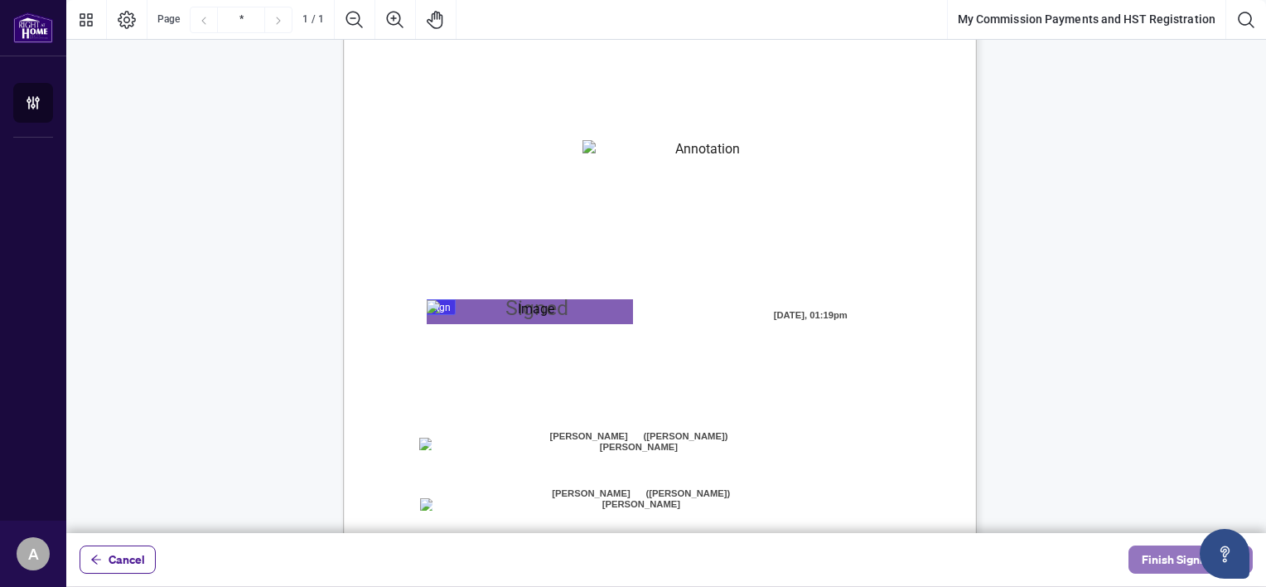
click at [1177, 558] on span "Finish Signing" at bounding box center [1179, 559] width 75 height 27
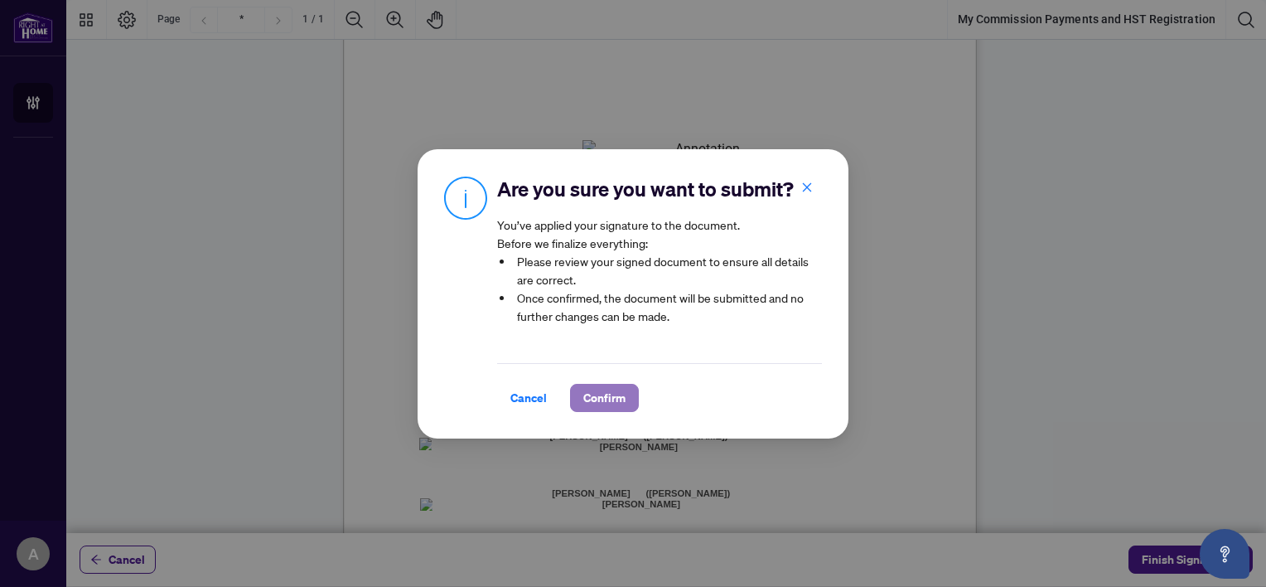
click at [596, 399] on span "Confirm" at bounding box center [604, 398] width 42 height 27
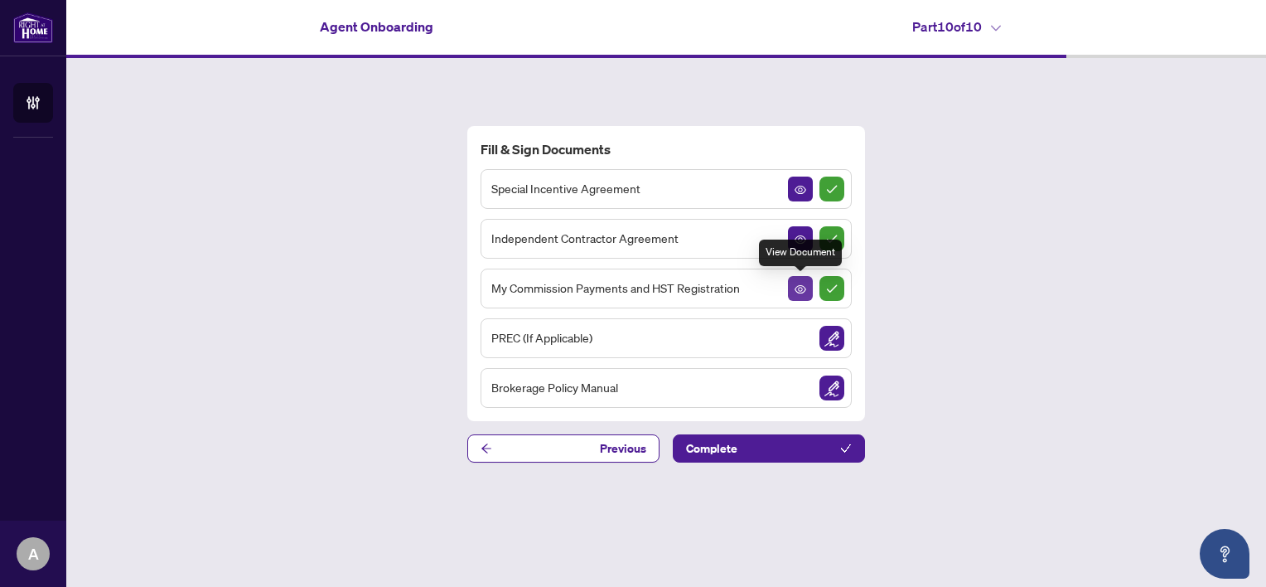
click at [801, 289] on icon "View Document" at bounding box center [801, 289] width 12 height 8
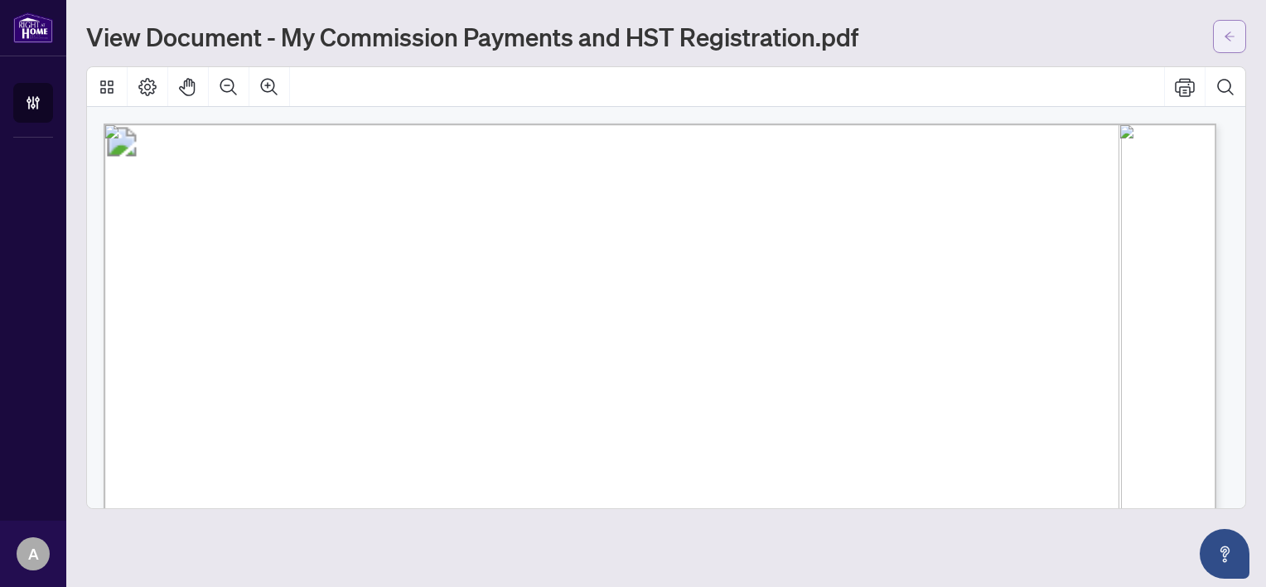
click at [1227, 27] on span "button" at bounding box center [1230, 36] width 12 height 27
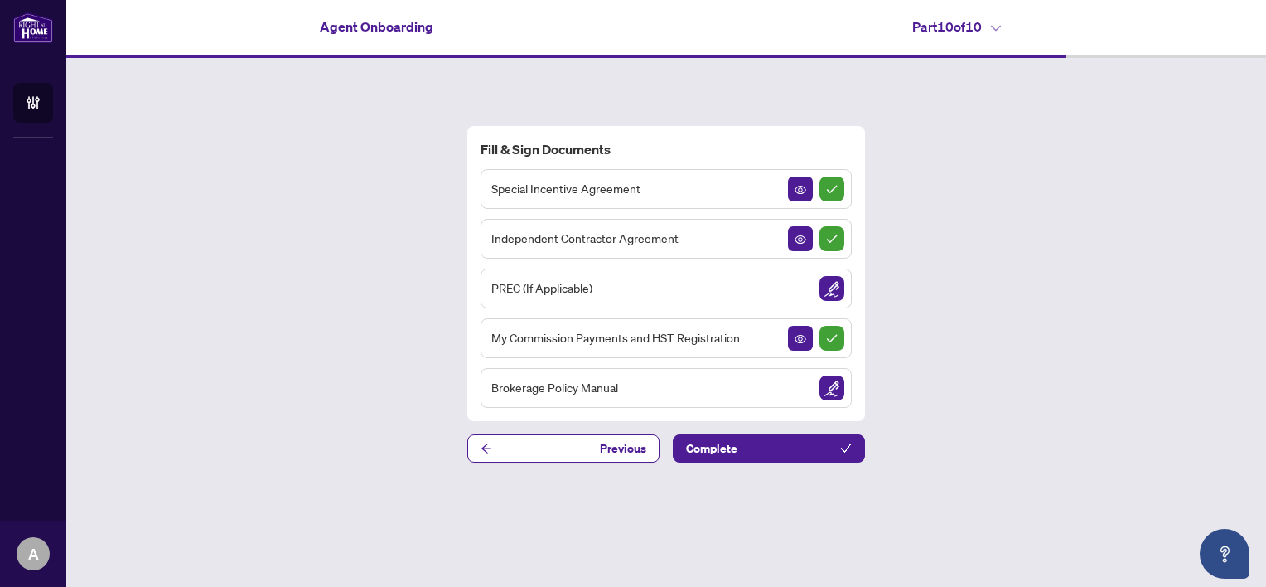
click at [999, 30] on icon at bounding box center [996, 29] width 10 height 6
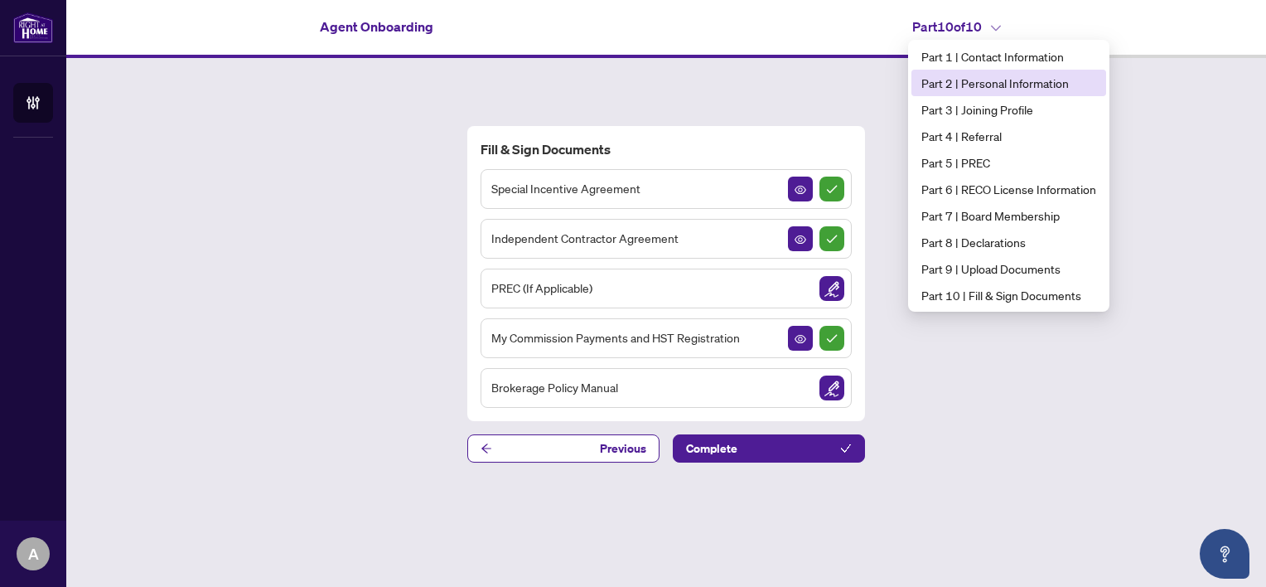
click at [1013, 84] on span "Part 2 | Personal Information" at bounding box center [1009, 83] width 175 height 18
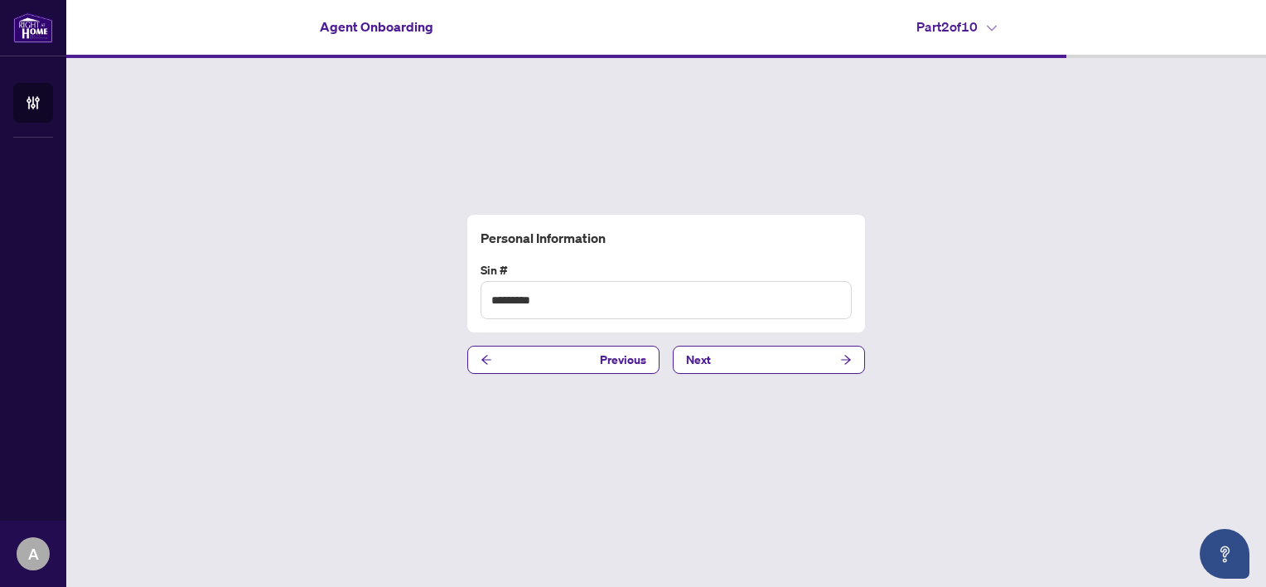
click at [992, 27] on icon at bounding box center [992, 29] width 10 height 6
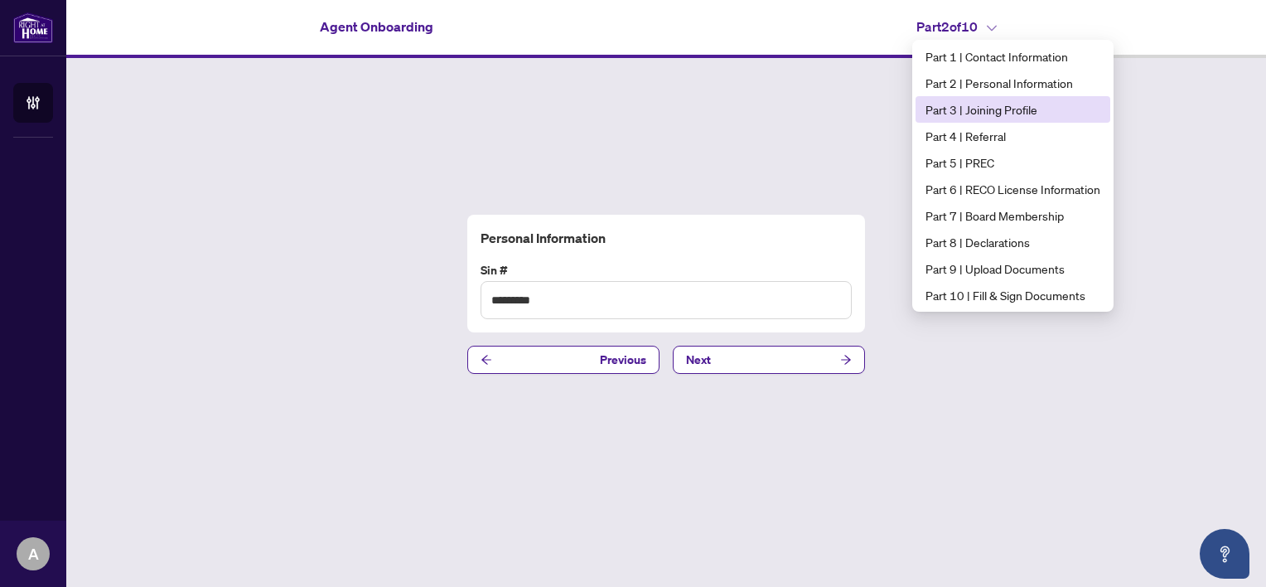
click at [1006, 106] on span "Part 3 | Joining Profile" at bounding box center [1013, 109] width 175 height 18
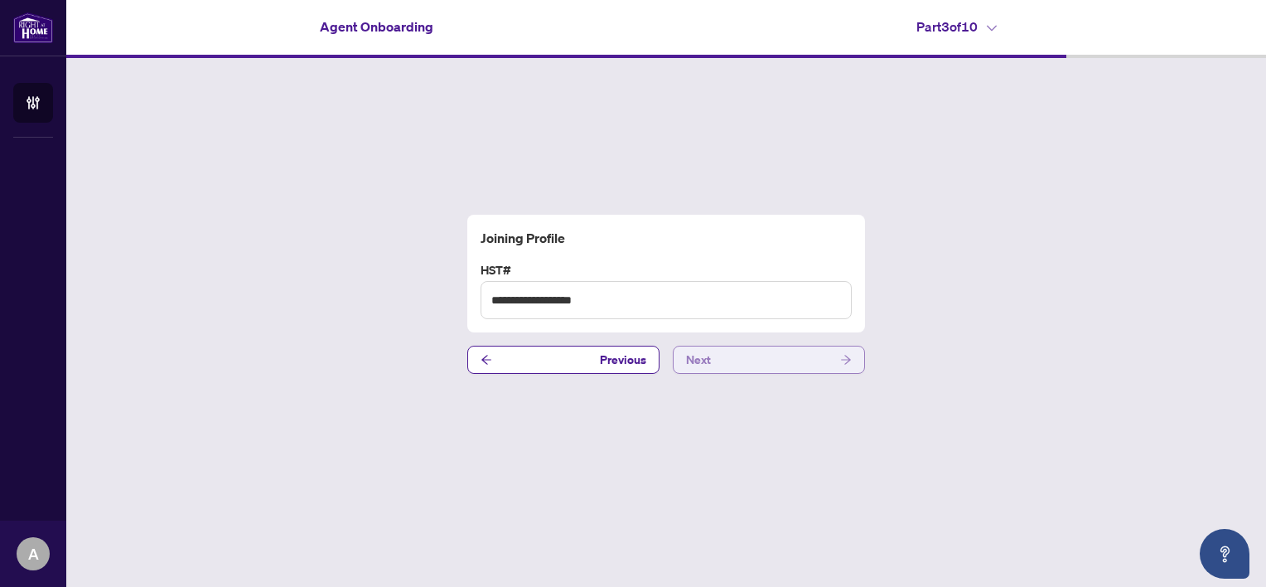
click at [759, 365] on button "Next" at bounding box center [769, 360] width 192 height 28
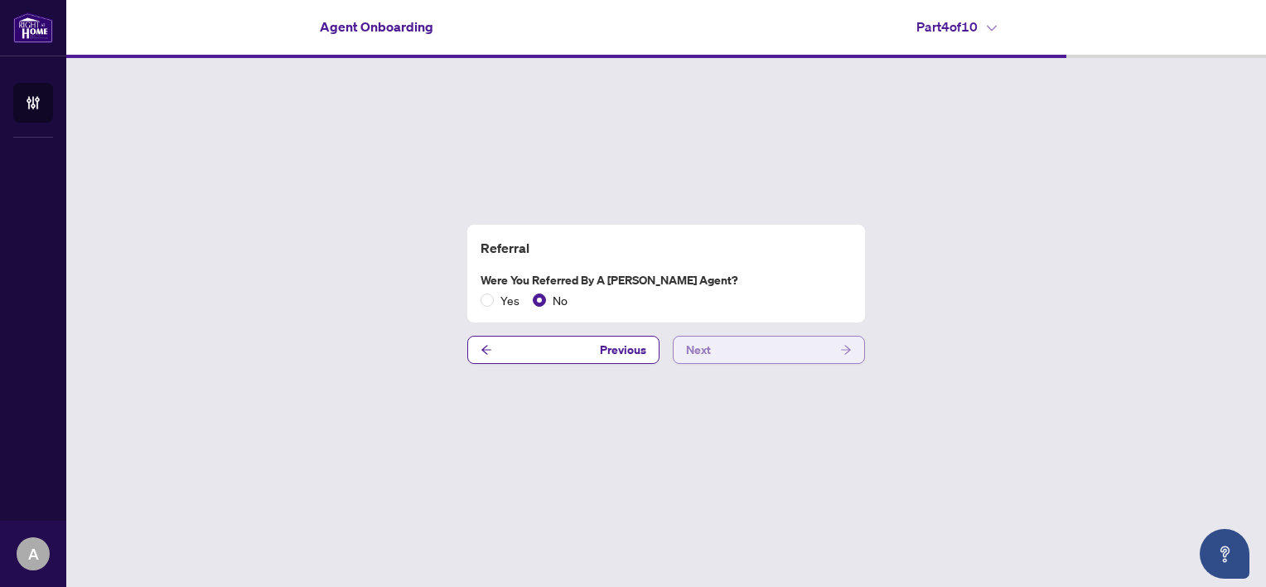
click at [759, 365] on div "Referral Were you referred by a [PERSON_NAME] Agent? Yes No Previous Next" at bounding box center [666, 294] width 1200 height 472
click at [759, 357] on button "Next" at bounding box center [769, 350] width 192 height 28
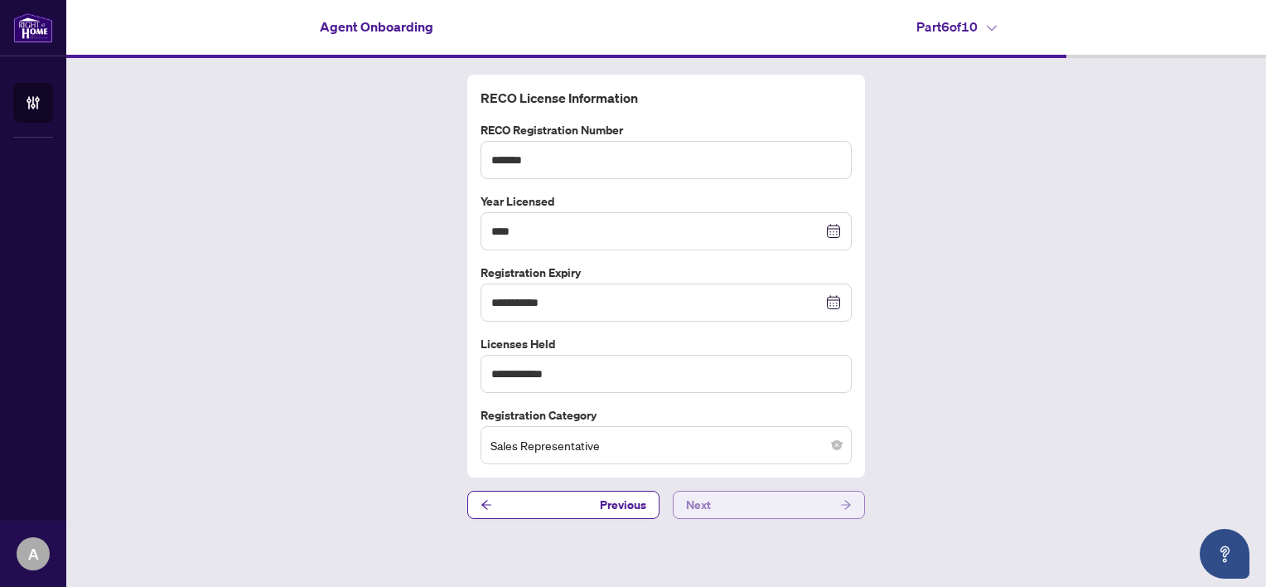
click at [766, 503] on button "Next" at bounding box center [769, 505] width 192 height 28
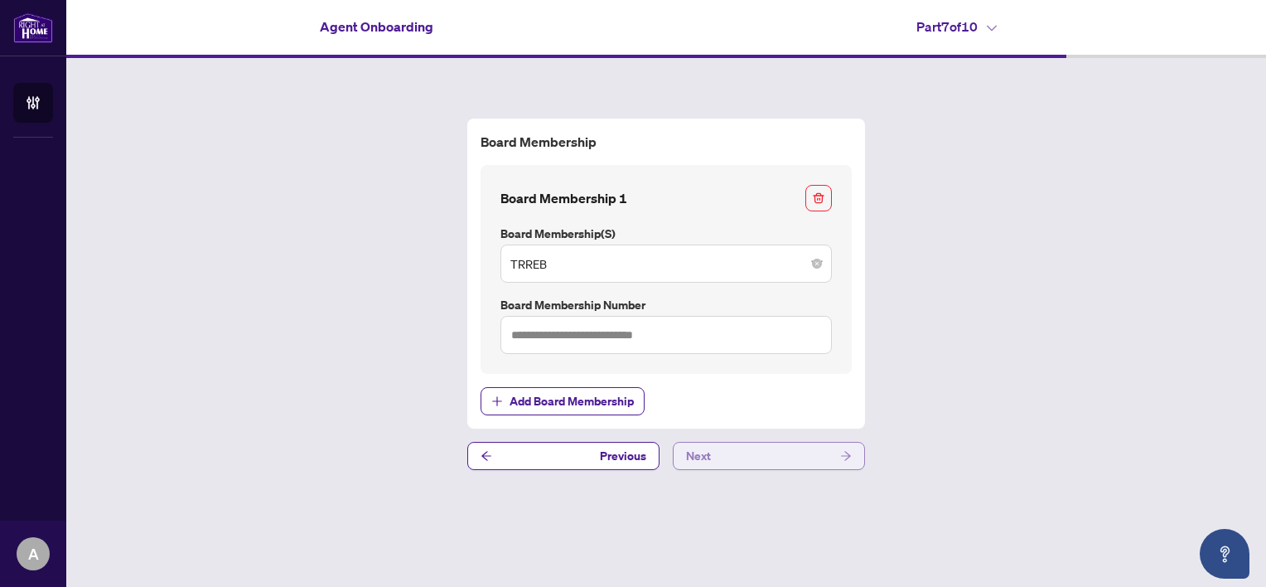
click at [782, 460] on button "Next" at bounding box center [769, 456] width 192 height 28
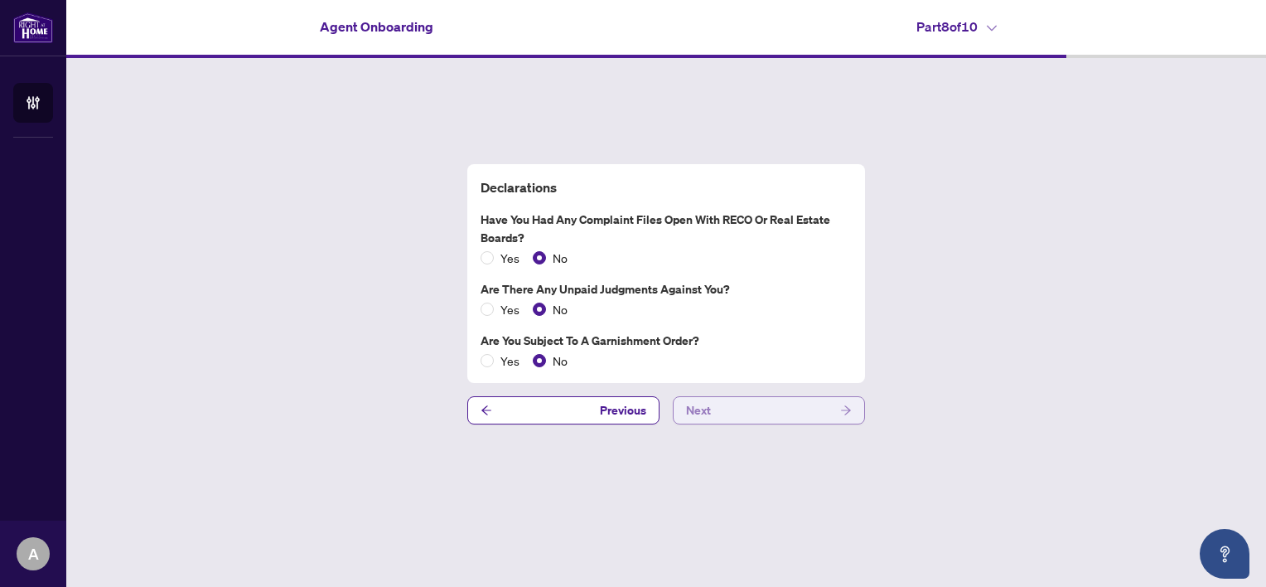
click at [784, 406] on button "Next" at bounding box center [769, 410] width 192 height 28
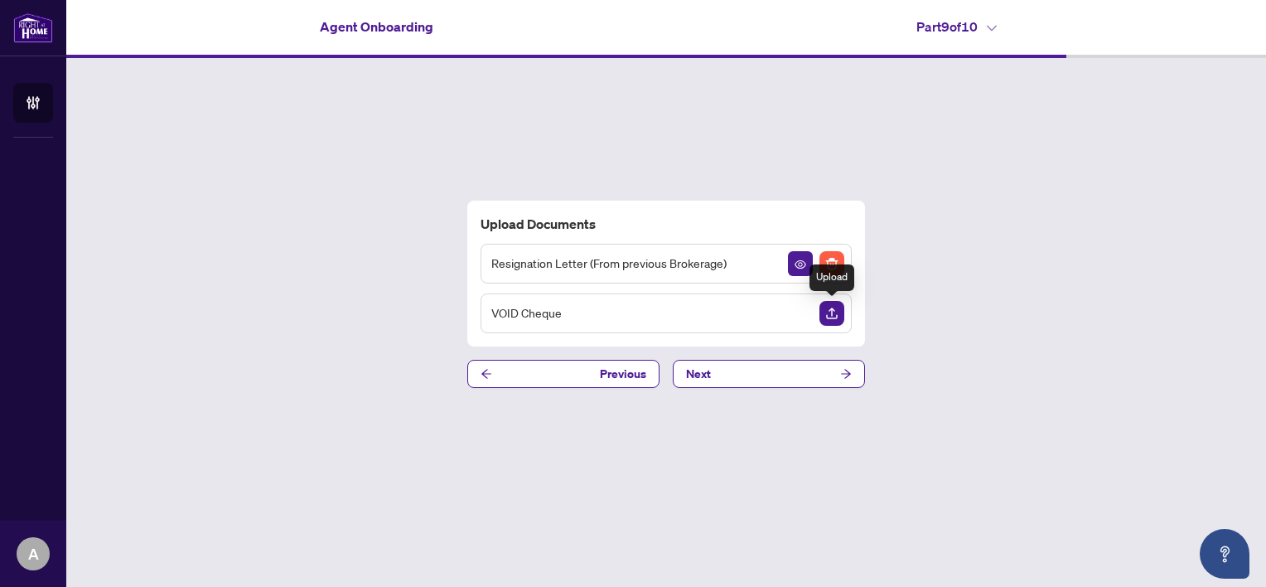
click at [835, 305] on img "Upload Document" at bounding box center [832, 313] width 25 height 25
click at [801, 317] on icon "View Document" at bounding box center [801, 314] width 12 height 8
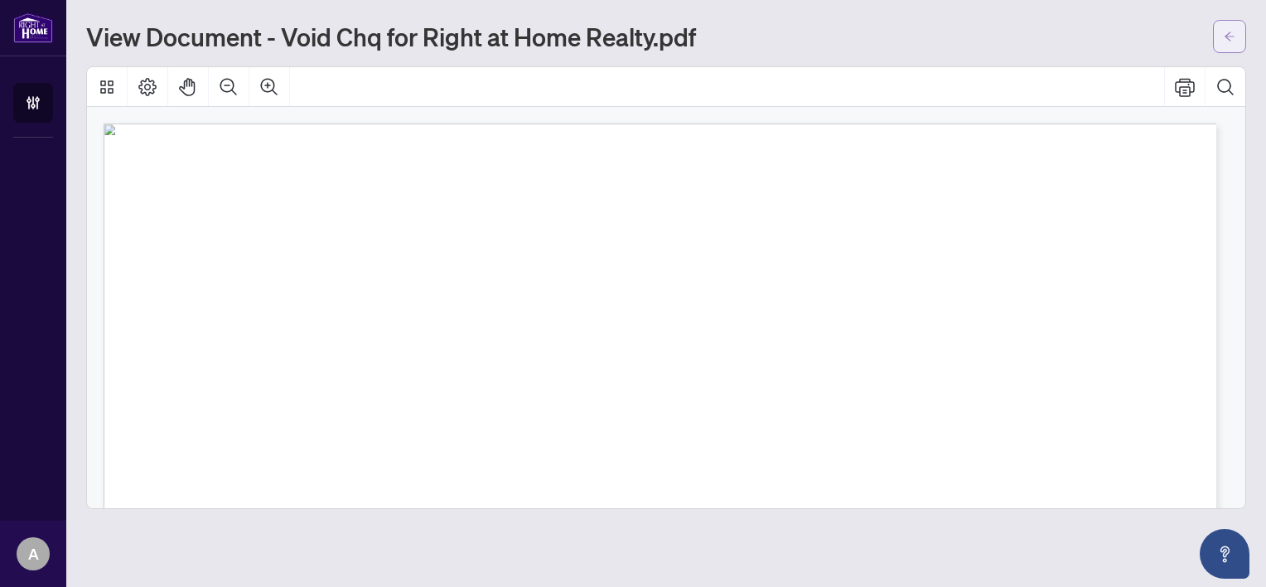
click at [1223, 33] on button "button" at bounding box center [1229, 36] width 33 height 33
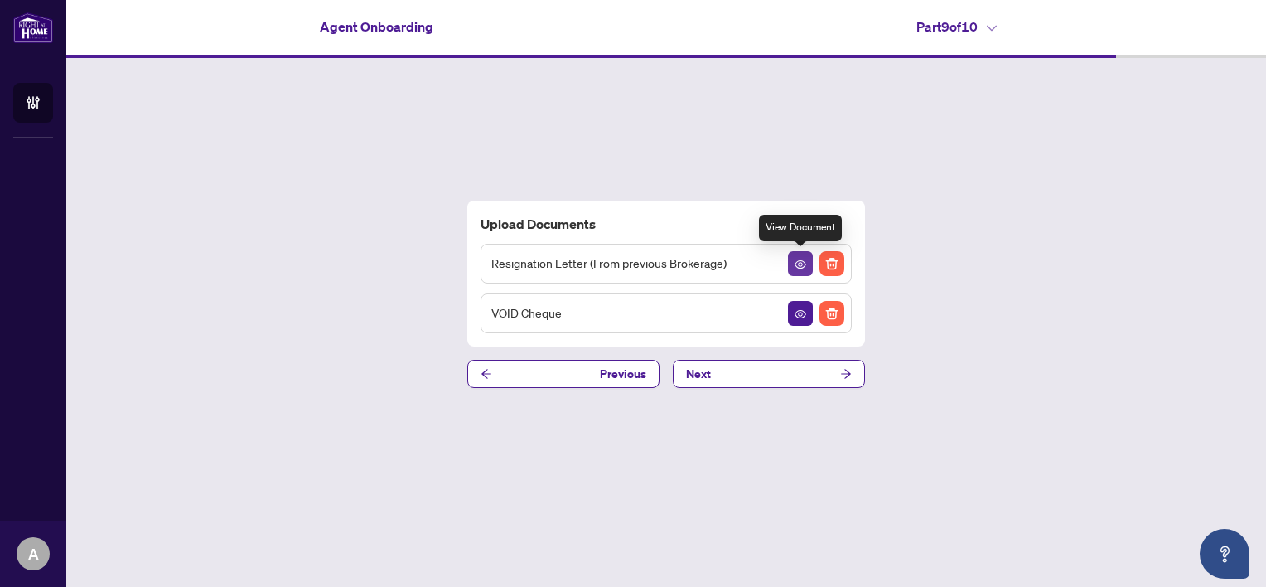
click at [796, 264] on icon "View Document" at bounding box center [801, 265] width 12 height 12
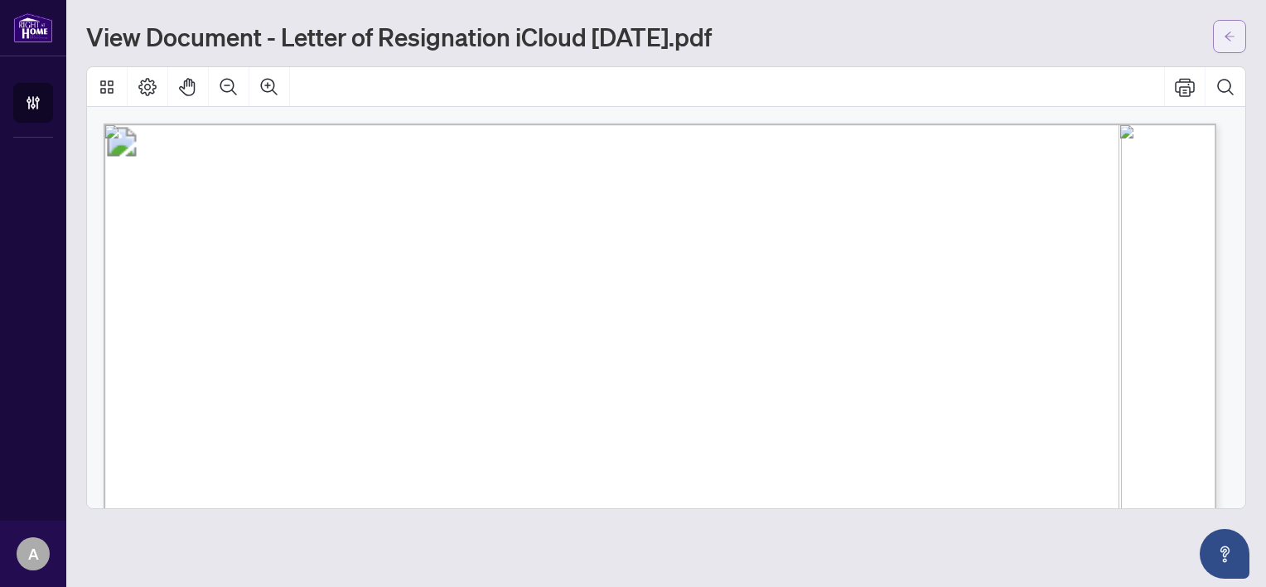
click at [1222, 33] on button "button" at bounding box center [1229, 36] width 33 height 33
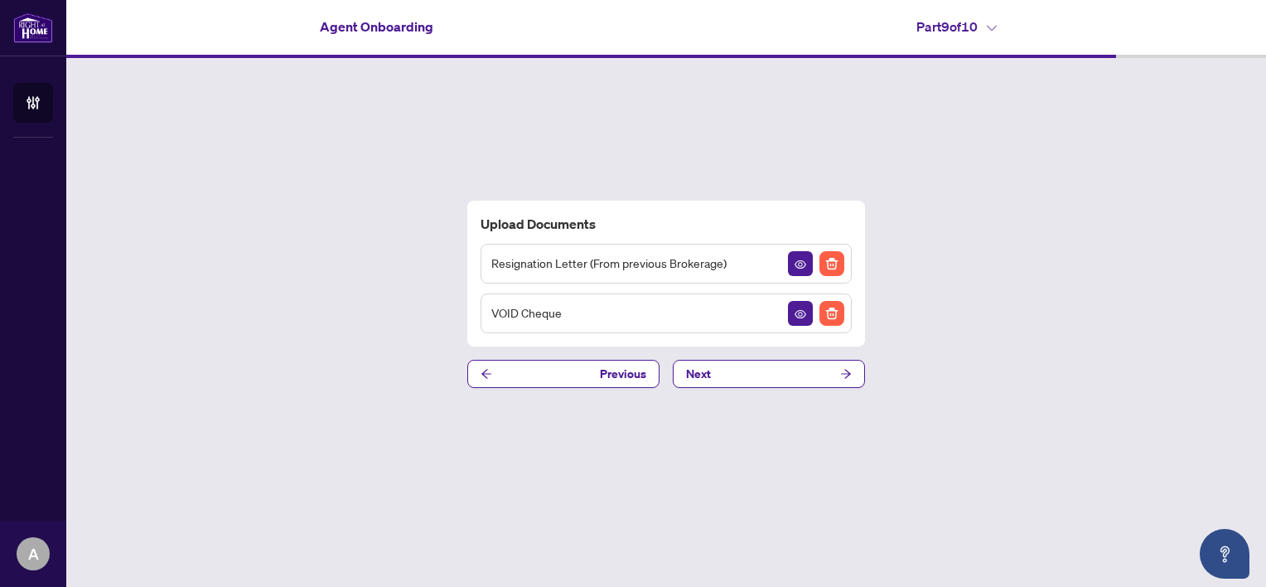
click at [997, 26] on icon at bounding box center [992, 28] width 10 height 7
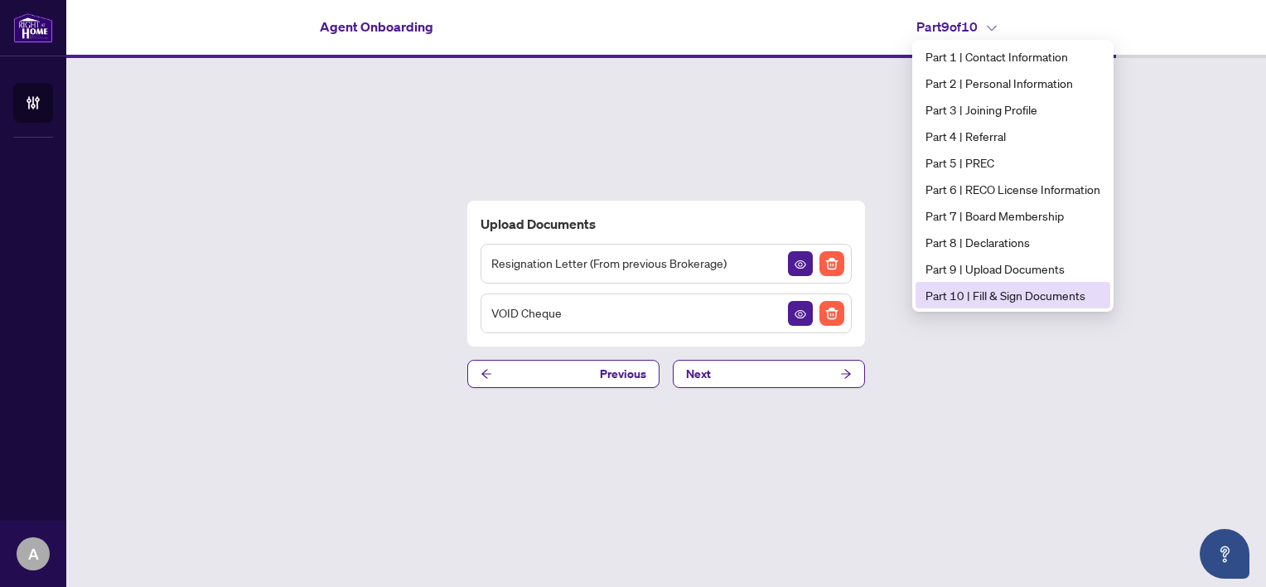
click at [1024, 293] on span "Part 10 | Fill & Sign Documents" at bounding box center [1013, 295] width 175 height 18
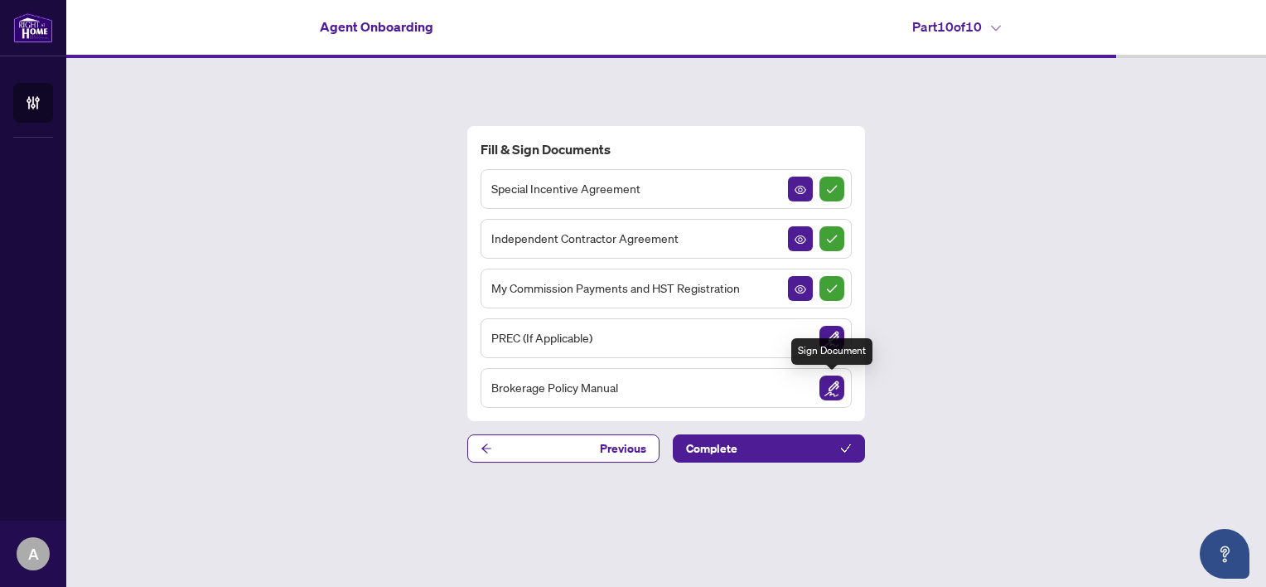
click at [833, 380] on img "Sign Document" at bounding box center [832, 387] width 25 height 25
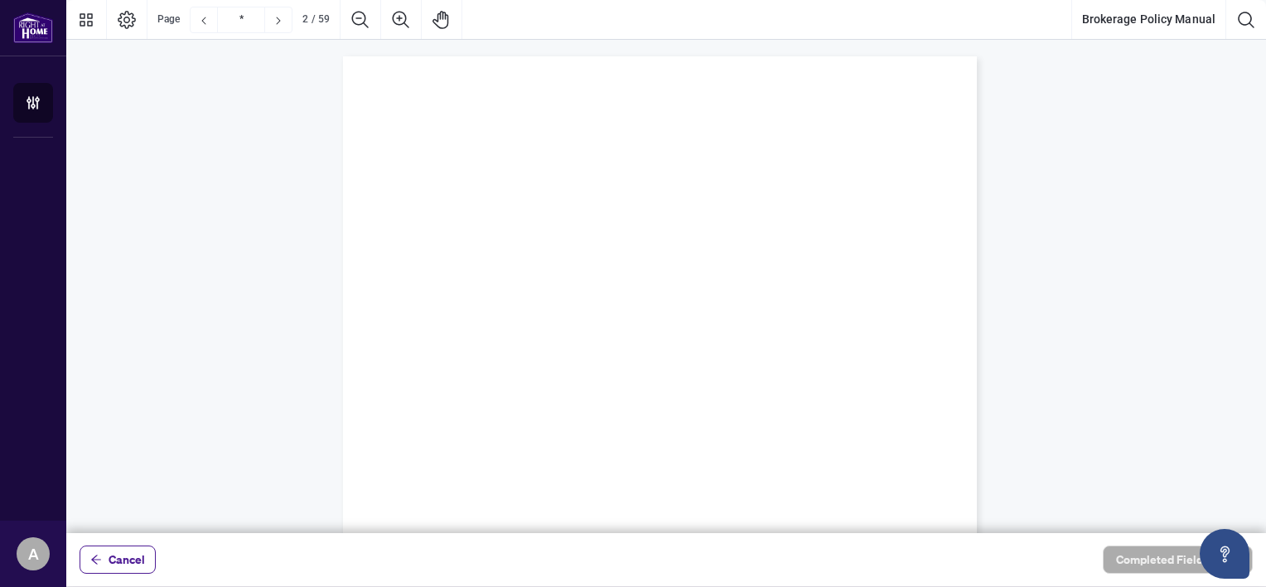
type input "*"
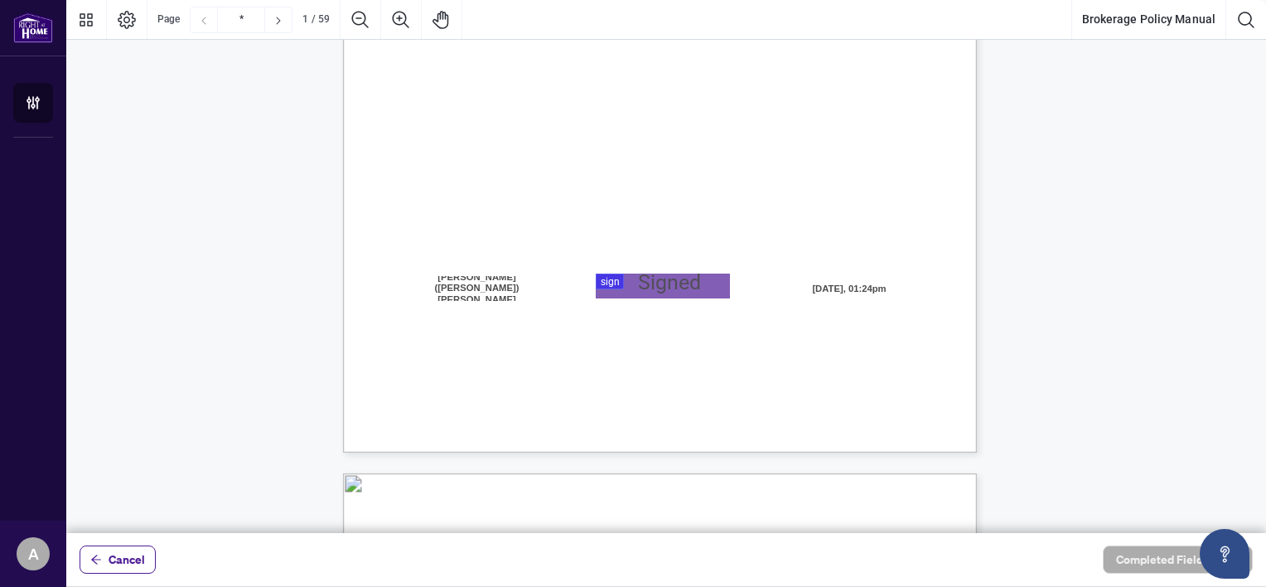
scroll to position [431, 0]
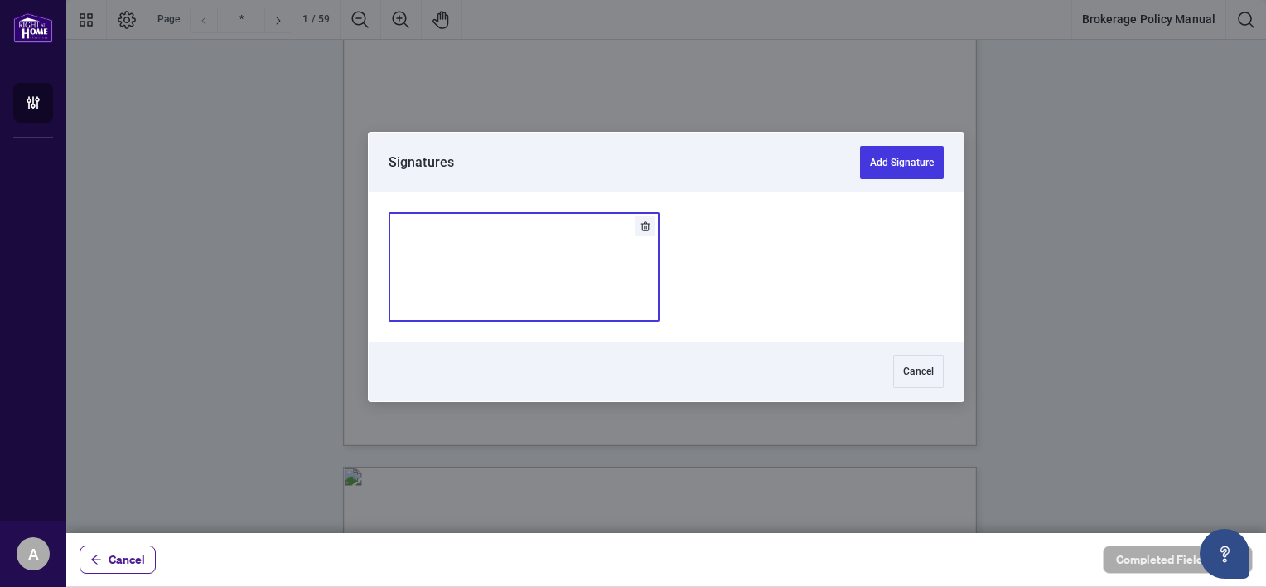
click at [649, 267] on div at bounding box center [666, 266] width 1200 height 533
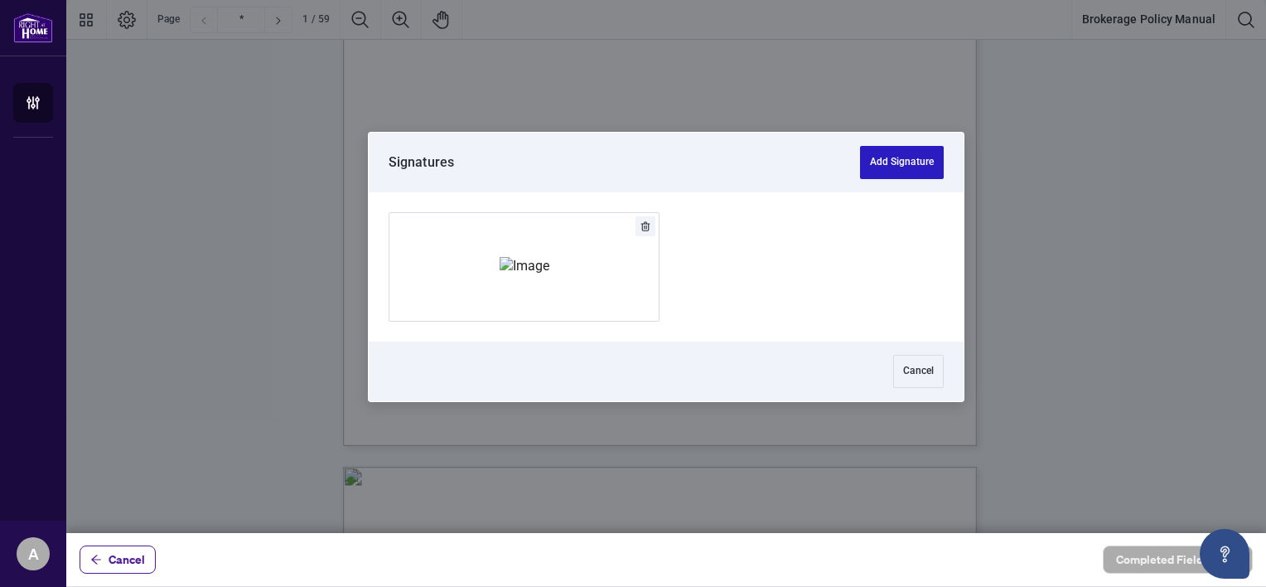
click at [905, 162] on button "Add Signature" at bounding box center [902, 162] width 84 height 33
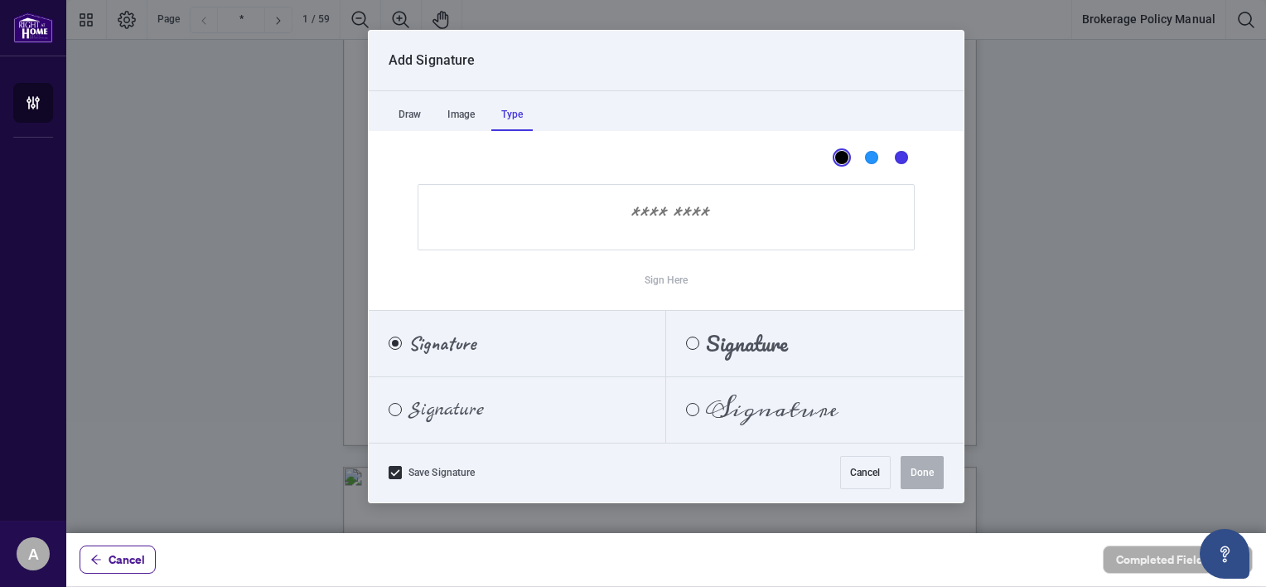
click at [521, 119] on div "Type" at bounding box center [511, 114] width 41 height 33
click at [692, 341] on div "Pacifico" at bounding box center [692, 342] width 13 height 13
click at [651, 216] on input "Sign Here" at bounding box center [666, 217] width 497 height 66
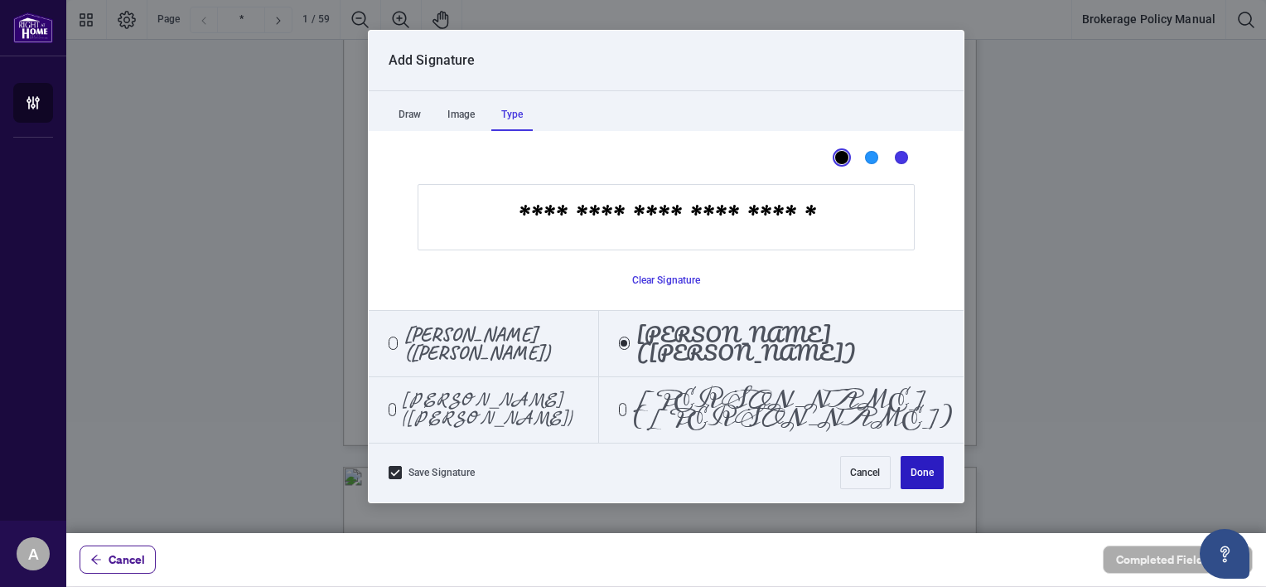
type input "**********"
click at [916, 472] on button "Done" at bounding box center [922, 472] width 43 height 33
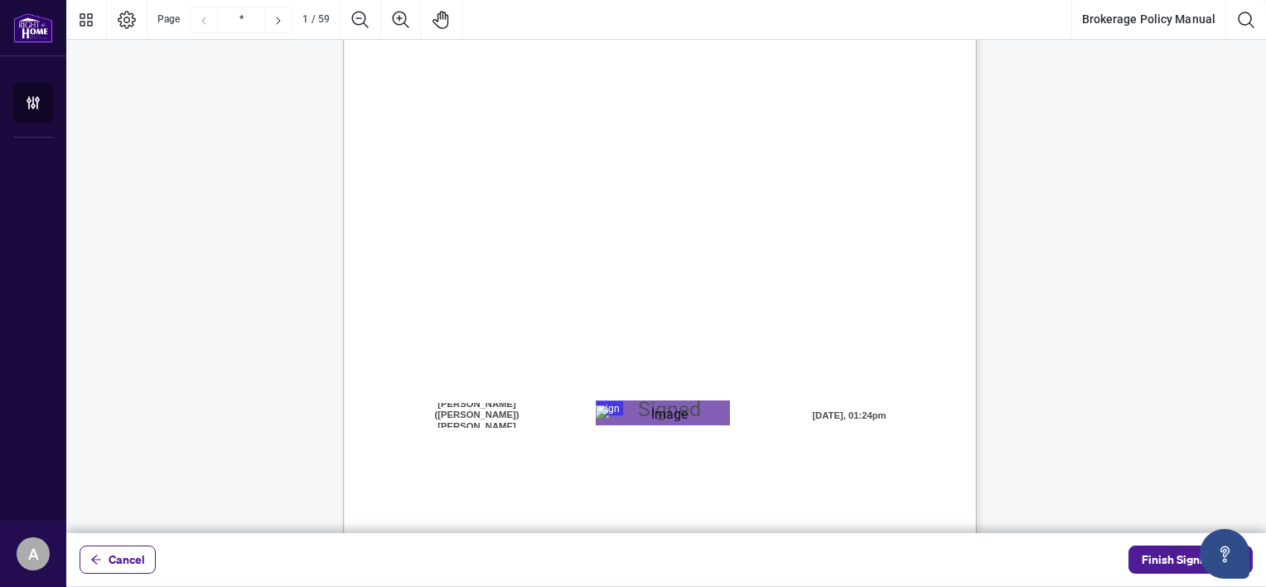
scroll to position [298, 0]
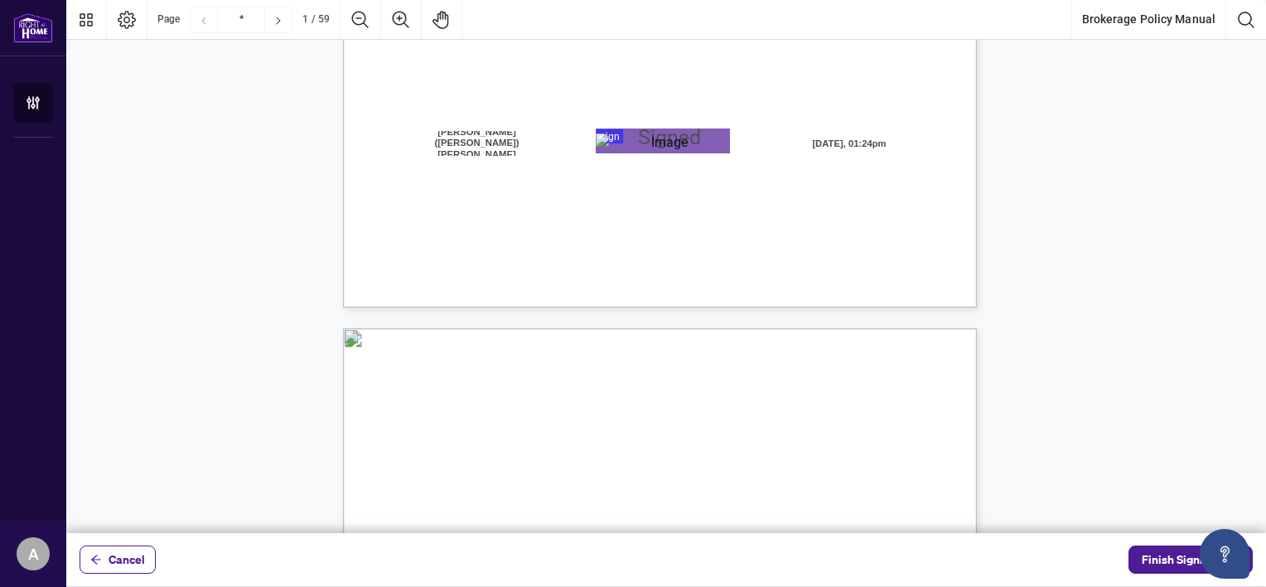
type input "*"
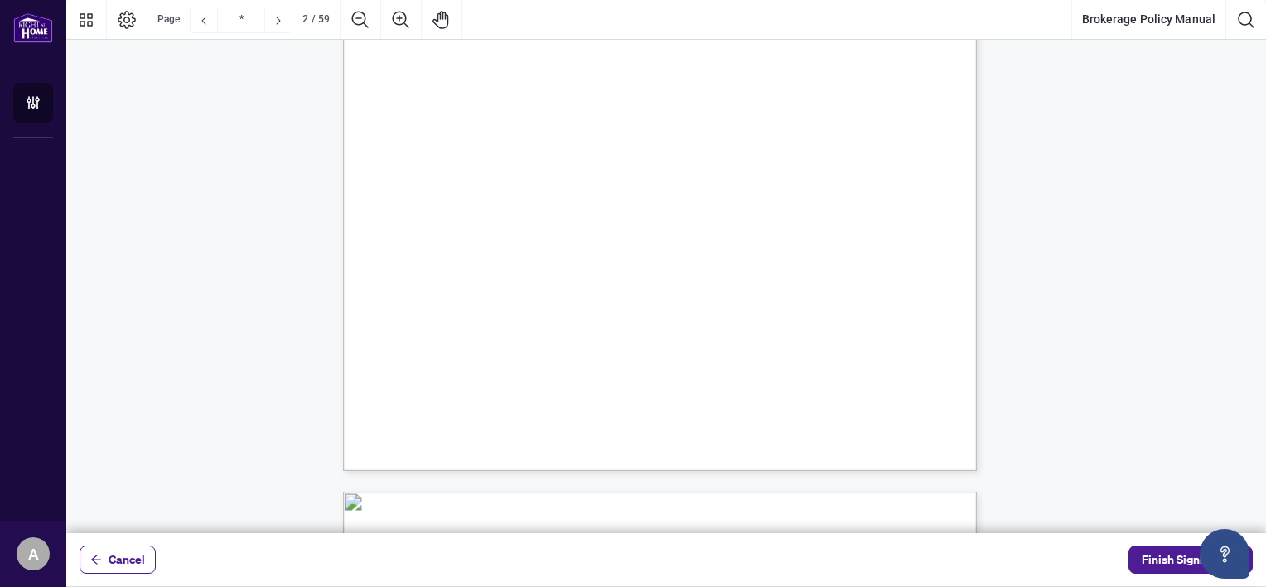
scroll to position [1260, 0]
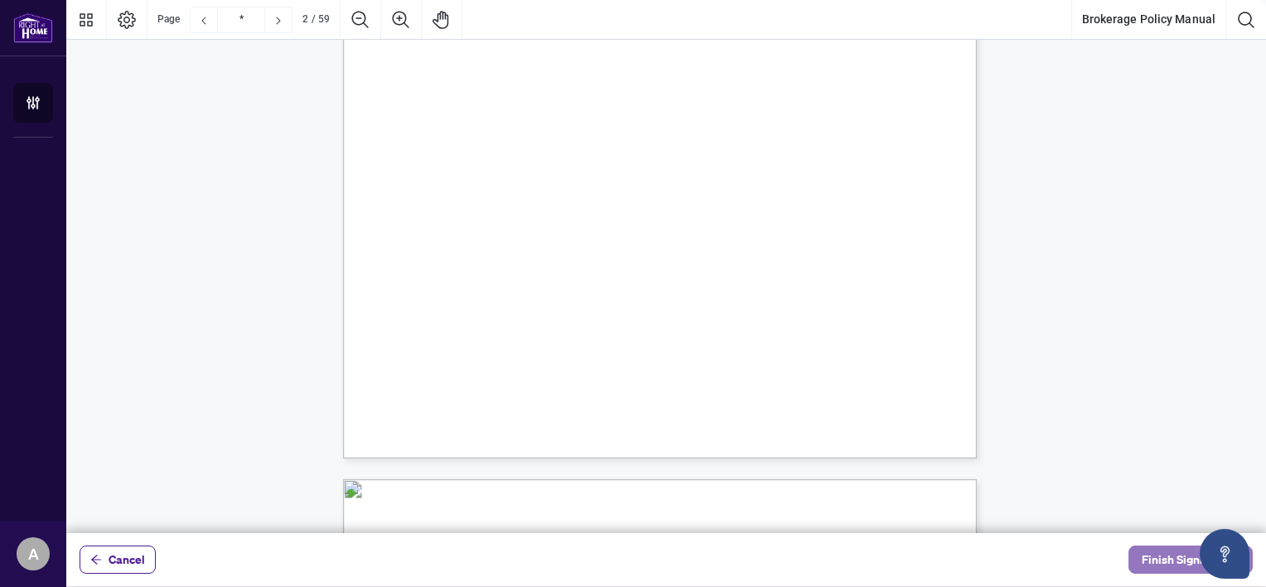
click at [1163, 564] on span "Finish Signing" at bounding box center [1179, 559] width 75 height 27
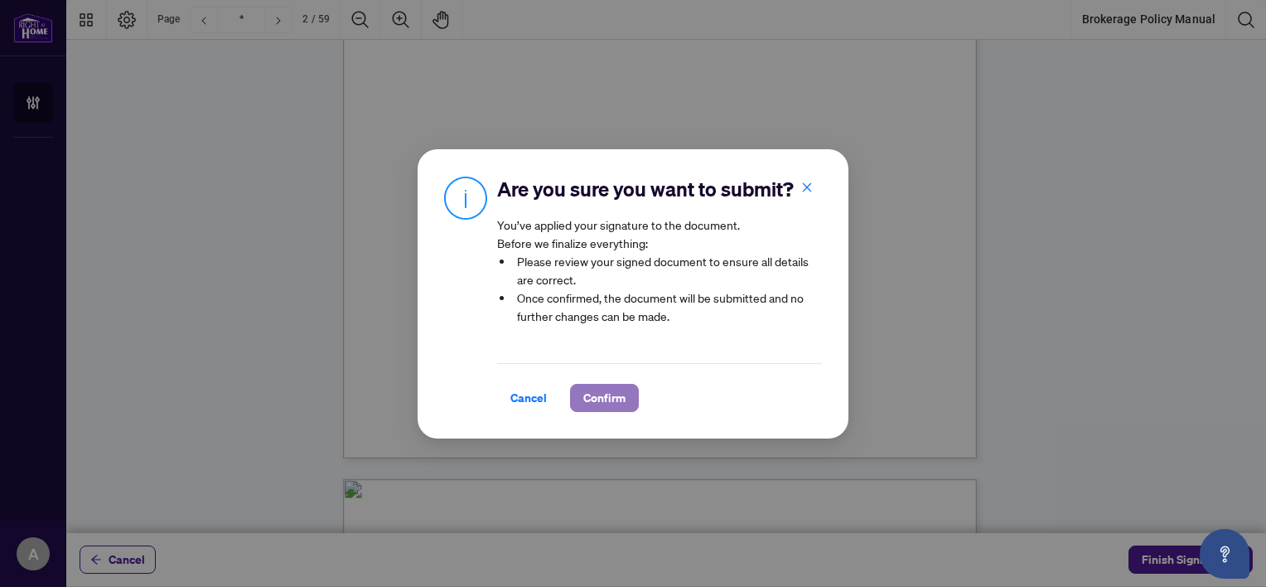
click at [602, 390] on span "Confirm" at bounding box center [604, 398] width 42 height 27
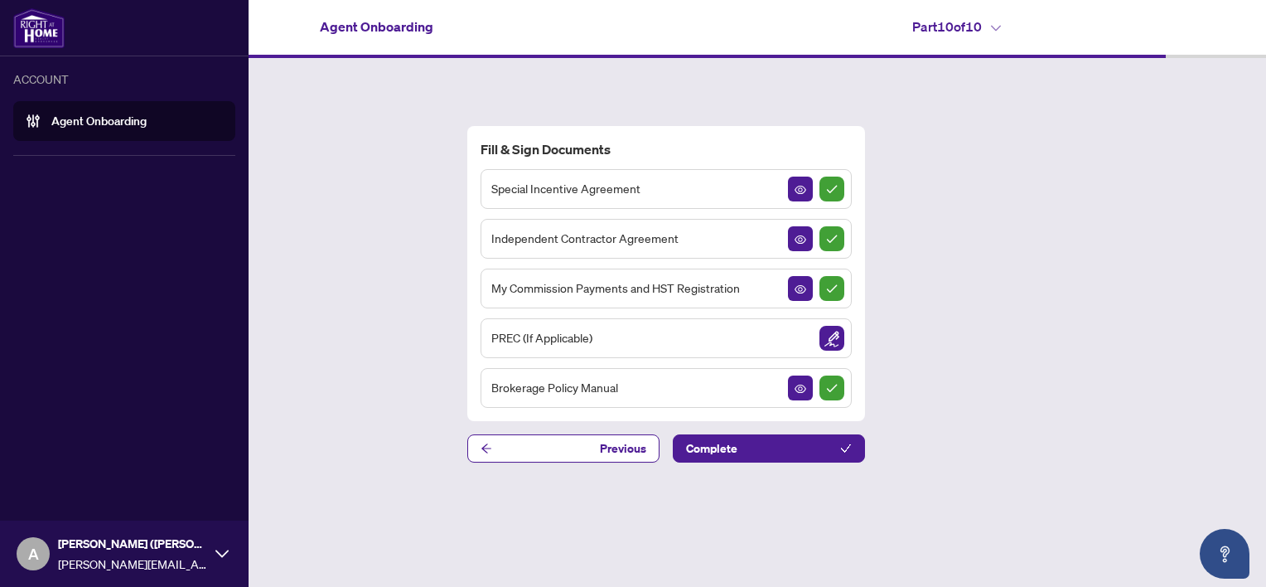
click at [214, 555] on div "A [PERSON_NAME] ([PERSON_NAME]) Naccarato [EMAIL_ADDRESS][PERSON_NAME][DOMAIN_N…" at bounding box center [124, 553] width 249 height 66
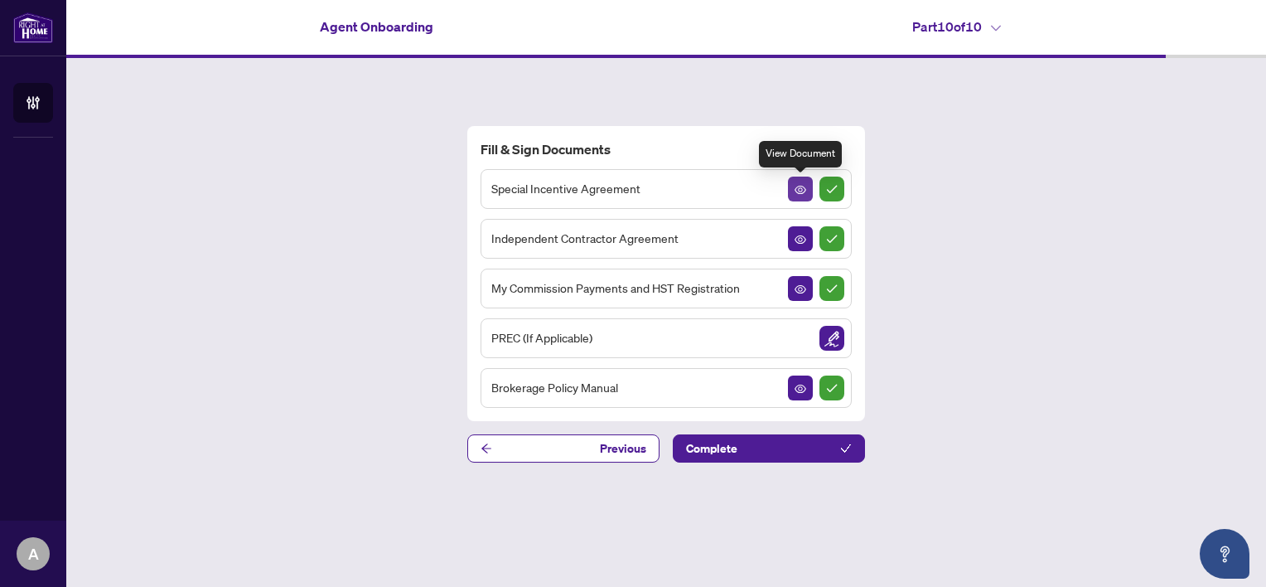
click at [796, 186] on icon "View Document" at bounding box center [801, 190] width 12 height 12
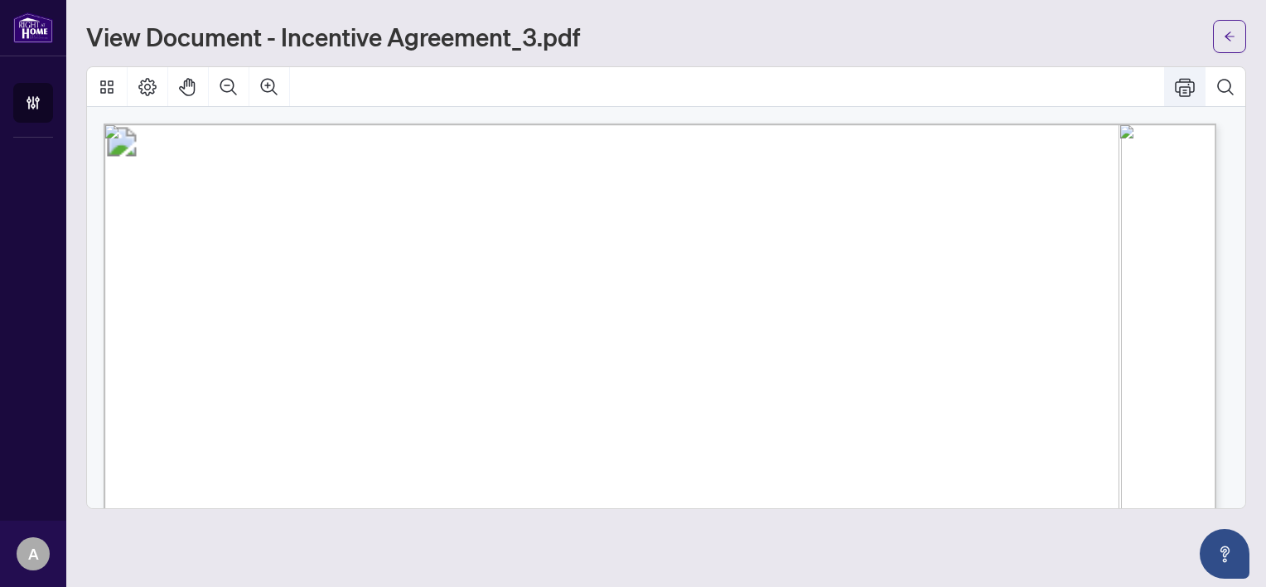
click at [1188, 85] on icon "Print" at bounding box center [1185, 87] width 20 height 20
click at [1227, 43] on span "button" at bounding box center [1230, 36] width 12 height 27
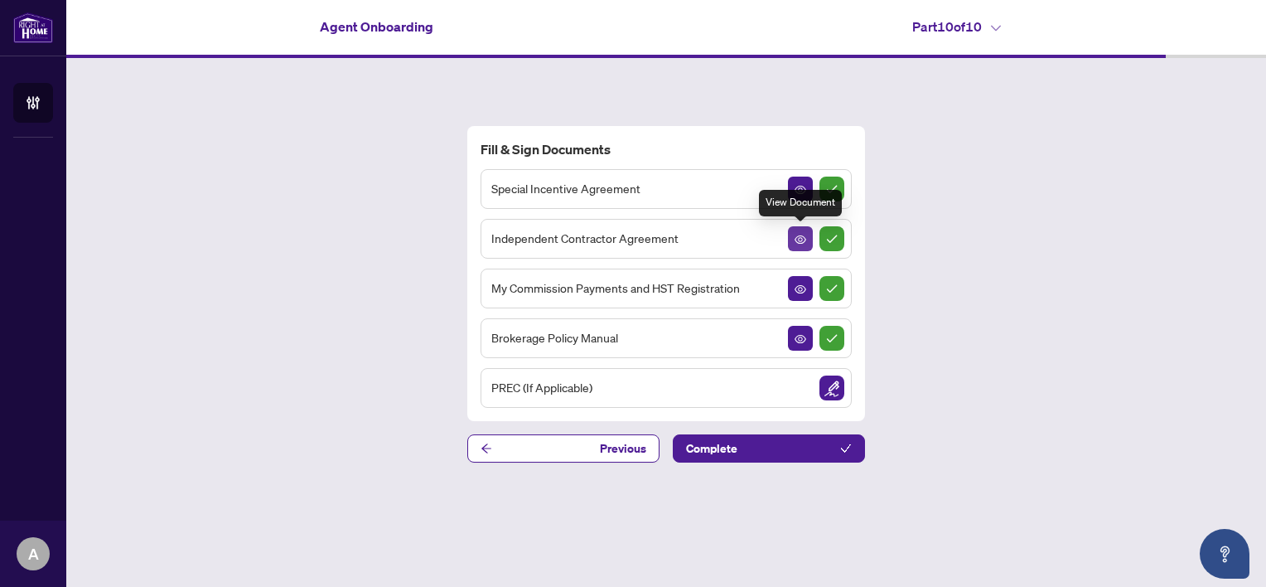
click at [802, 235] on icon "View Document" at bounding box center [801, 240] width 12 height 12
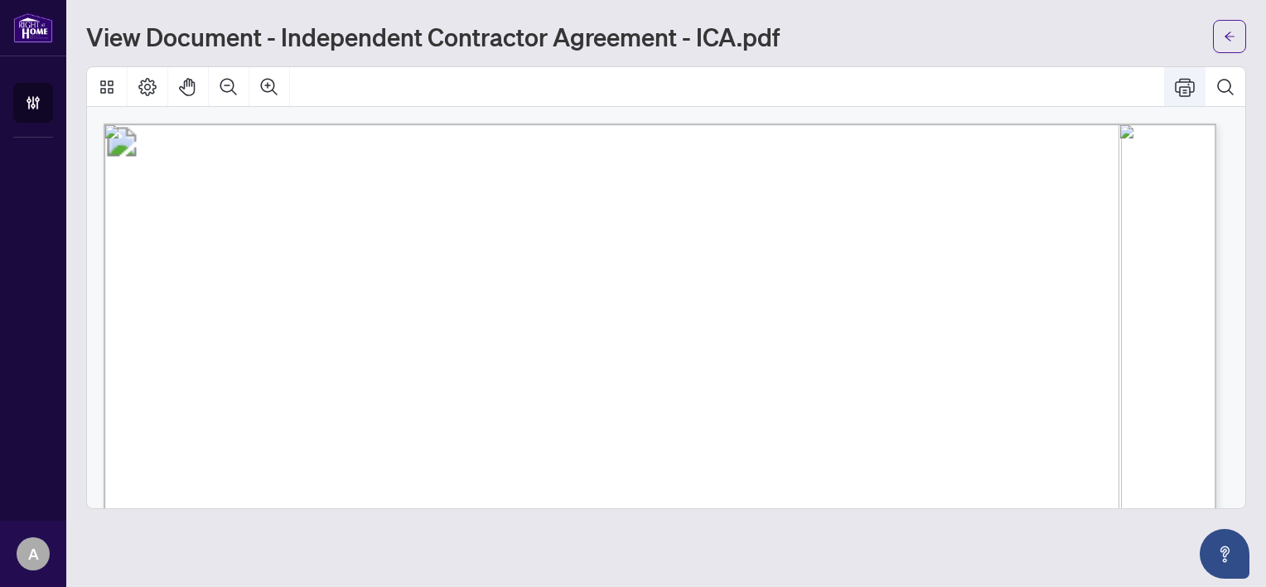
click at [1187, 86] on icon "Print" at bounding box center [1185, 87] width 20 height 18
click at [1220, 37] on button "button" at bounding box center [1229, 36] width 33 height 33
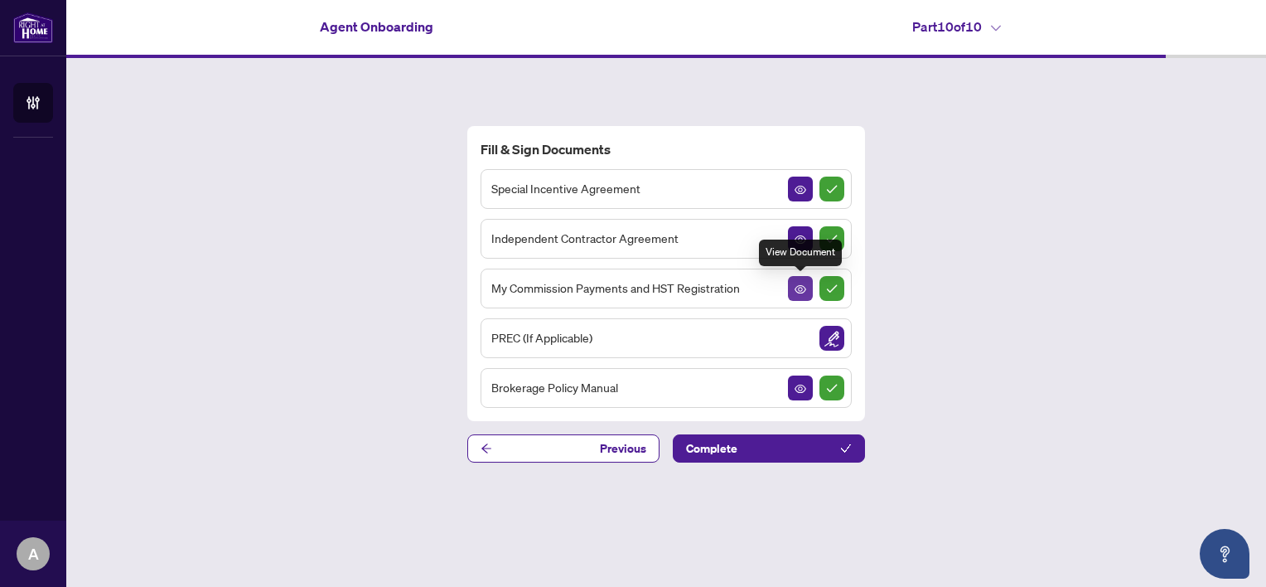
click at [799, 285] on icon "View Document" at bounding box center [801, 289] width 12 height 8
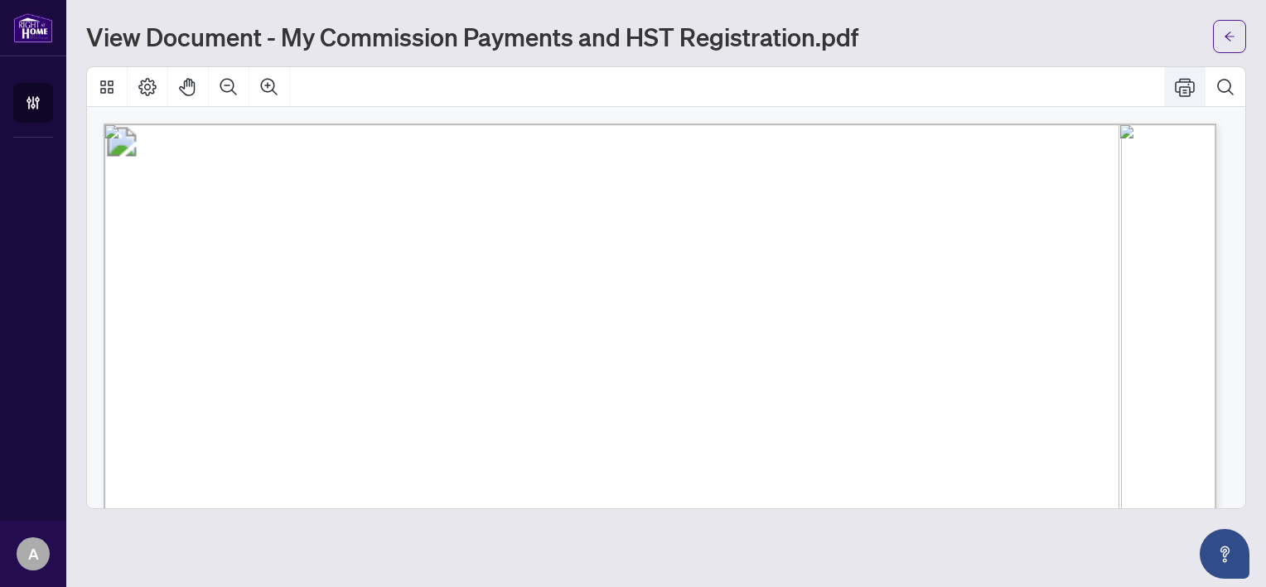
click at [1182, 87] on icon "Print" at bounding box center [1185, 87] width 20 height 20
click at [1232, 36] on icon "arrow-left" at bounding box center [1230, 37] width 12 height 12
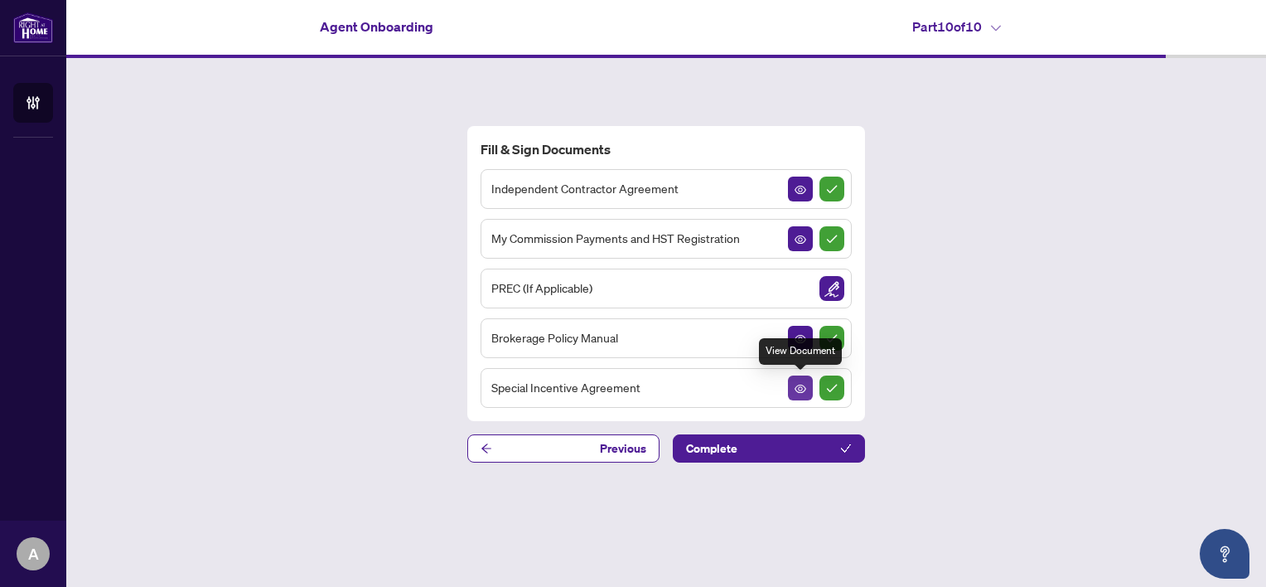
click at [798, 395] on span "button" at bounding box center [801, 388] width 12 height 18
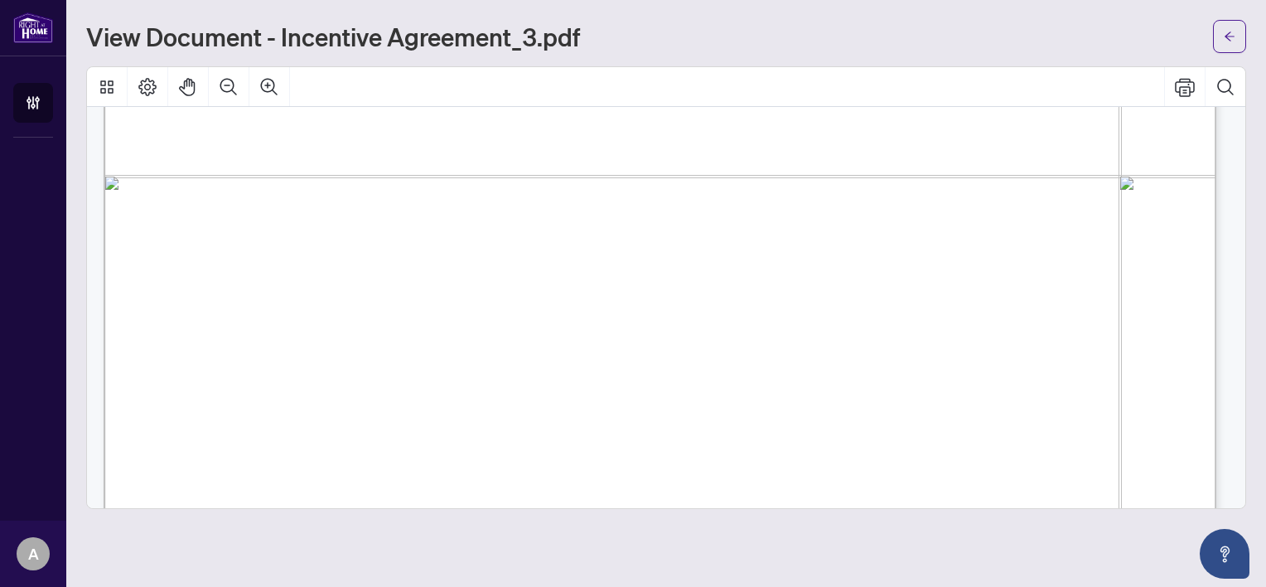
scroll to position [4026, 0]
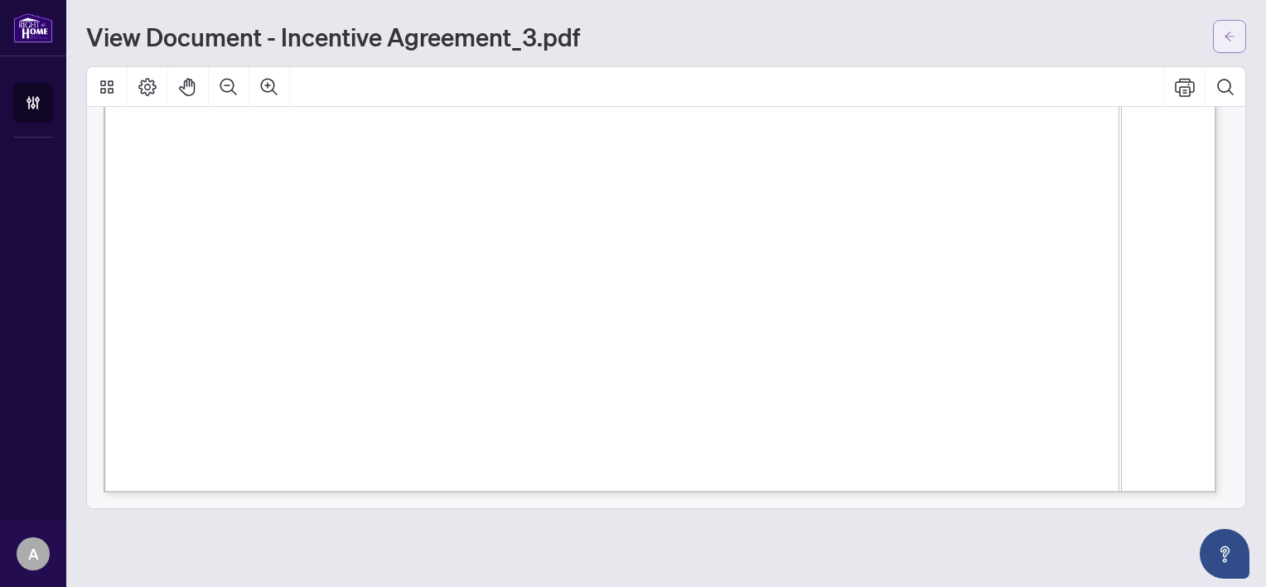
click at [1232, 28] on span "button" at bounding box center [1230, 36] width 12 height 27
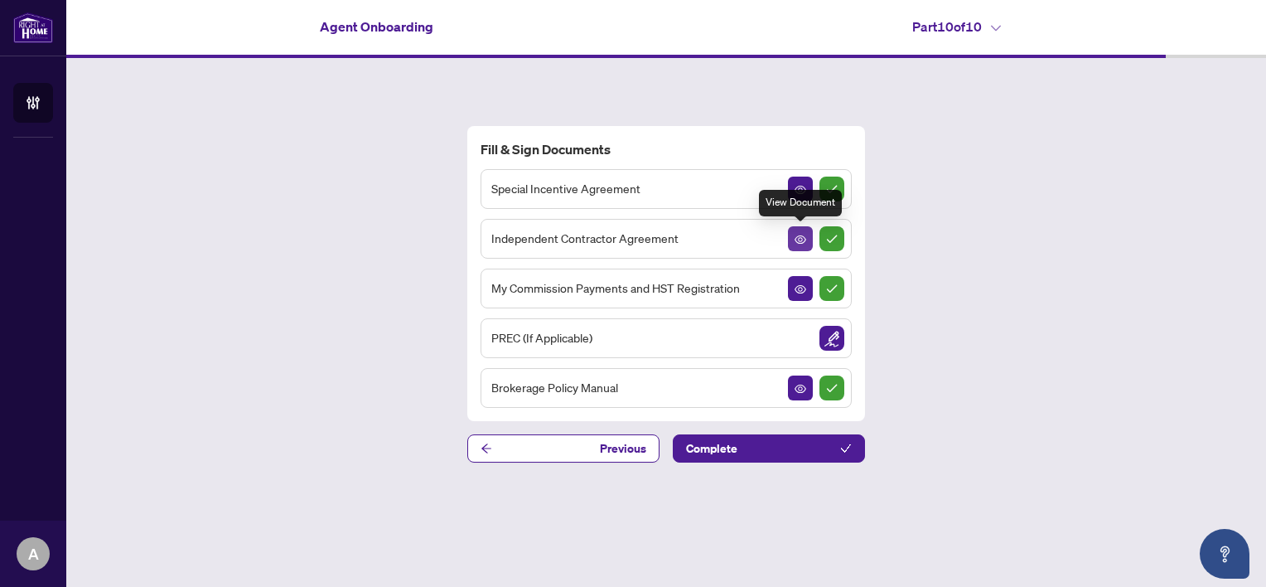
click at [799, 232] on span "button" at bounding box center [801, 239] width 12 height 18
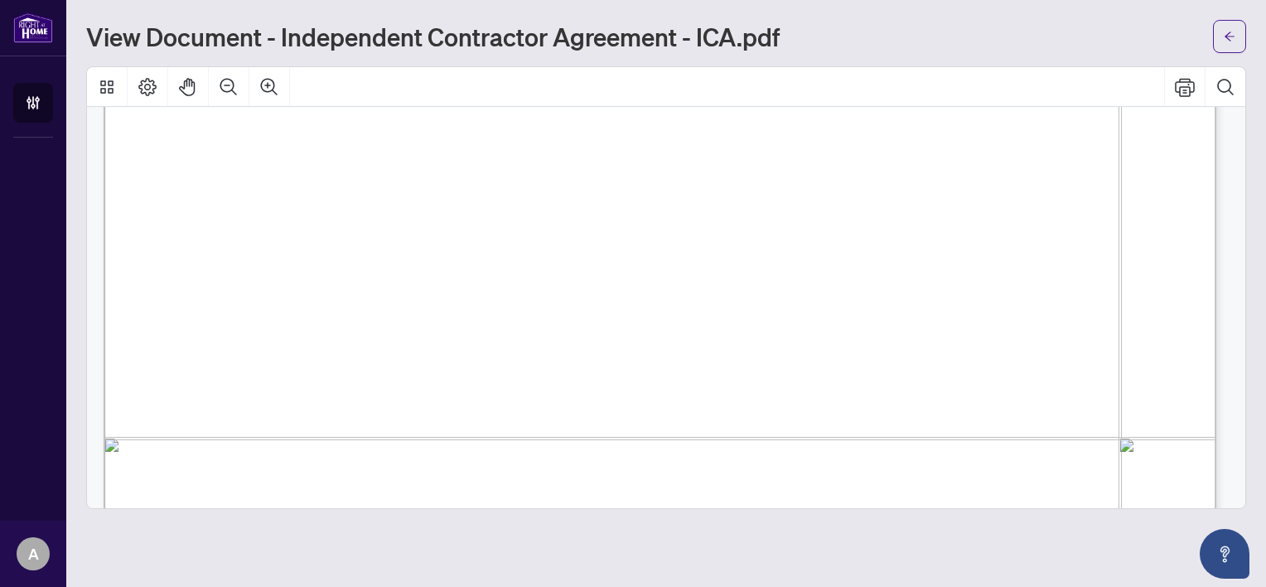
scroll to position [5128, 0]
click at [1227, 41] on icon "arrow-left" at bounding box center [1230, 37] width 12 height 12
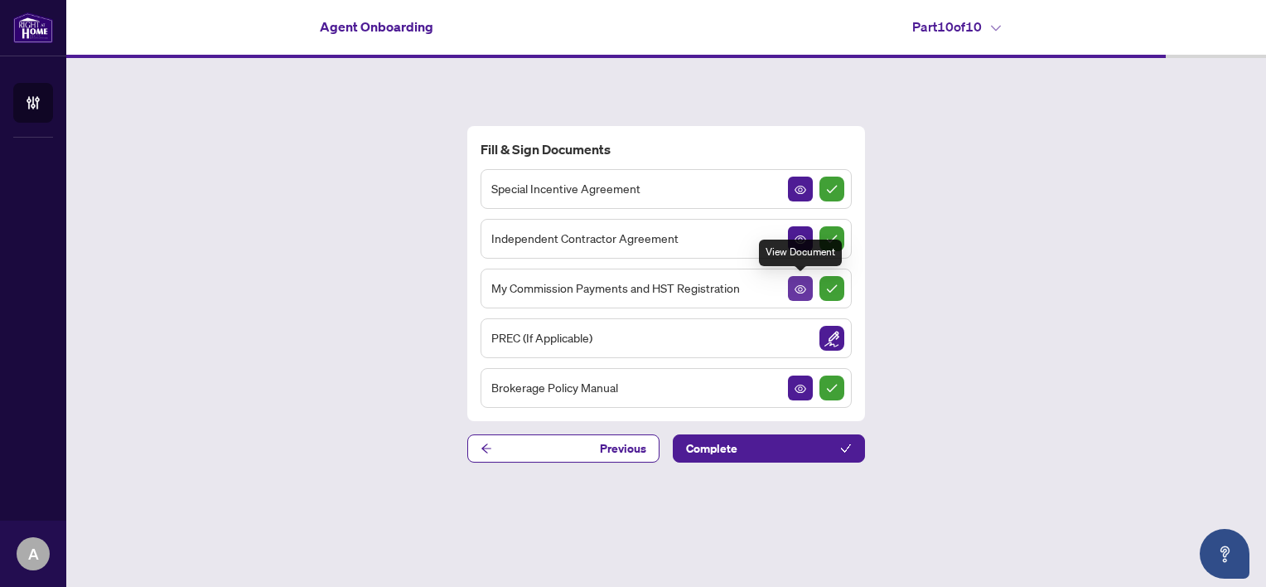
click at [799, 285] on icon "View Document" at bounding box center [801, 289] width 12 height 8
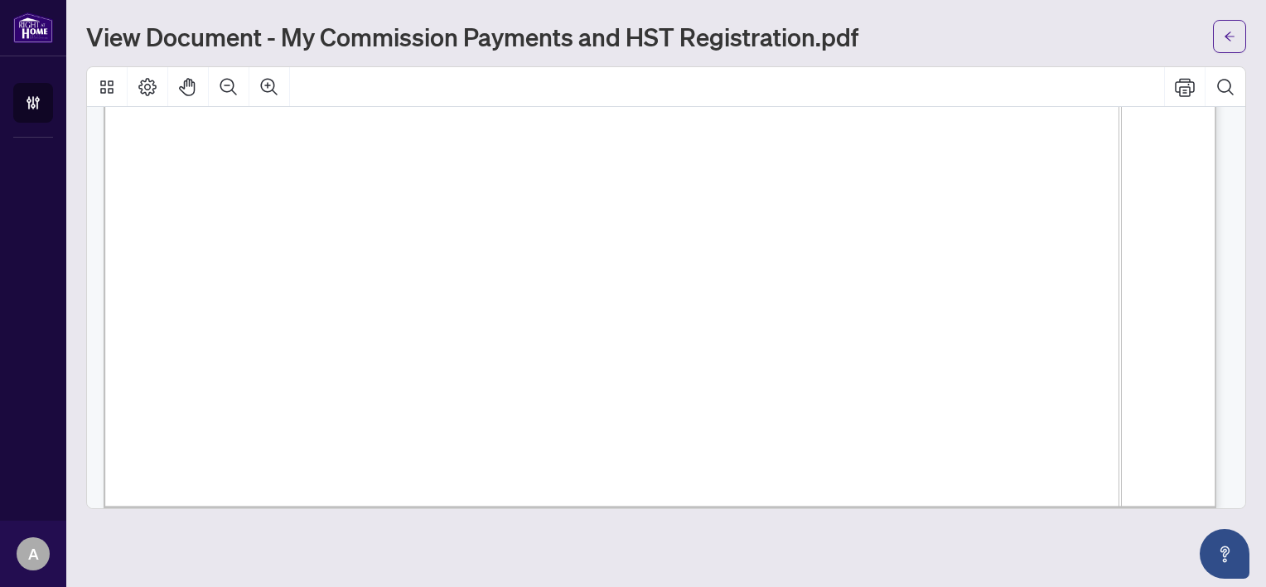
scroll to position [1072, 0]
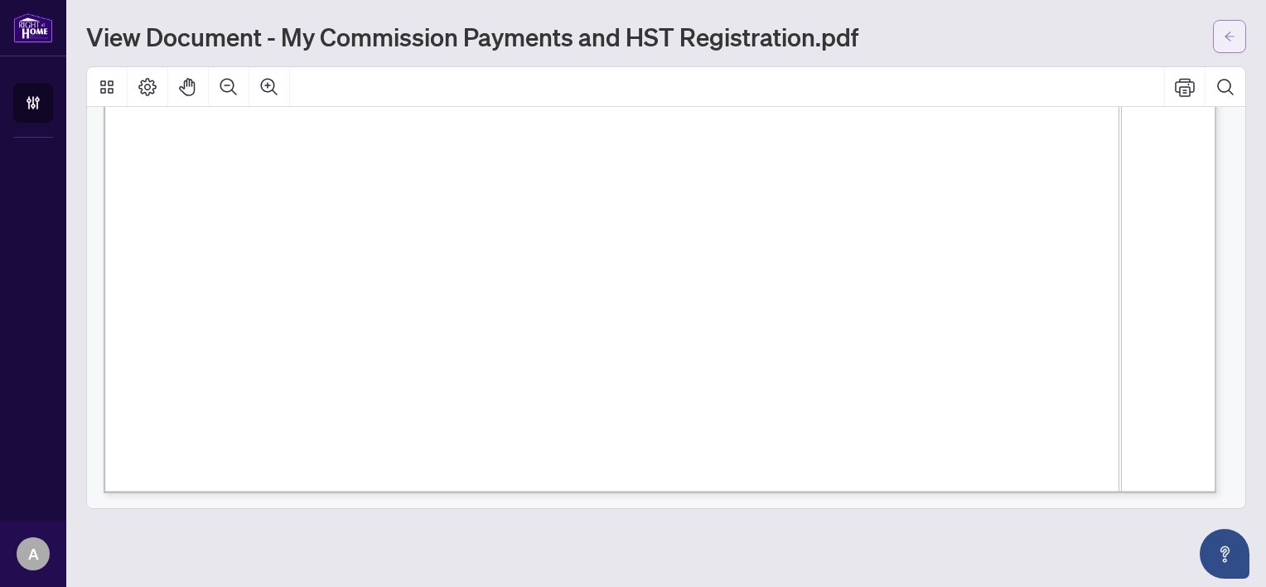
click at [1230, 43] on span "button" at bounding box center [1230, 36] width 12 height 27
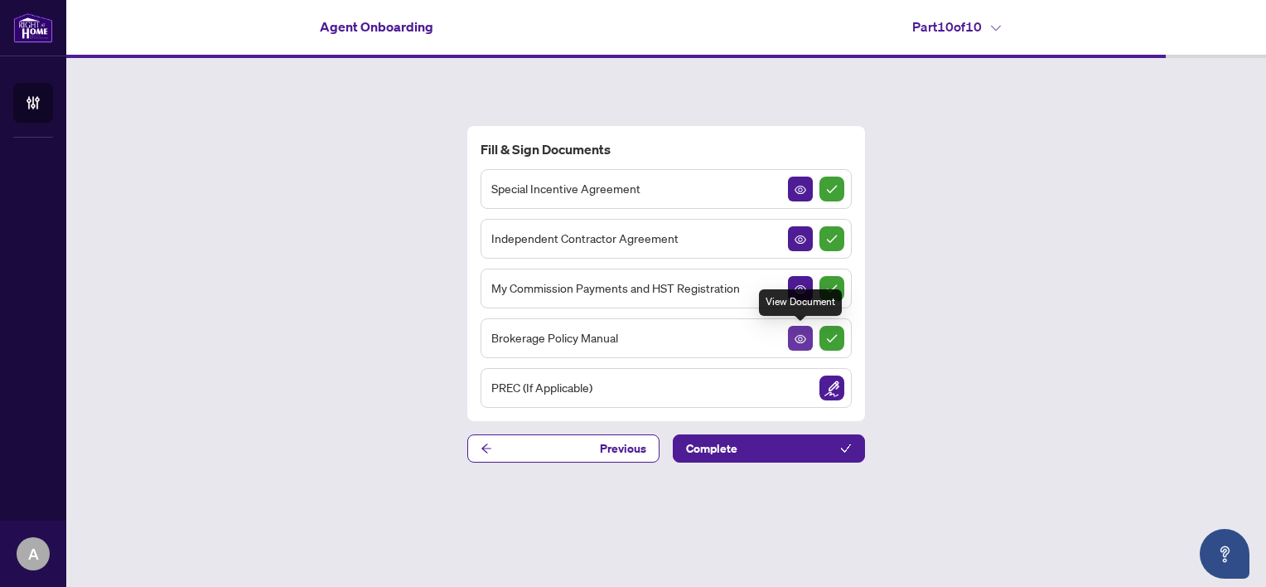
click at [804, 337] on icon "View Document" at bounding box center [801, 339] width 12 height 12
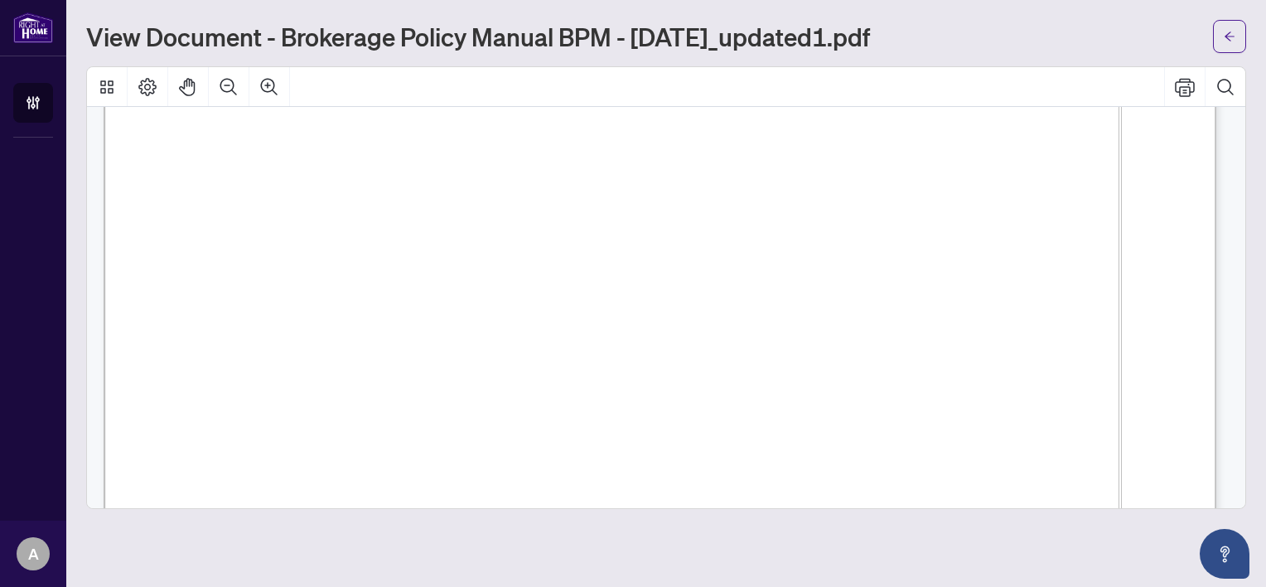
scroll to position [4782, 0]
click at [1187, 86] on icon "Print" at bounding box center [1185, 87] width 20 height 18
click at [825, 156] on span "44. Disclosure of Consumer’s Personal Information for New Purpose" at bounding box center [546, 160] width 557 height 22
click at [1232, 31] on icon "arrow-left" at bounding box center [1230, 37] width 12 height 12
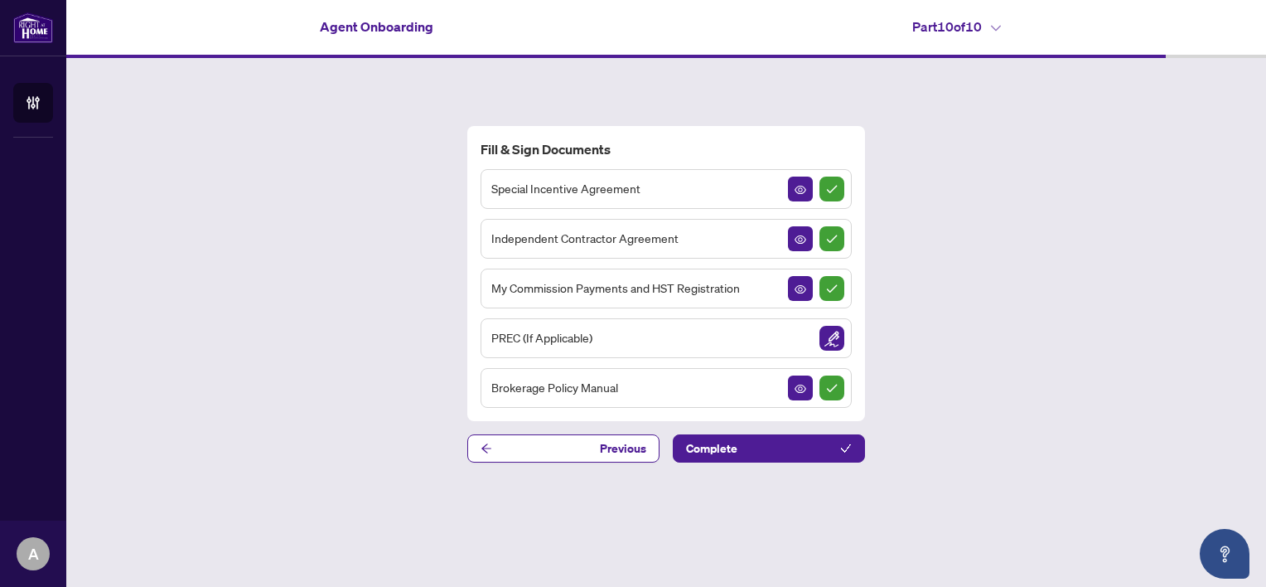
click at [999, 27] on icon at bounding box center [996, 28] width 10 height 7
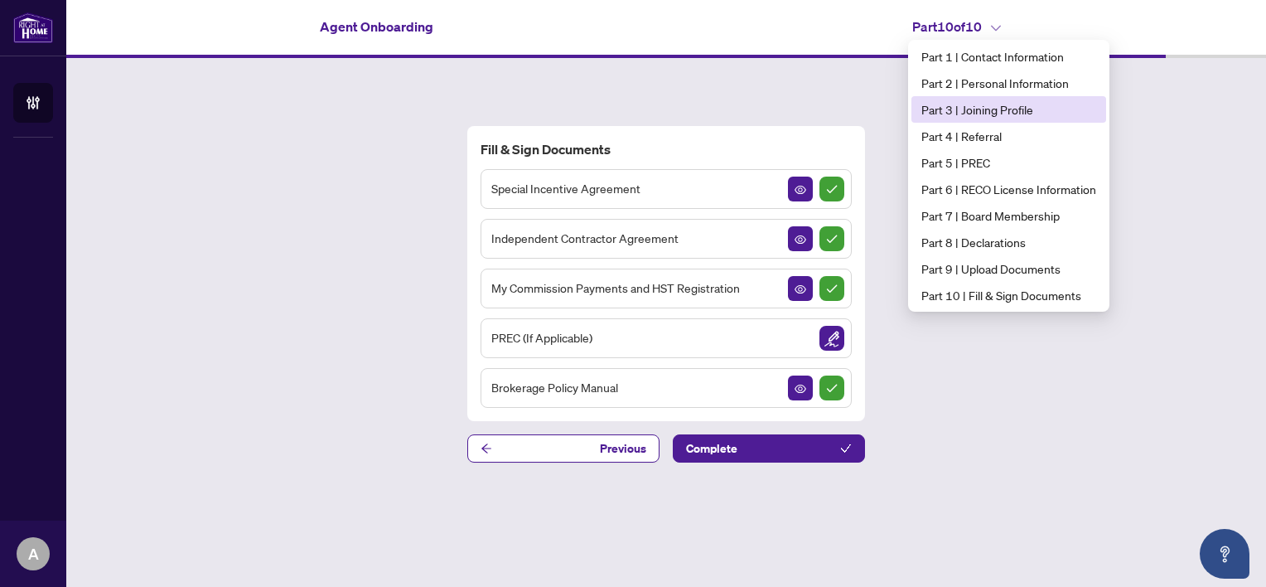
click at [985, 108] on span "Part 3 | Joining Profile" at bounding box center [1009, 109] width 175 height 18
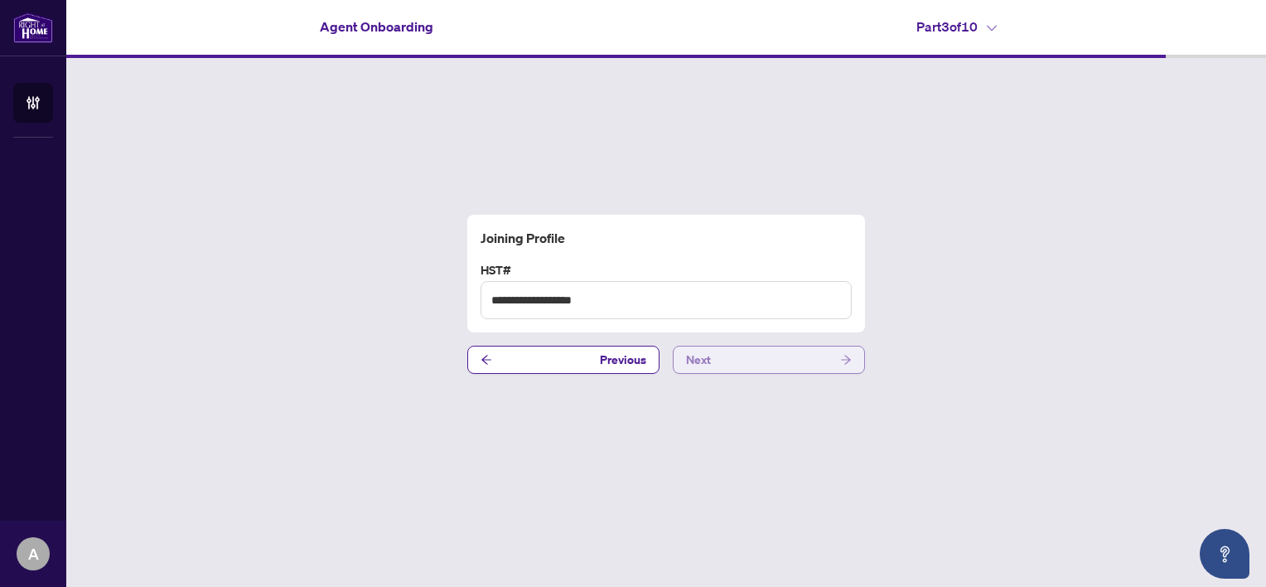
click at [734, 353] on button "Next" at bounding box center [769, 360] width 192 height 28
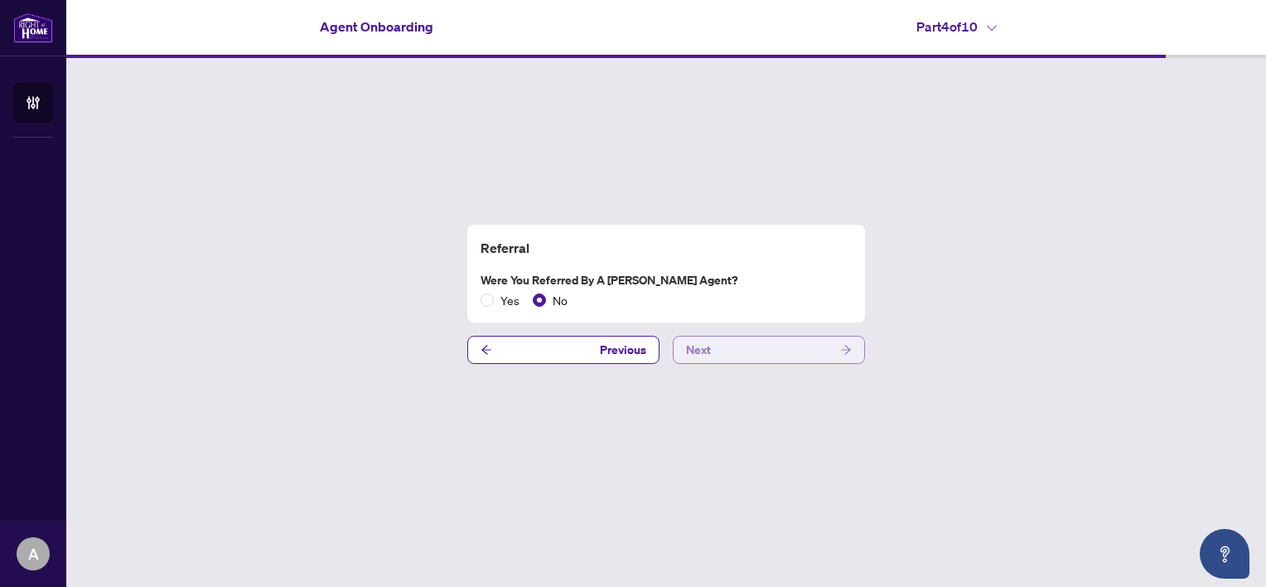
click at [748, 345] on button "Next" at bounding box center [769, 350] width 192 height 28
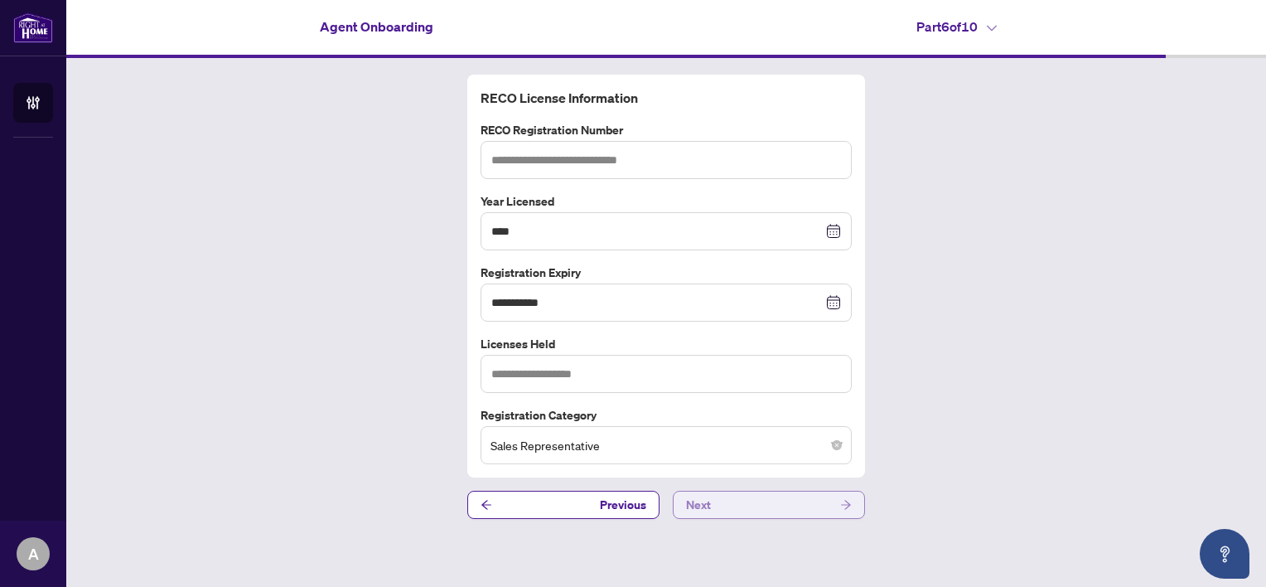
type input "*******"
type input "**********"
click at [756, 506] on button "Next" at bounding box center [769, 505] width 192 height 28
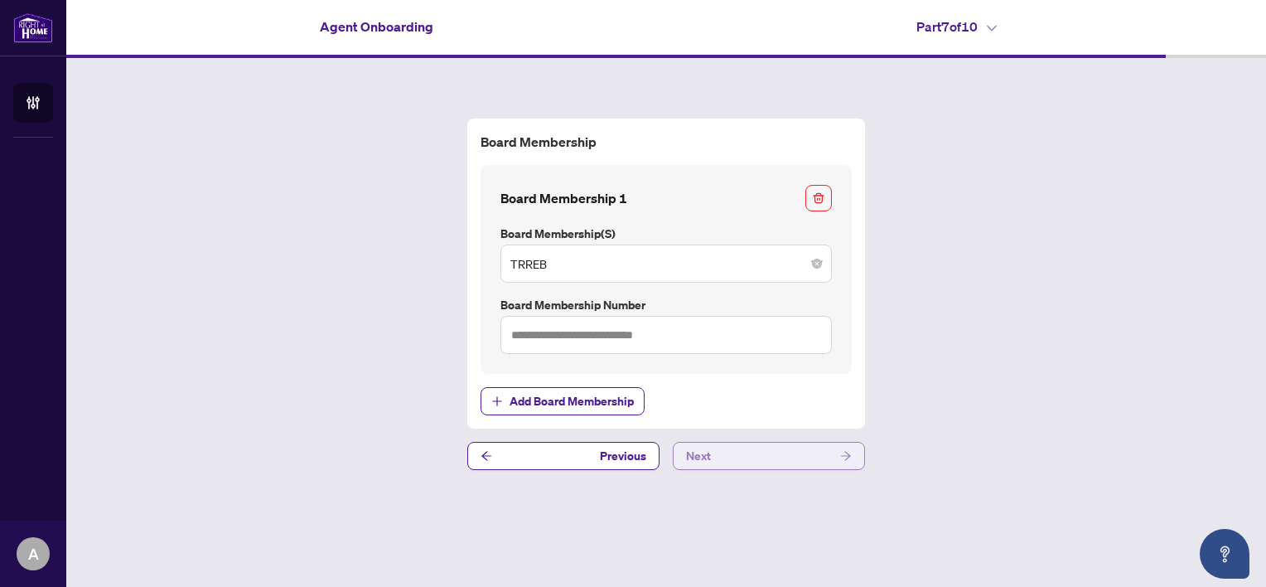
click at [802, 457] on button "Next" at bounding box center [769, 456] width 192 height 28
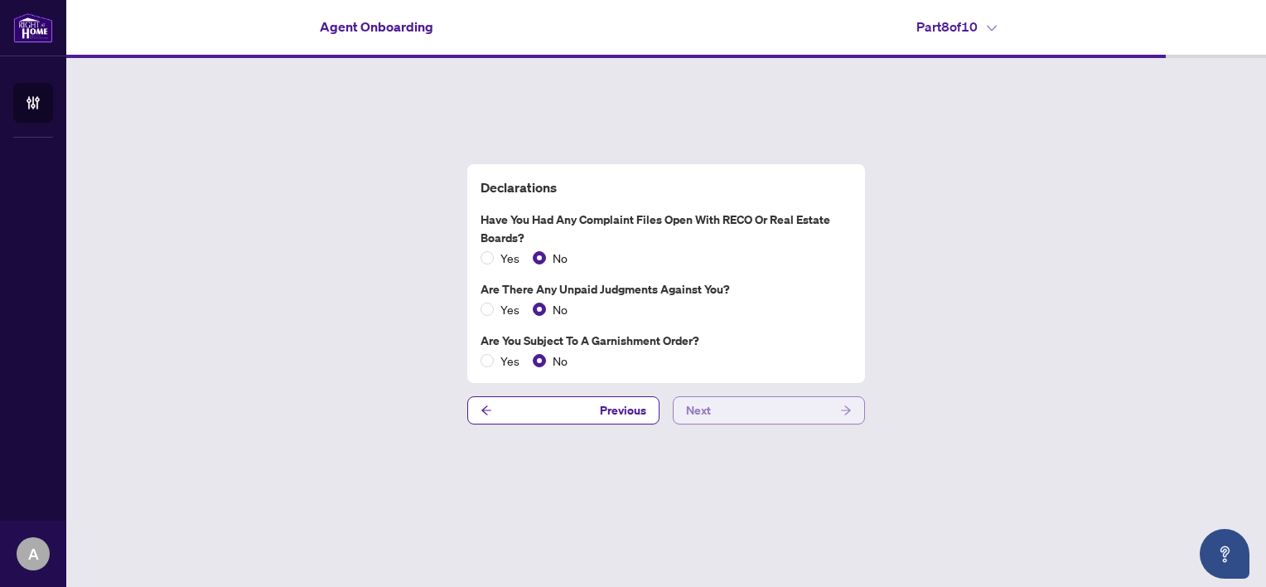
click at [807, 411] on button "Next" at bounding box center [769, 410] width 192 height 28
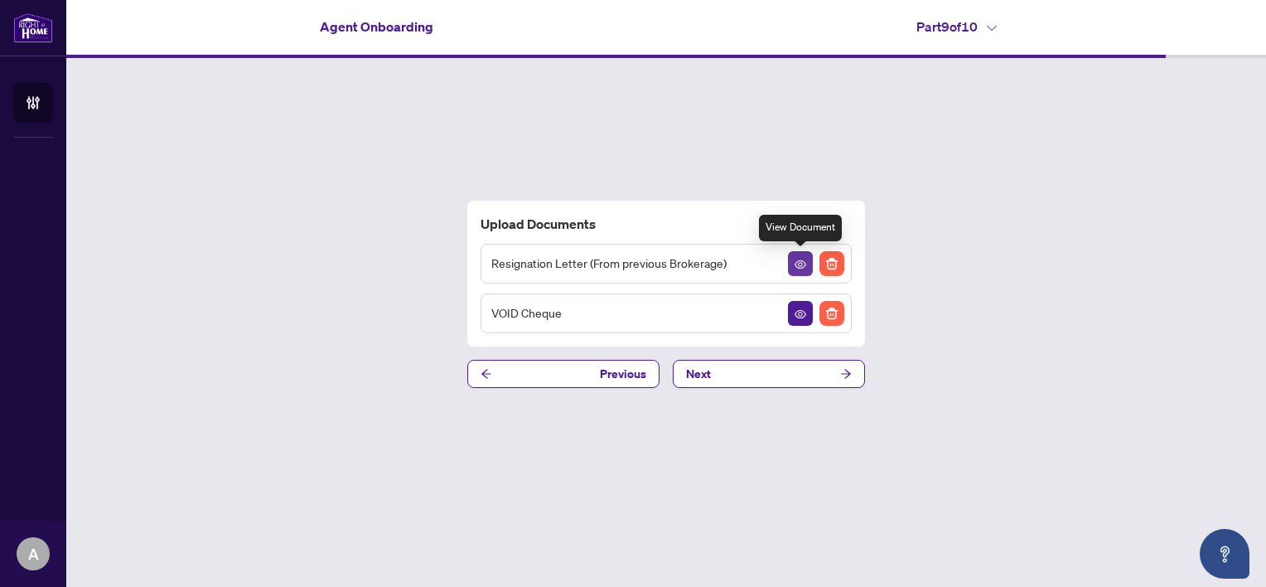
click at [802, 266] on icon "View Document" at bounding box center [801, 265] width 12 height 12
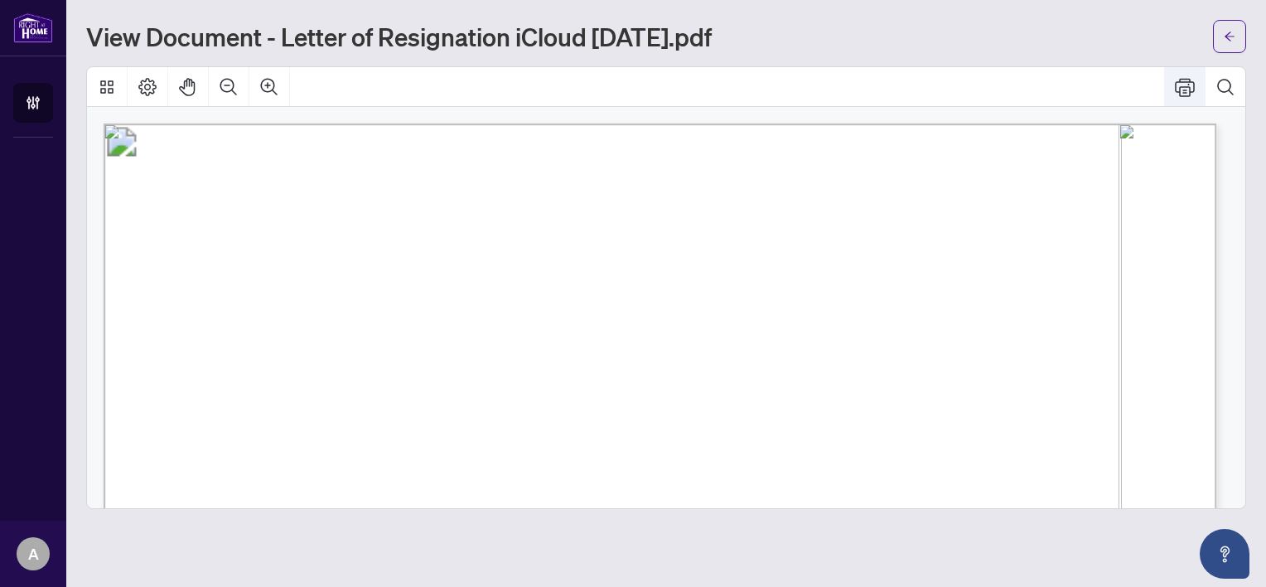
click at [1182, 93] on icon "Print" at bounding box center [1185, 87] width 20 height 20
click at [1227, 33] on icon "arrow-left" at bounding box center [1230, 37] width 12 height 12
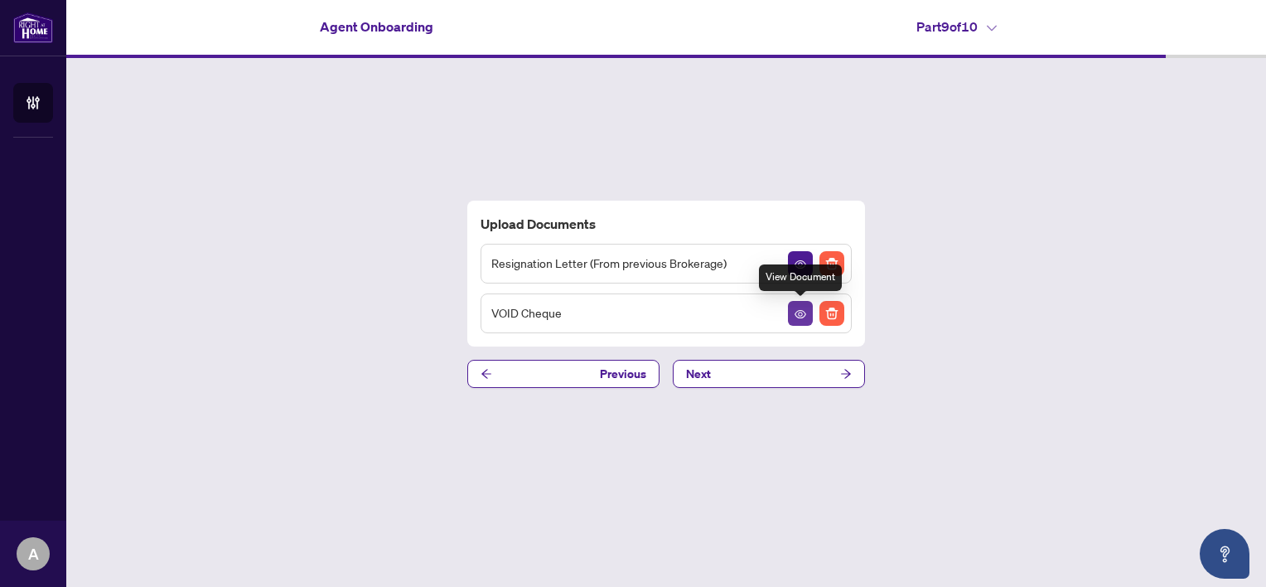
click at [805, 315] on icon "View Document" at bounding box center [801, 314] width 12 height 12
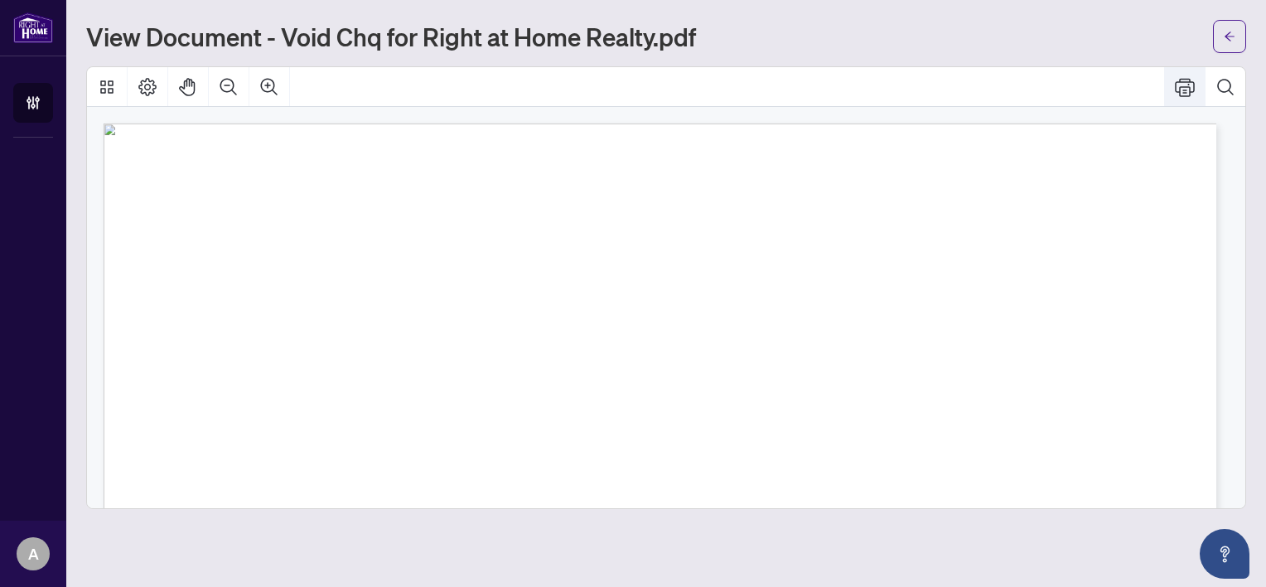
click at [1180, 85] on icon "Print" at bounding box center [1185, 87] width 20 height 20
click at [1227, 35] on icon "arrow-left" at bounding box center [1230, 35] width 10 height 9
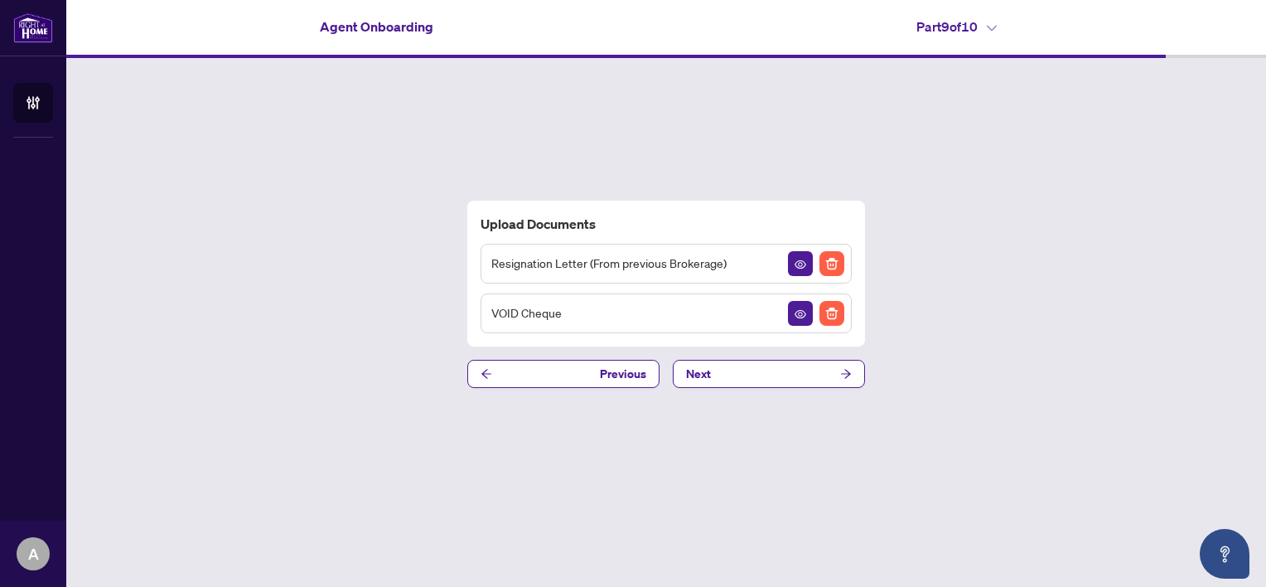
click at [986, 26] on h4 "Part 9 of 10" at bounding box center [957, 27] width 80 height 20
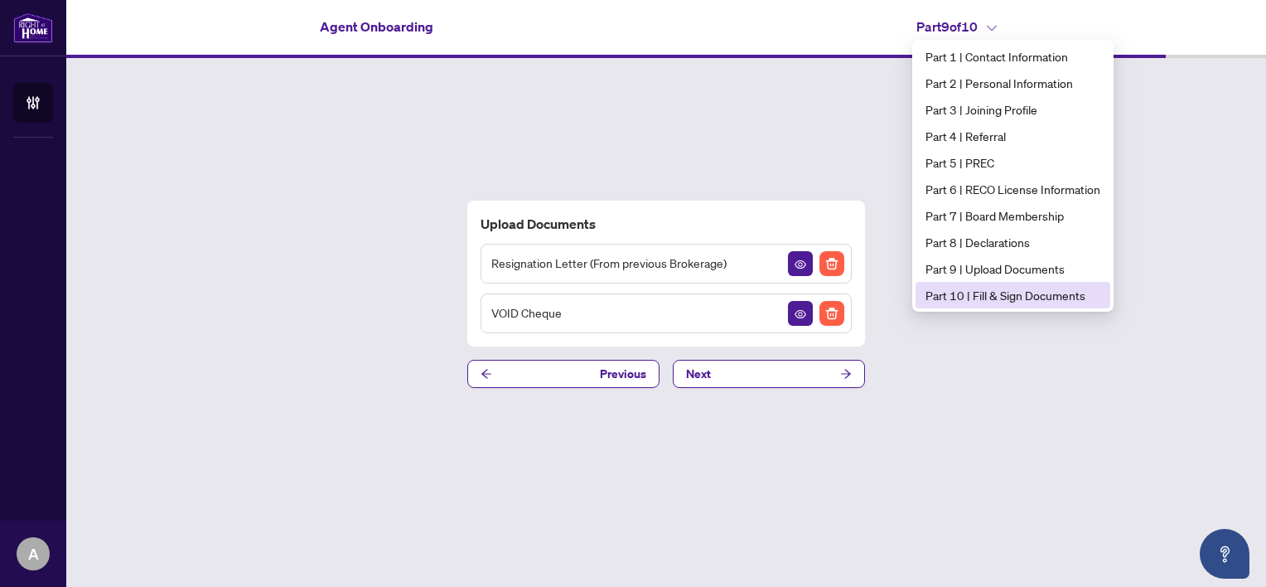
click at [1008, 292] on span "Part 10 | Fill & Sign Documents" at bounding box center [1013, 295] width 175 height 18
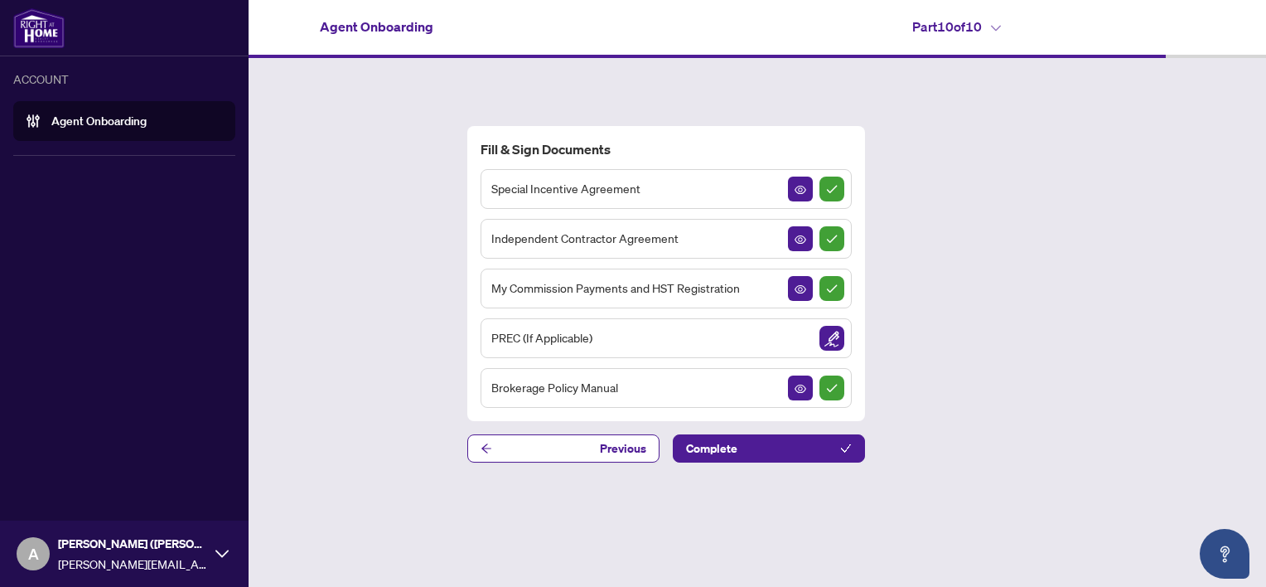
click at [223, 555] on icon at bounding box center [221, 552] width 13 height 7
click at [93, 491] on button "Logout" at bounding box center [124, 490] width 222 height 28
